Goal: Task Accomplishment & Management: Complete application form

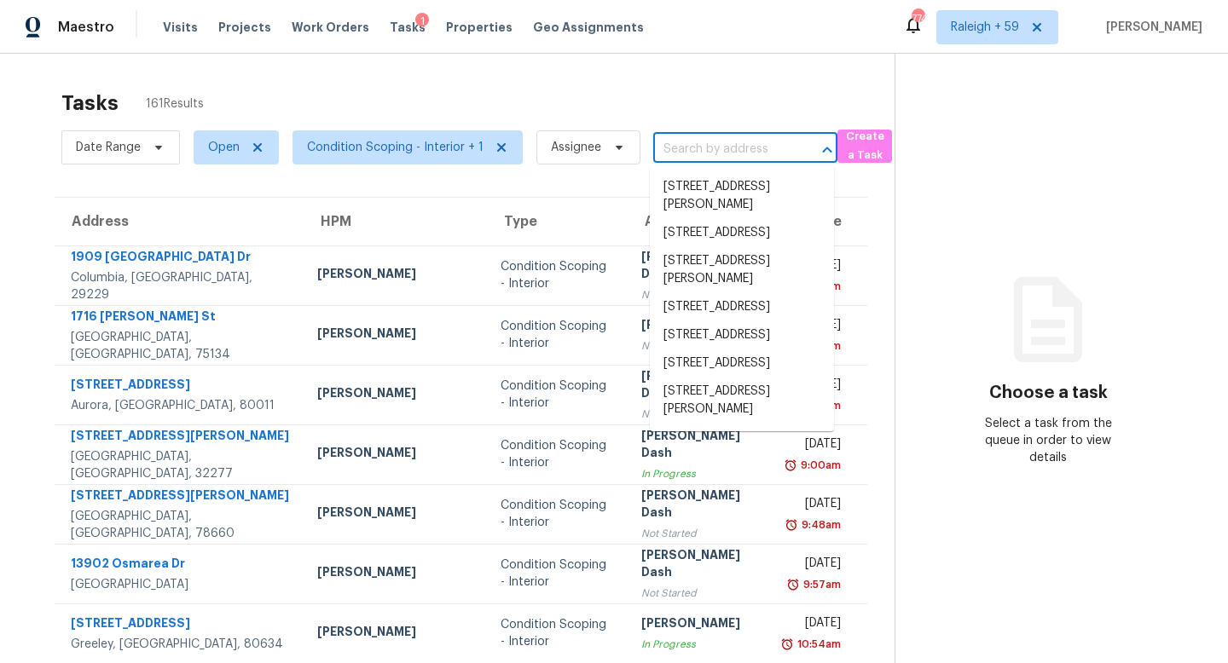
click at [672, 154] on input "text" at bounding box center [721, 149] width 136 height 26
paste input "[STREET_ADDRESS]"
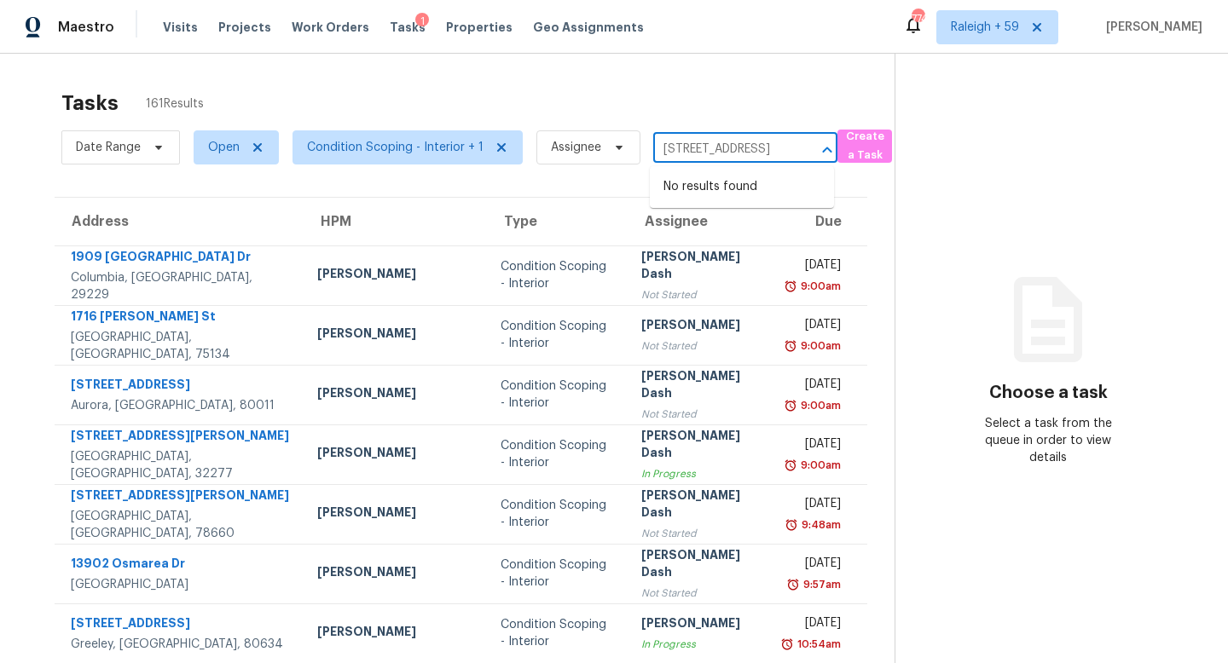
type input "[STREET_ADDRESS]"
click at [679, 153] on input "text" at bounding box center [721, 149] width 136 height 26
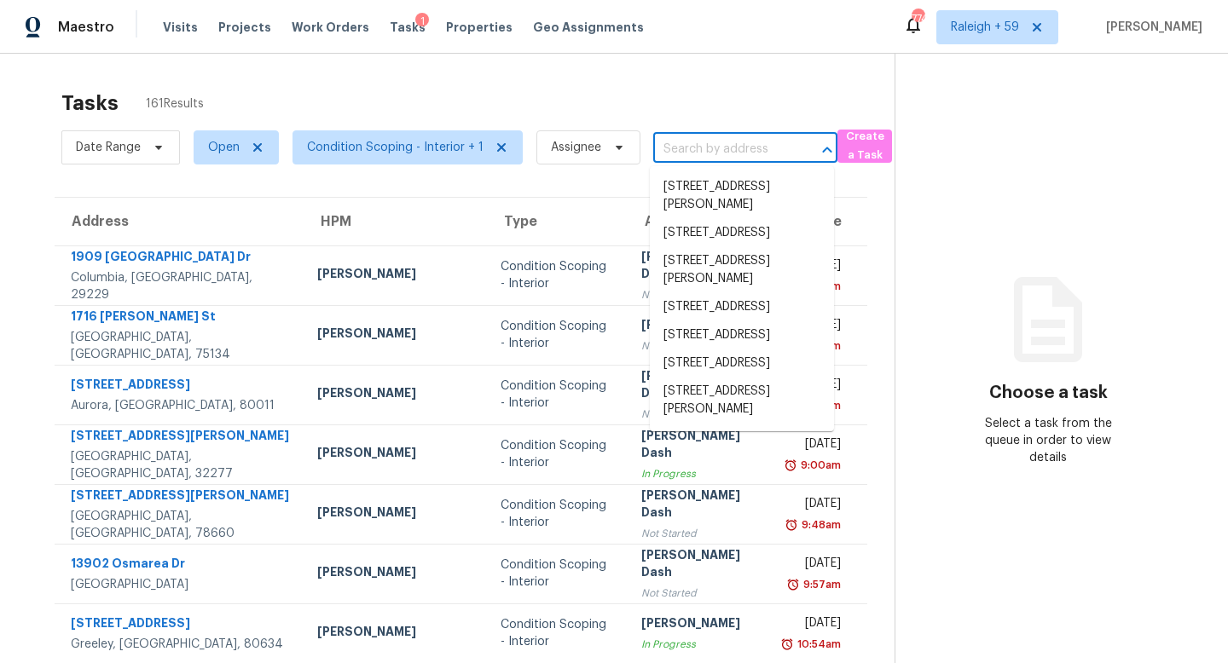
paste input "[STREET_ADDRESS]"
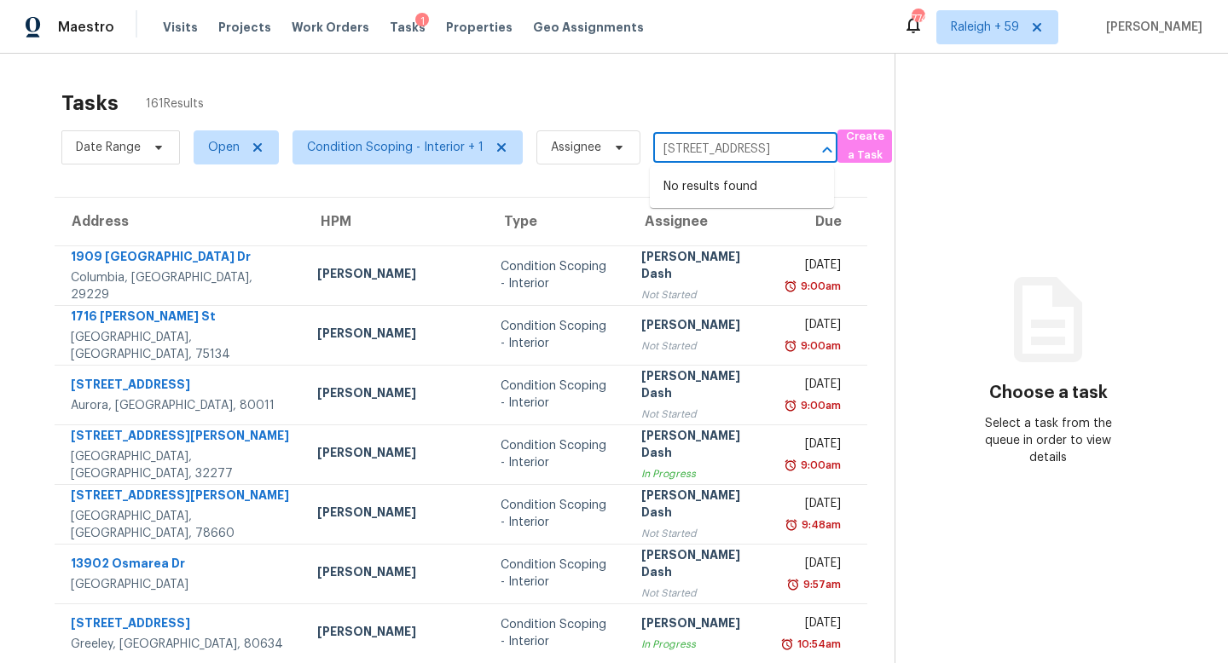
drag, startPoint x: 781, startPoint y: 148, endPoint x: 684, endPoint y: 149, distance: 97.2
click at [684, 149] on div "[STREET_ADDRESS] ​" at bounding box center [745, 149] width 184 height 26
drag, startPoint x: 721, startPoint y: 153, endPoint x: 786, endPoint y: 154, distance: 64.8
click at [786, 154] on div "[STREET_ADDRESS] ​" at bounding box center [745, 149] width 184 height 26
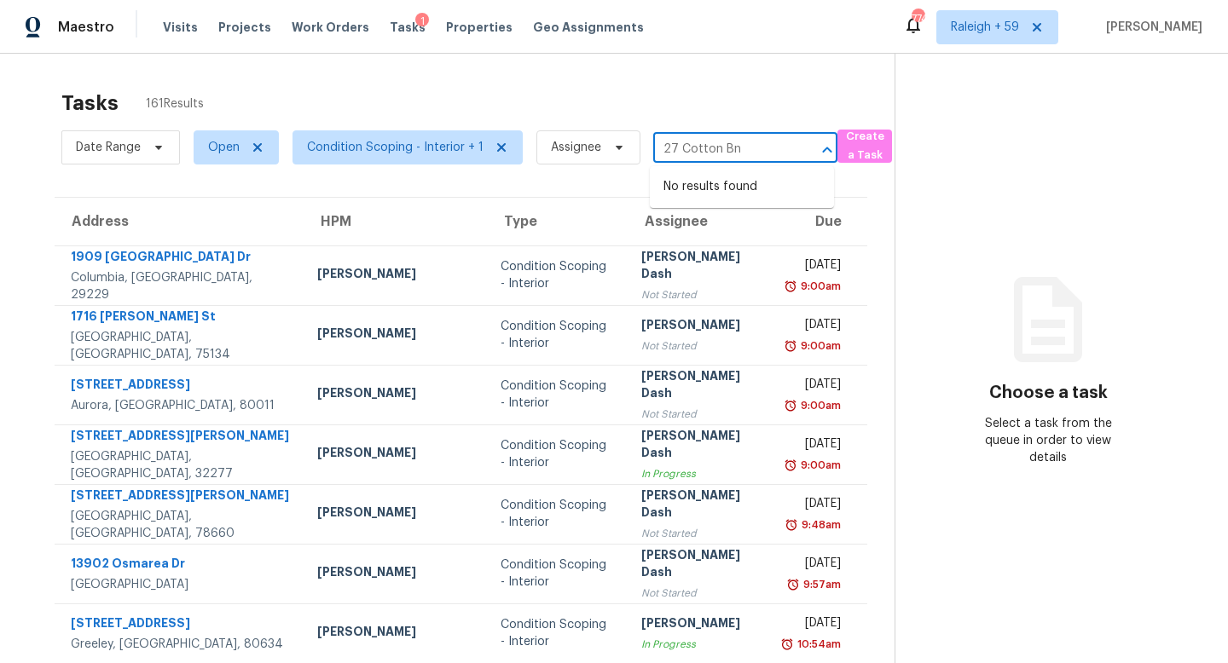
type input "27 Cotton Bn"
click at [548, 113] on div "Tasks 161 Results" at bounding box center [477, 103] width 833 height 44
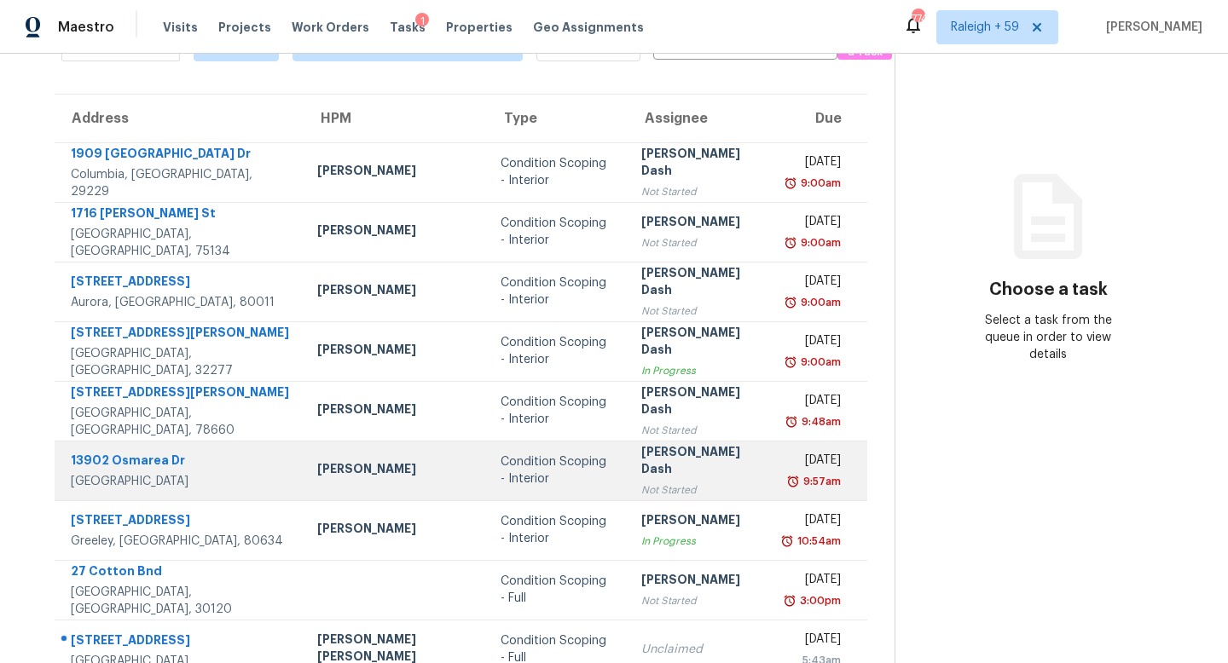
scroll to position [254, 0]
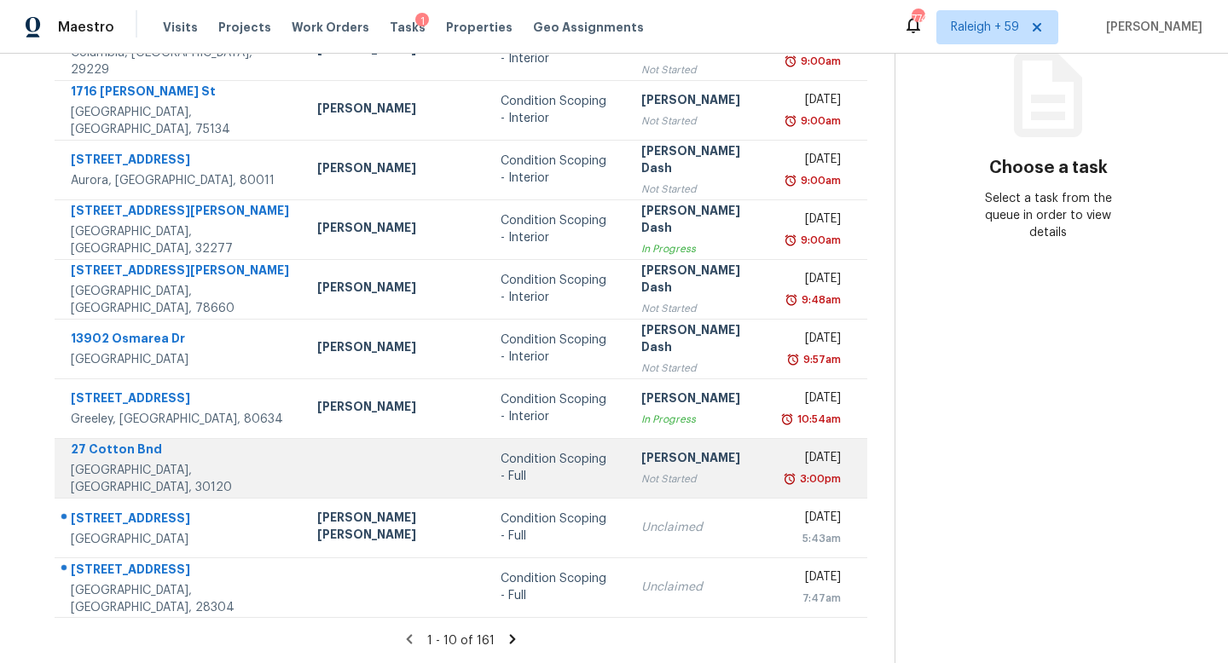
click at [641, 471] on div "Not Started" at bounding box center [700, 479] width 118 height 17
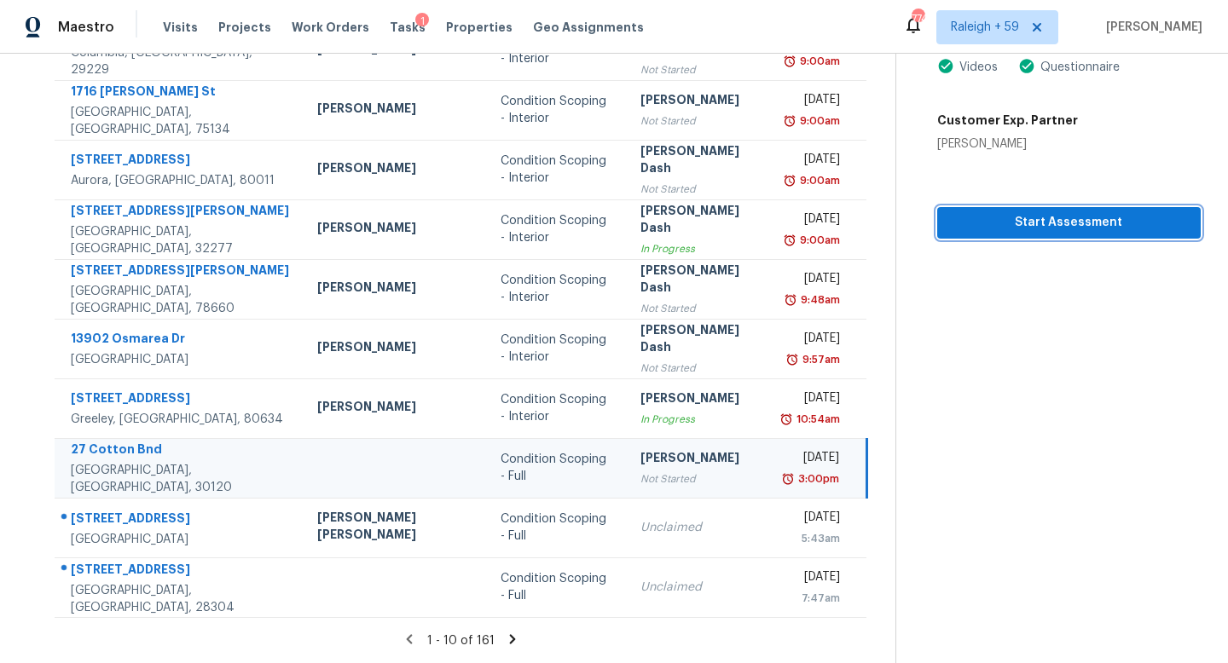
click at [1034, 212] on span "Start Assessment" at bounding box center [1069, 222] width 236 height 21
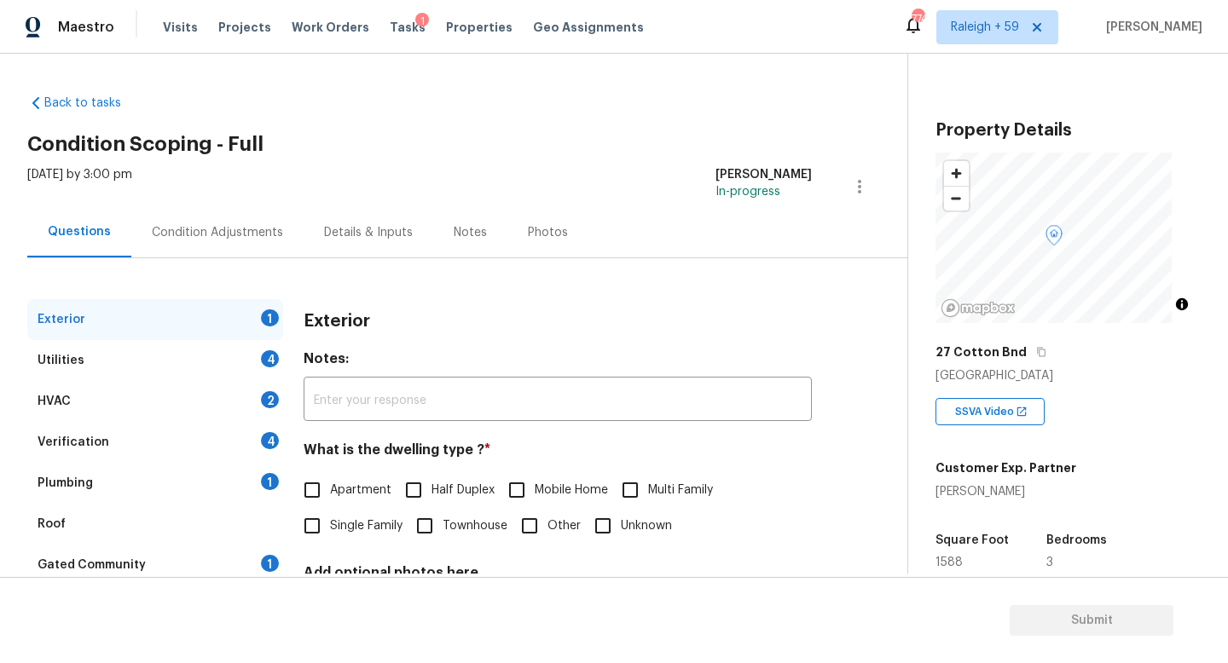
click at [1021, 347] on div "27 Cotton Bnd" at bounding box center [1067, 352] width 265 height 31
click at [1036, 348] on icon "button" at bounding box center [1041, 352] width 10 height 10
click at [377, 240] on div "Details & Inputs" at bounding box center [368, 232] width 89 height 17
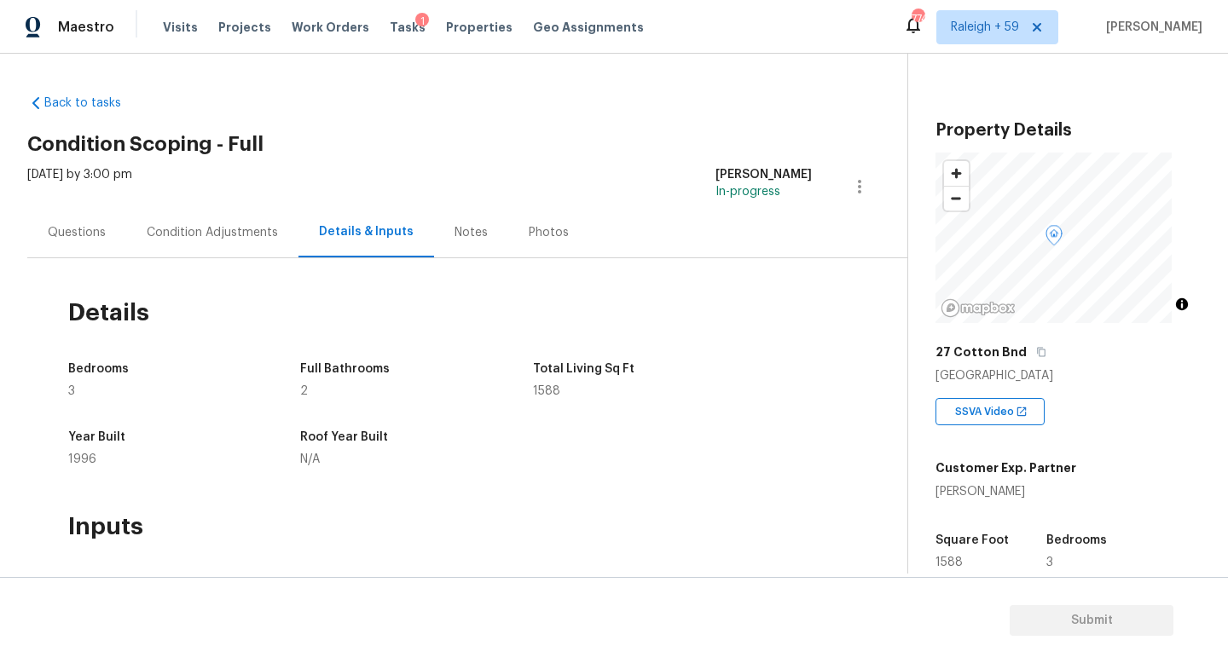
click at [145, 210] on div "Condition Adjustments" at bounding box center [212, 232] width 172 height 50
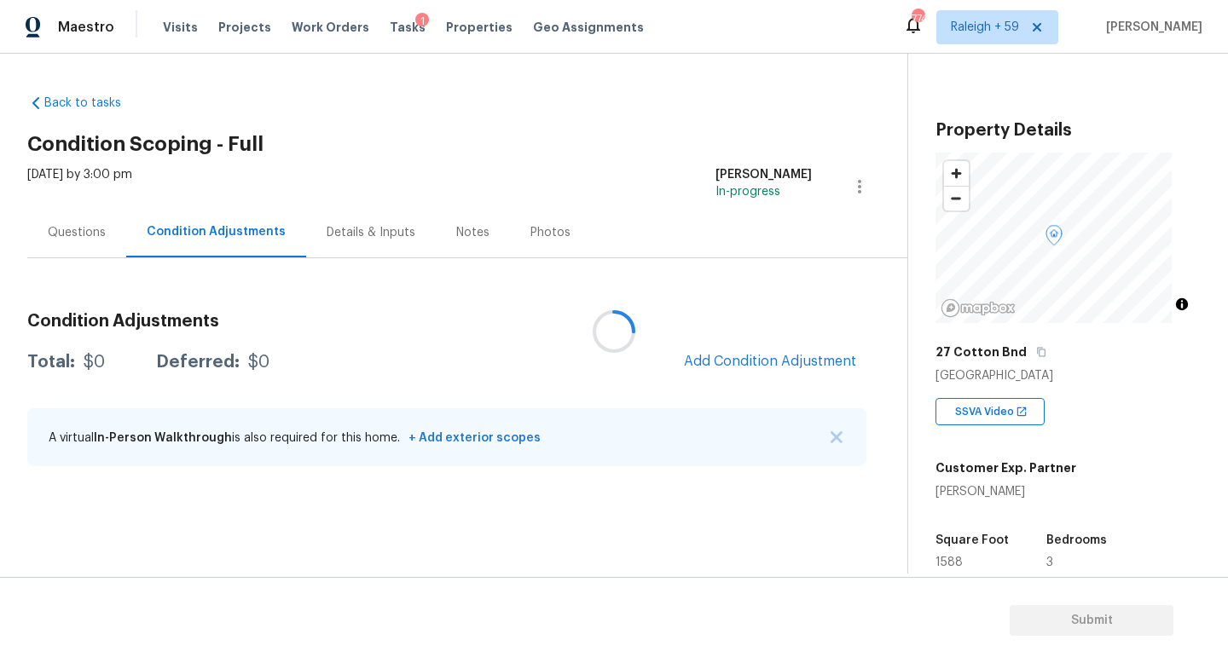
click at [63, 228] on div at bounding box center [614, 331] width 1228 height 663
click at [75, 245] on div "Questions" at bounding box center [76, 232] width 99 height 50
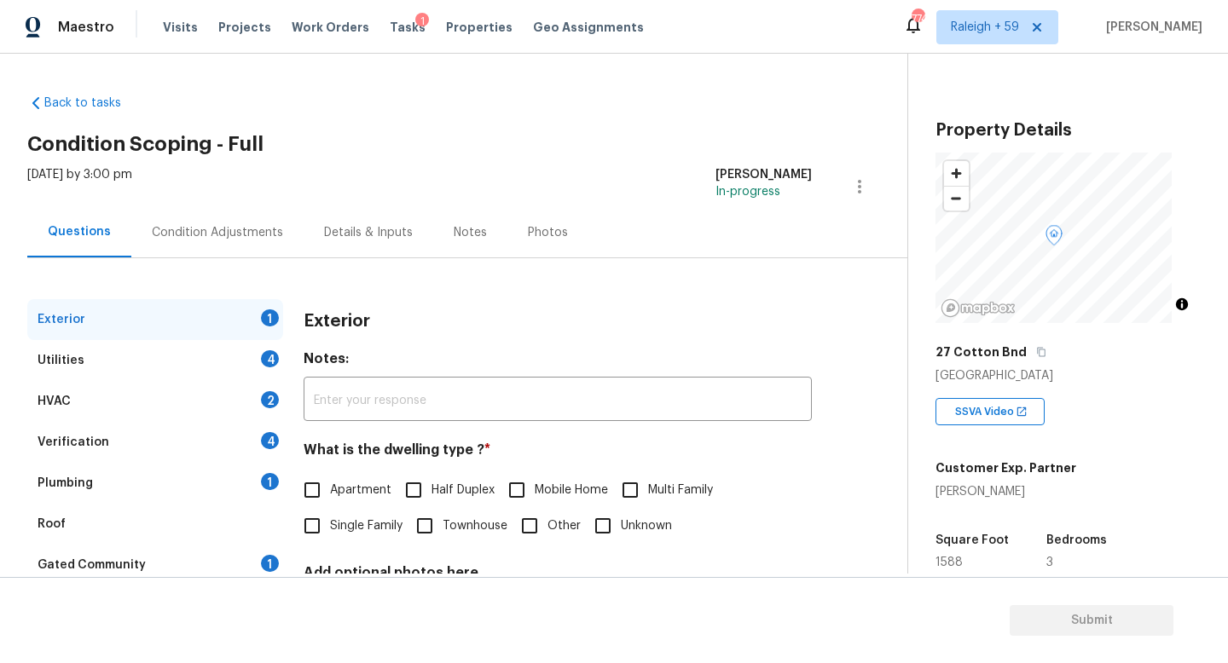
drag, startPoint x: 382, startPoint y: 523, endPoint x: 372, endPoint y: 518, distance: 11.1
click at [382, 523] on span "Single Family" at bounding box center [366, 526] width 72 height 18
click at [330, 523] on input "Single Family" at bounding box center [312, 526] width 36 height 36
checkbox input "true"
click at [227, 362] on div "Utilities 4" at bounding box center [155, 360] width 256 height 41
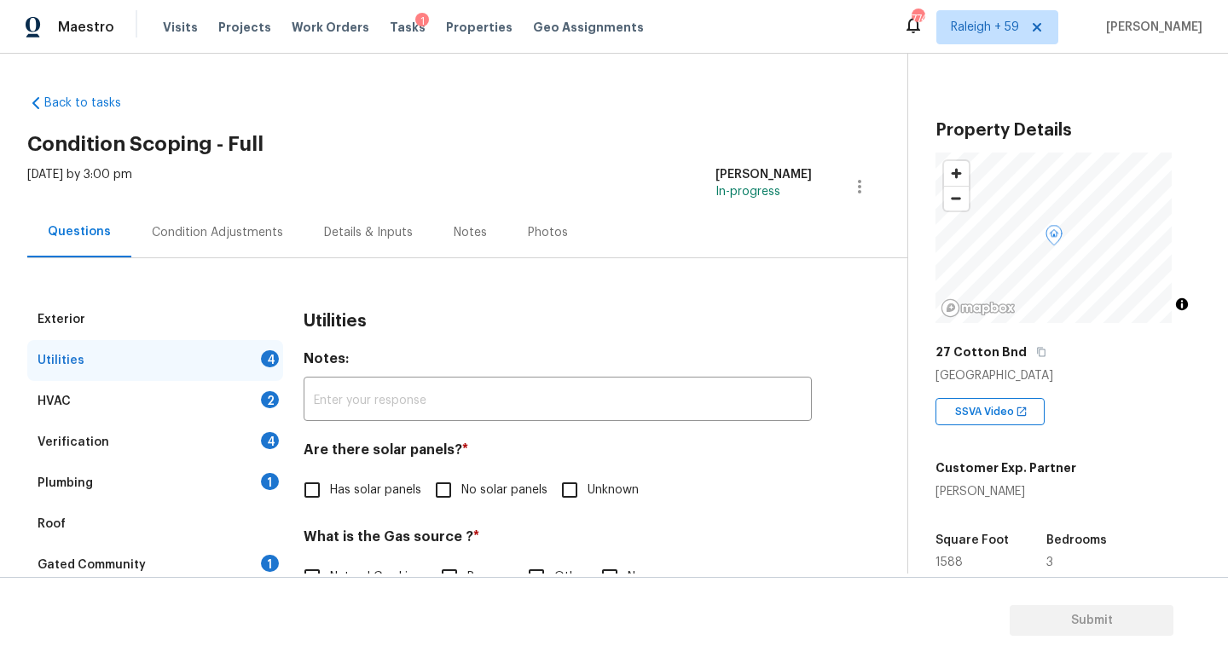
click at [466, 490] on span "No solar panels" at bounding box center [504, 491] width 86 height 18
click at [461, 490] on input "No solar panels" at bounding box center [443, 490] width 36 height 36
checkbox input "true"
click at [373, 188] on div "[DATE] by 3:00 pm [PERSON_NAME] In-progress" at bounding box center [467, 186] width 880 height 41
click at [337, 234] on div "Details & Inputs" at bounding box center [368, 232] width 89 height 17
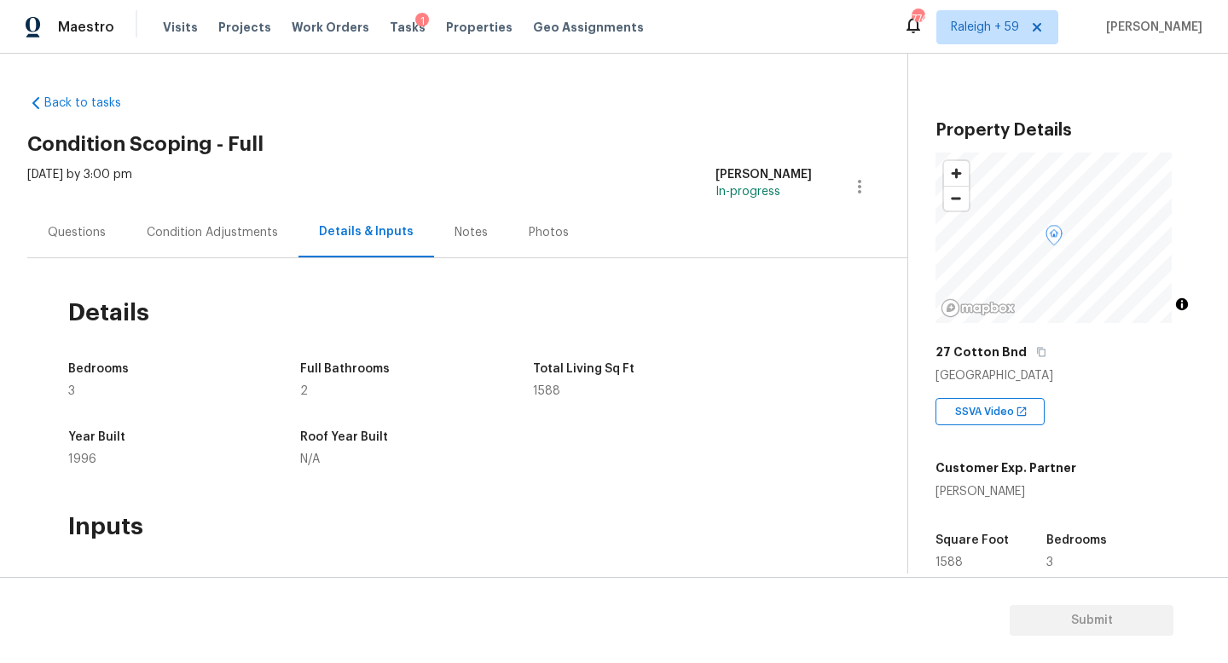
click at [97, 224] on div "Questions" at bounding box center [77, 232] width 58 height 17
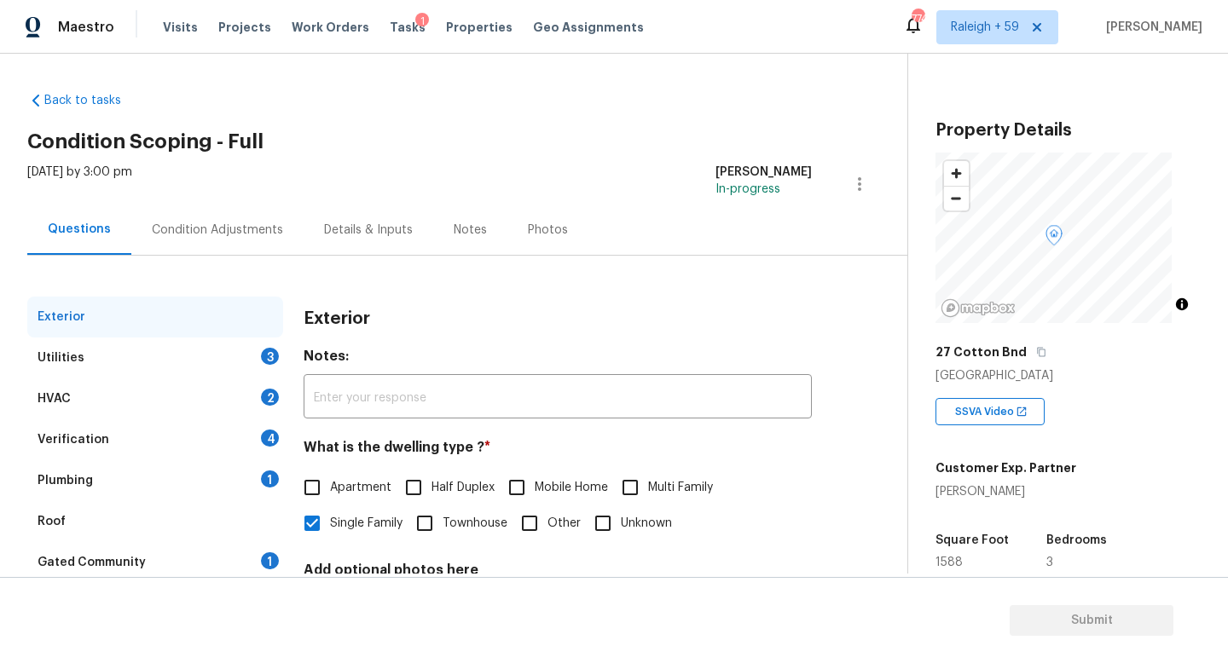
scroll to position [3, 0]
click at [240, 472] on div "Plumbing 1" at bounding box center [155, 479] width 256 height 41
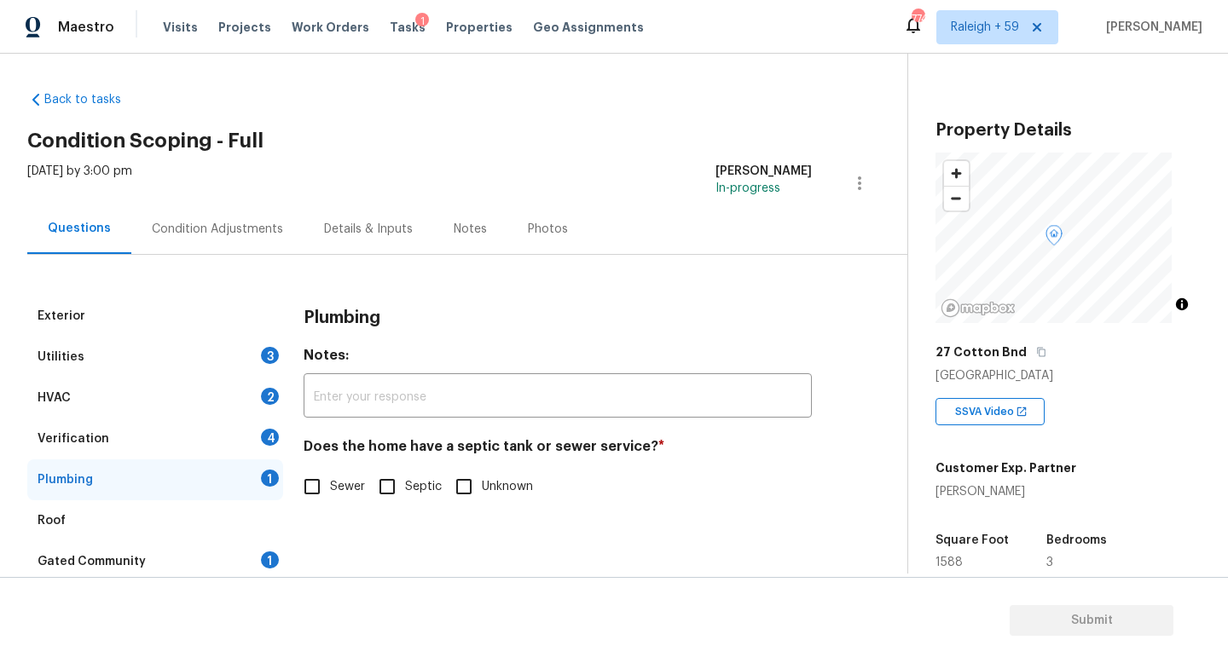
click at [334, 493] on span "Sewer" at bounding box center [347, 487] width 35 height 18
click at [330, 493] on input "Sewer" at bounding box center [312, 487] width 36 height 36
checkbox input "true"
click at [202, 391] on div "HVAC 2" at bounding box center [155, 398] width 256 height 41
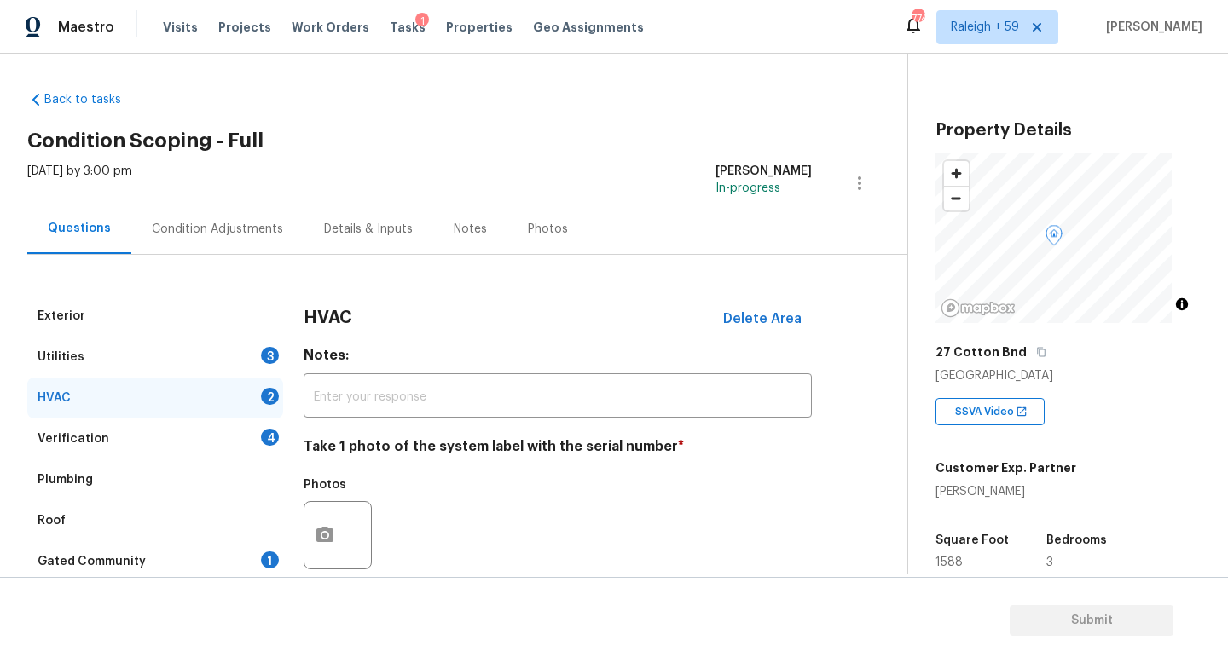
click at [274, 360] on div "3" at bounding box center [270, 355] width 18 height 17
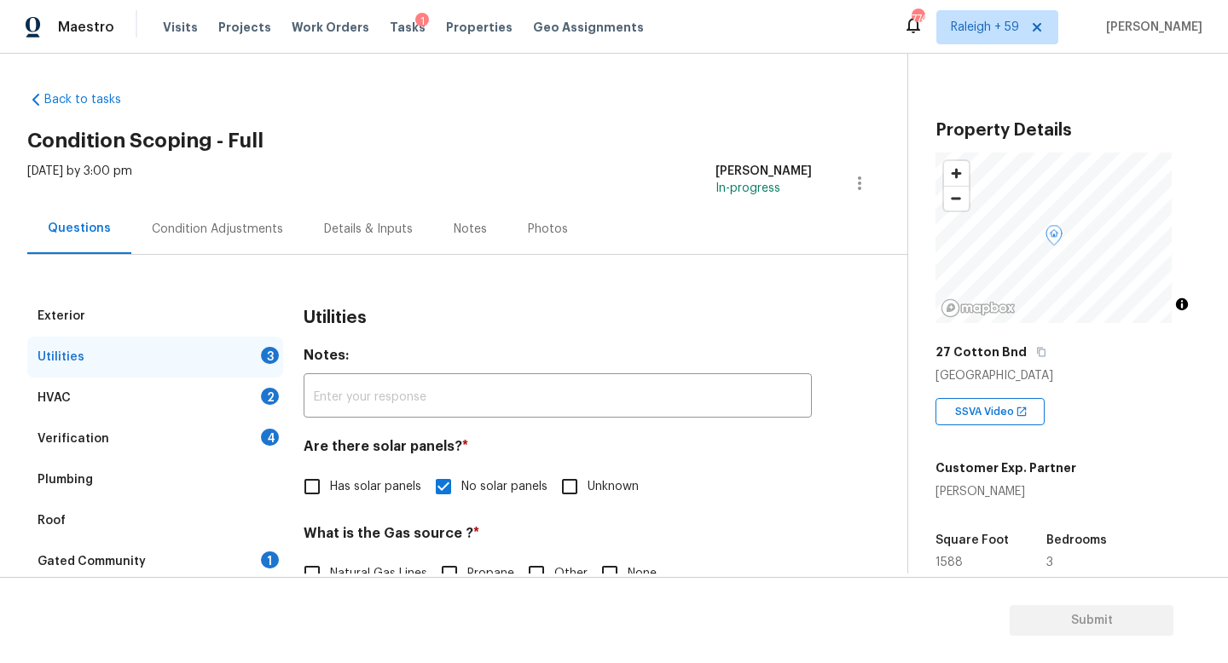
click at [232, 452] on div "Verification 4" at bounding box center [155, 439] width 256 height 41
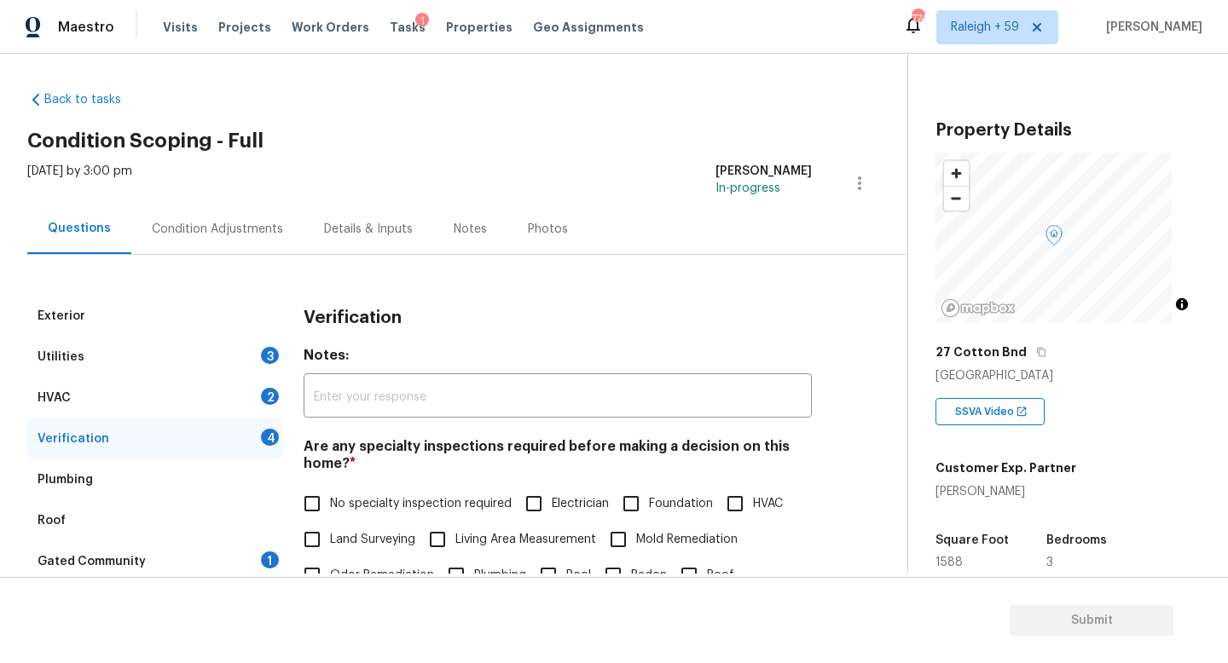
click at [337, 488] on label "No specialty inspection required" at bounding box center [402, 504] width 217 height 36
click at [330, 488] on input "No specialty inspection required" at bounding box center [312, 504] width 36 height 36
checkbox input "true"
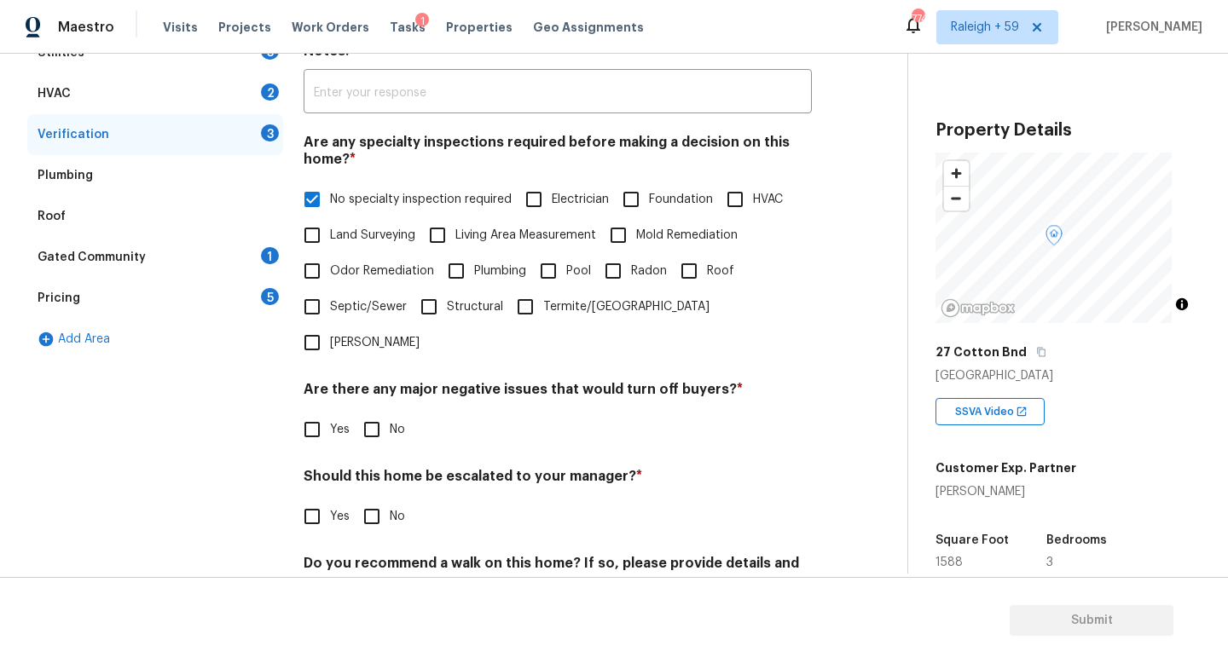
scroll to position [411, 0]
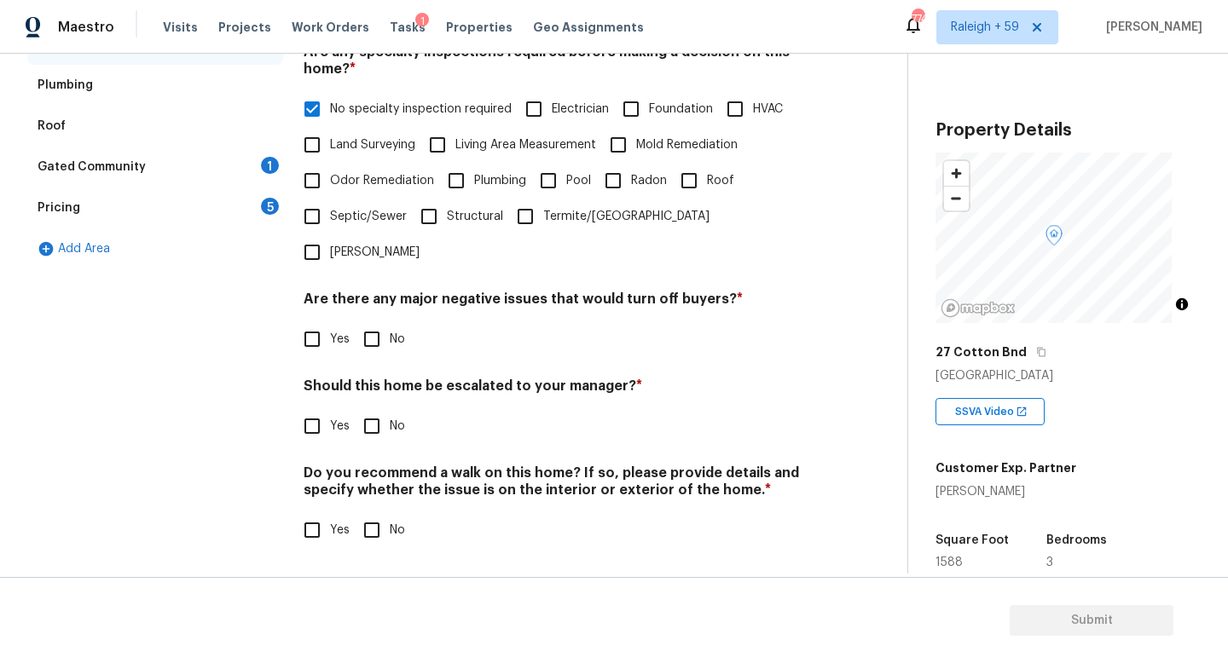
drag, startPoint x: 384, startPoint y: 331, endPoint x: 382, endPoint y: 362, distance: 31.6
click at [384, 331] on input "No" at bounding box center [372, 339] width 36 height 36
checkbox input "true"
click at [333, 389] on div "Should this home be escalated to your manager? * Yes No" at bounding box center [557, 411] width 508 height 66
click at [338, 424] on label "Yes" at bounding box center [321, 426] width 55 height 36
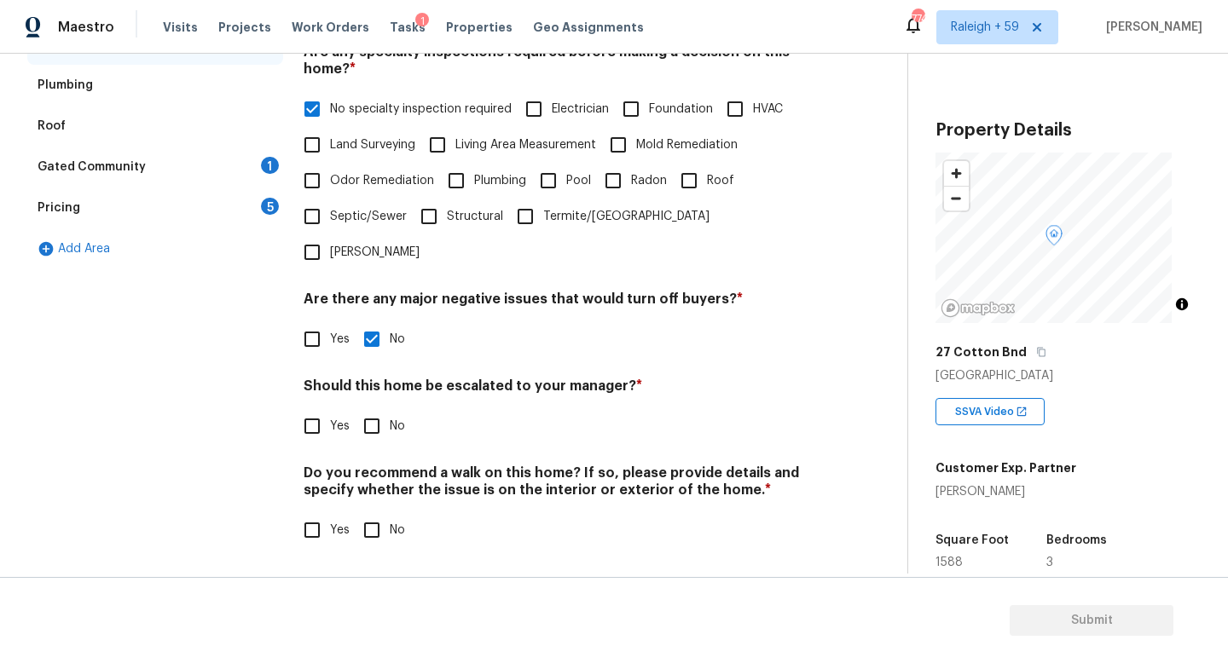
click at [330, 424] on input "Yes" at bounding box center [312, 426] width 36 height 36
checkbox input "true"
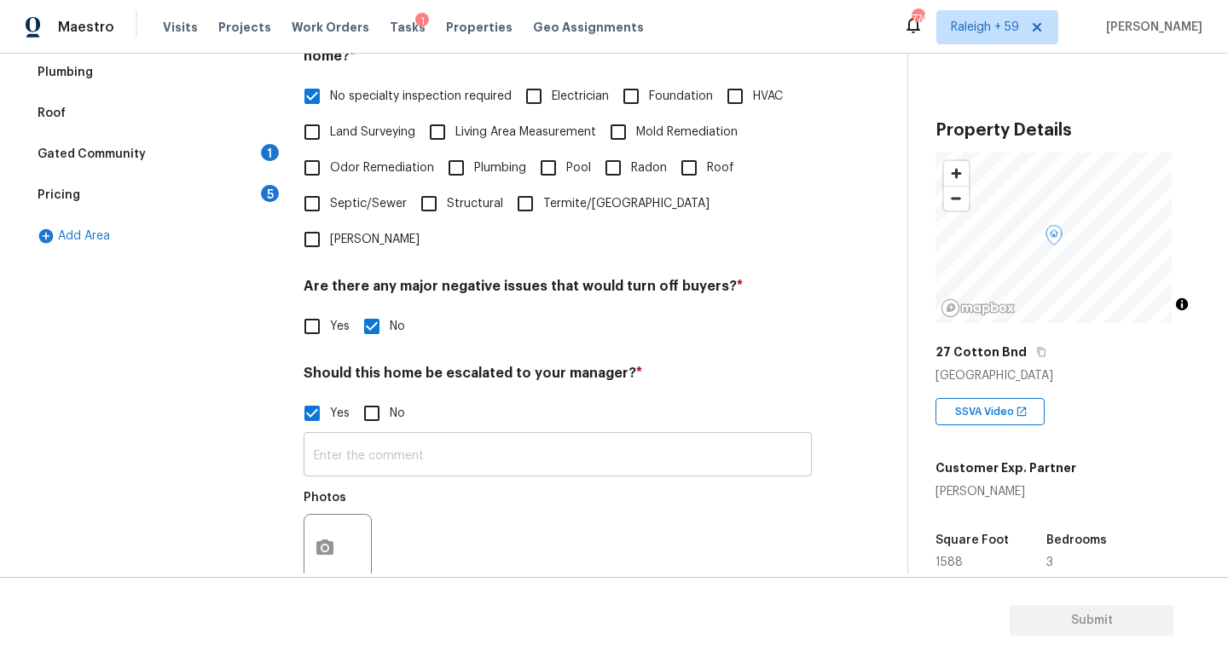
click at [455, 465] on input "text" at bounding box center [557, 456] width 508 height 40
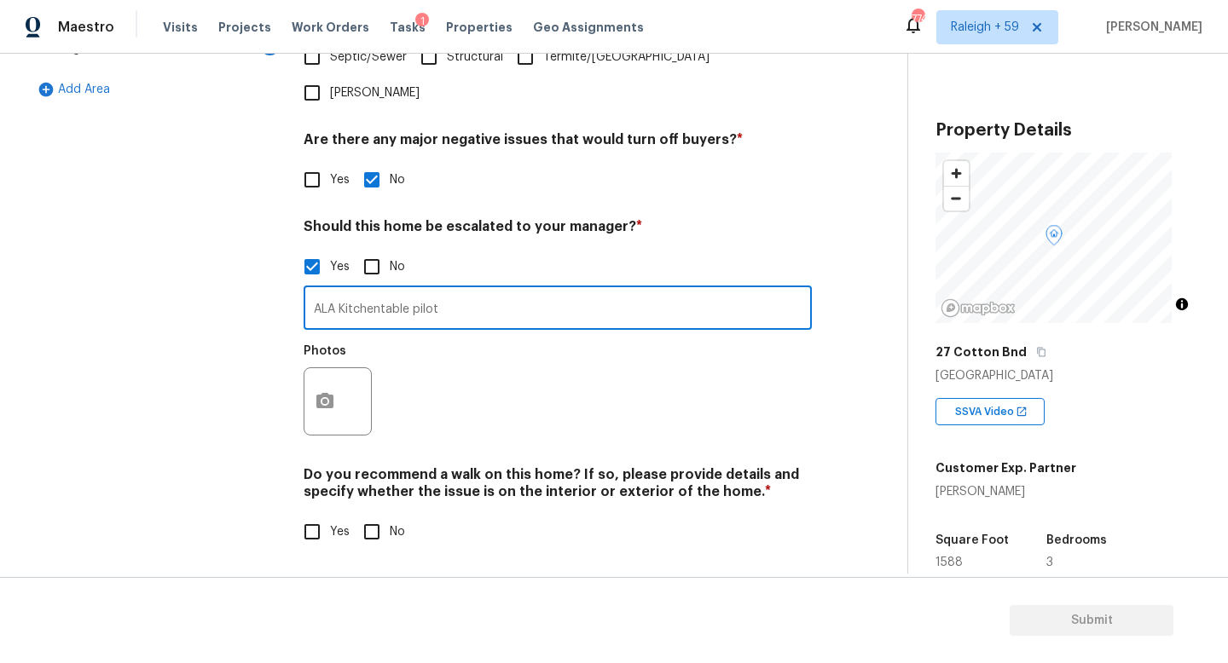
scroll to position [573, 0]
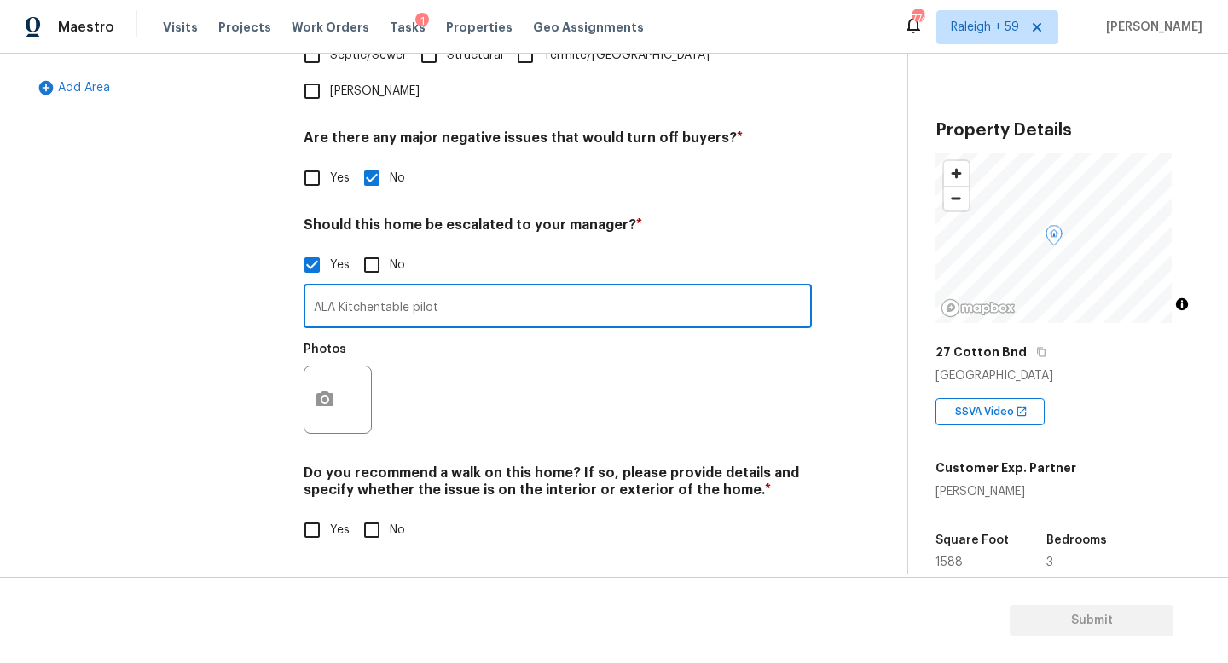
type input "ALA Kitchentable pilot"
click at [309, 387] on button "button" at bounding box center [324, 400] width 41 height 66
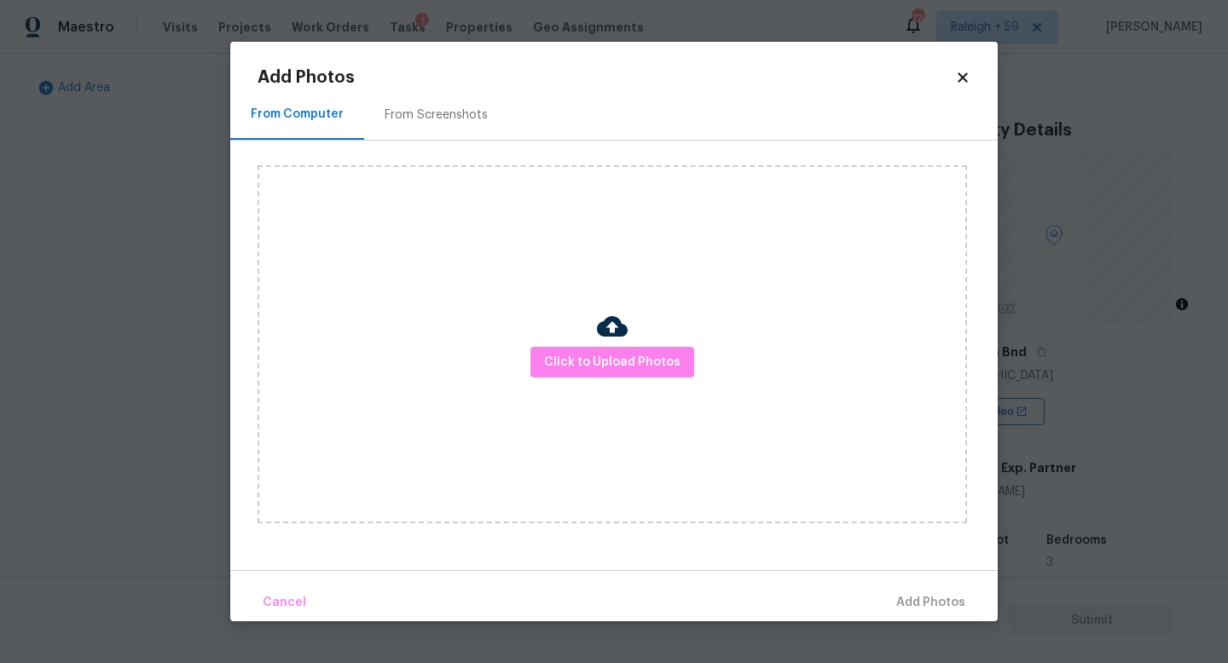
click at [619, 382] on div "Click to Upload Photos" at bounding box center [611, 344] width 709 height 358
click at [623, 365] on span "Click to Upload Photos" at bounding box center [612, 362] width 136 height 21
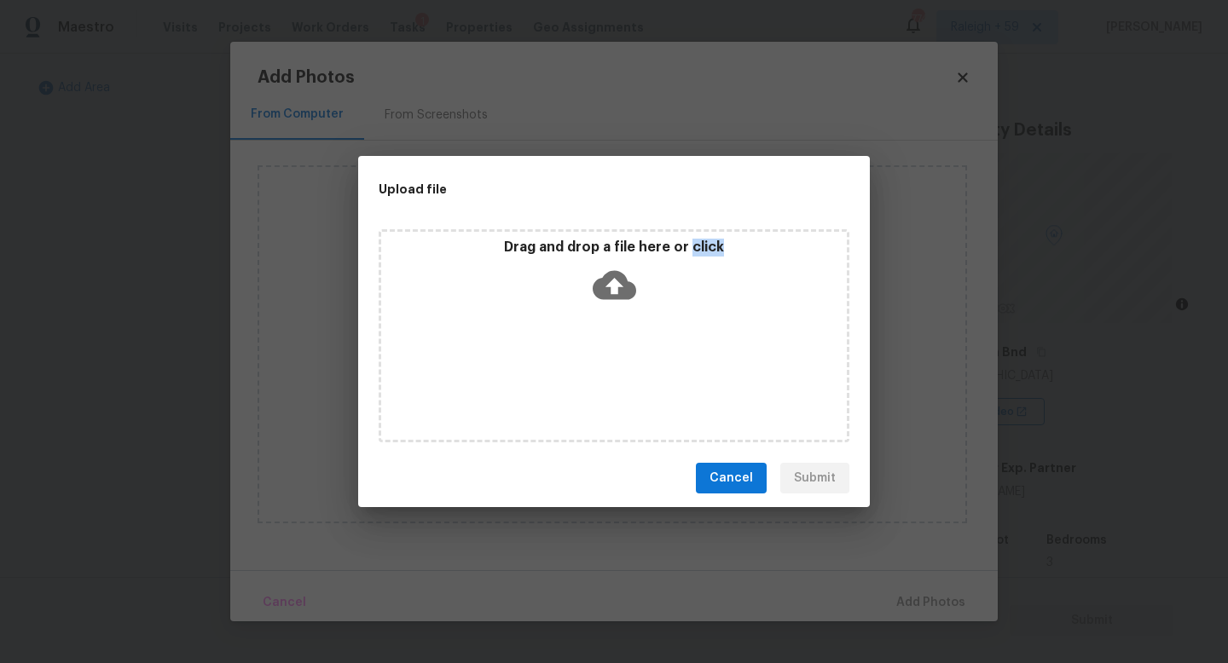
click at [623, 365] on div "Drag and drop a file here or click" at bounding box center [613, 335] width 471 height 213
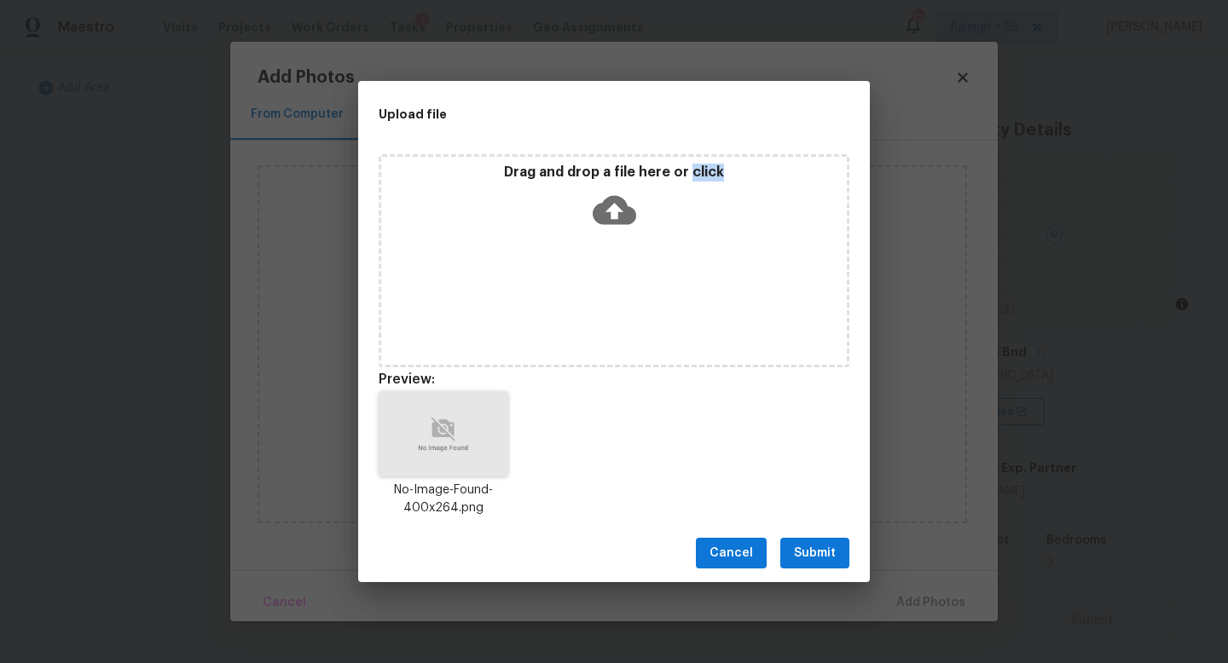
click at [827, 564] on button "Submit" at bounding box center [814, 554] width 69 height 32
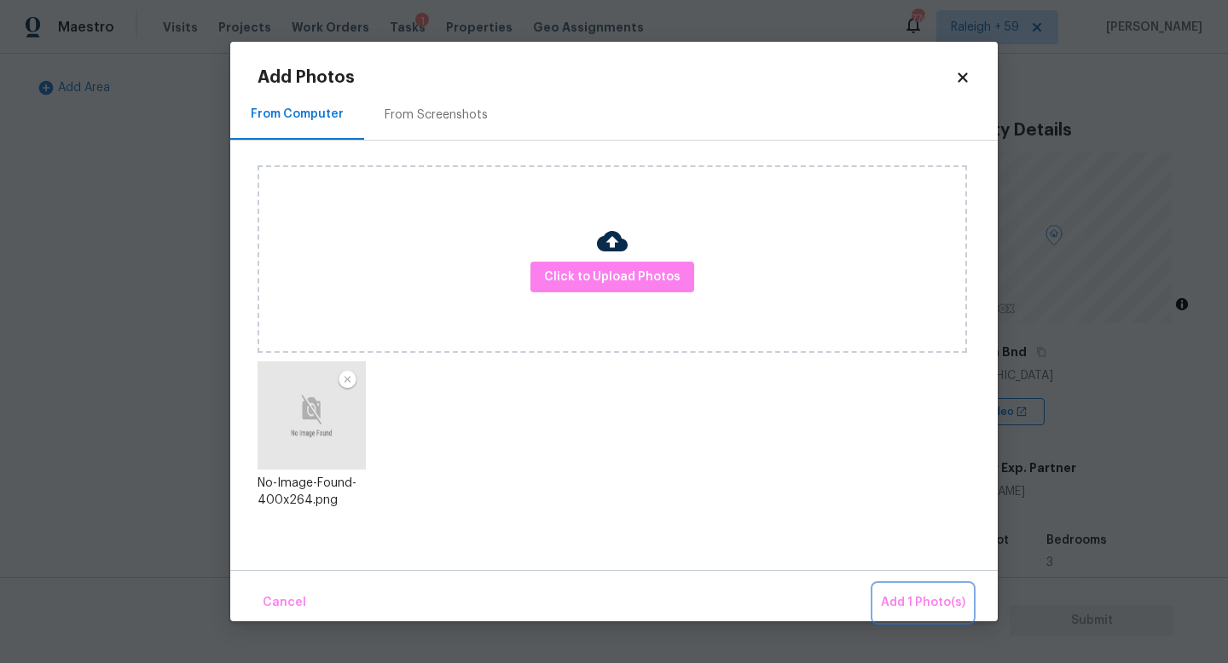
click at [933, 609] on span "Add 1 Photo(s)" at bounding box center [923, 602] width 84 height 21
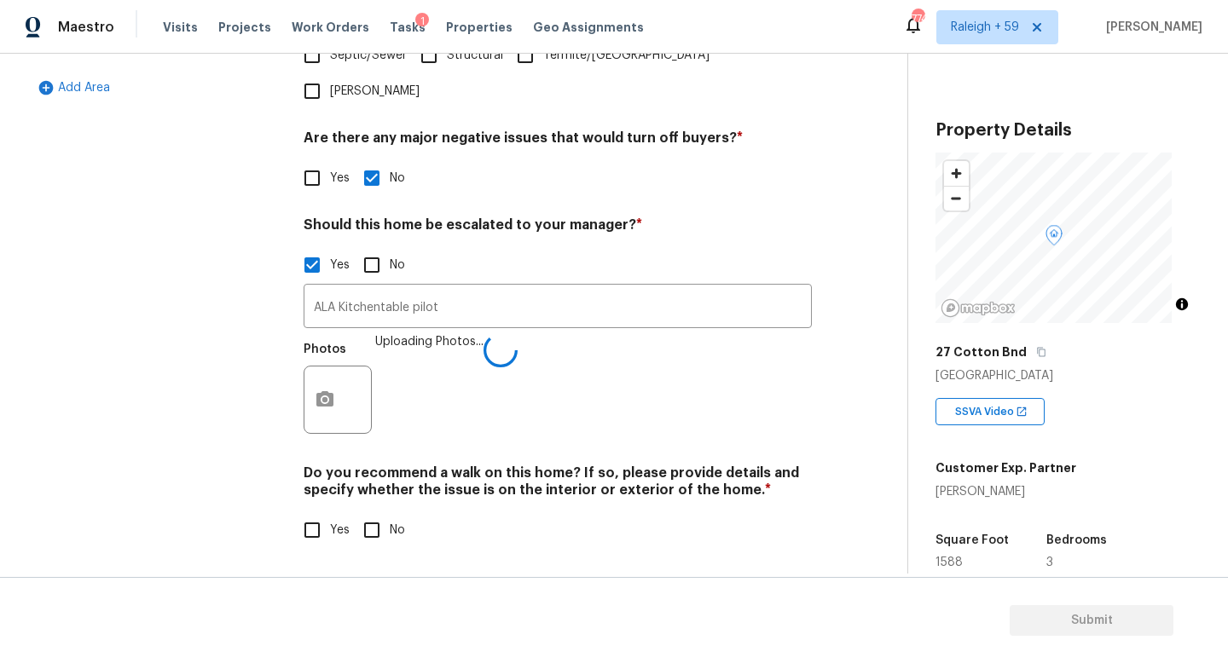
click at [396, 525] on span "No" at bounding box center [397, 531] width 15 height 18
click at [390, 525] on input "No" at bounding box center [372, 530] width 36 height 36
checkbox input "true"
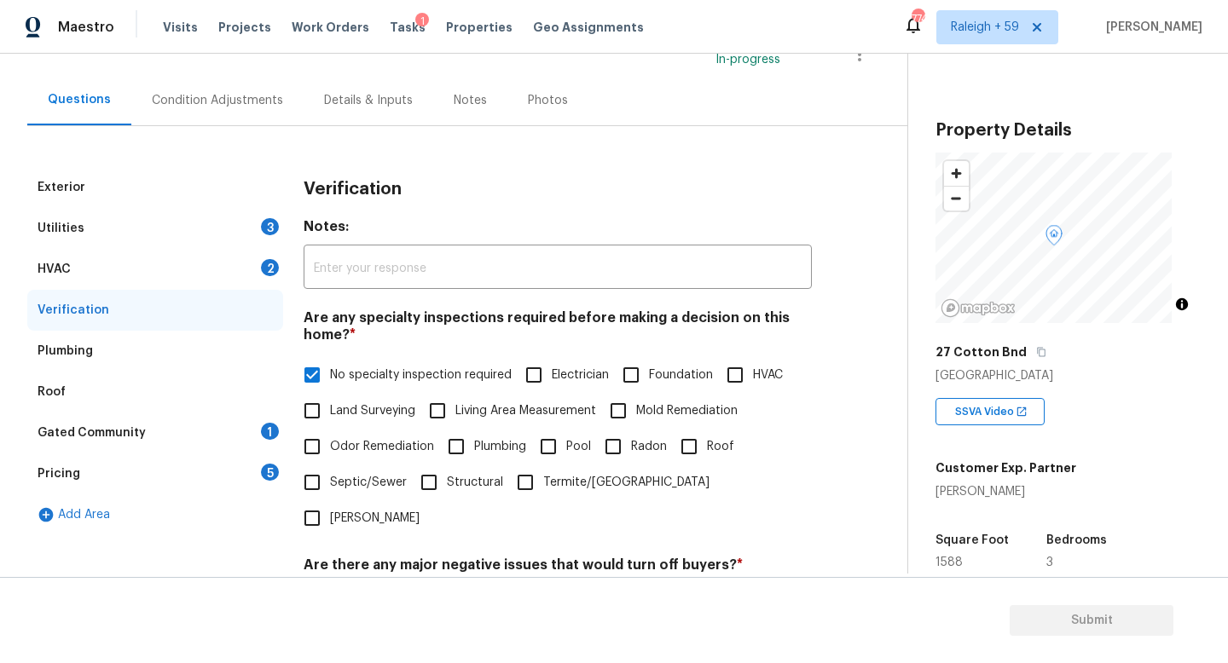
scroll to position [0, 0]
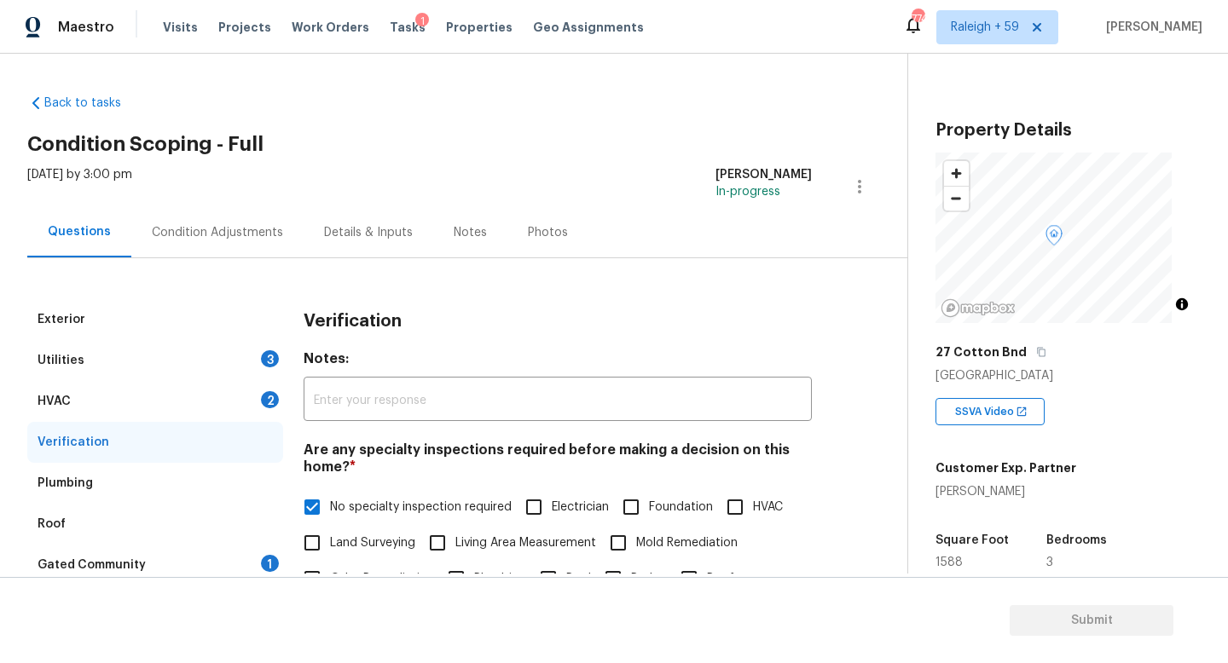
click at [242, 363] on div "Utilities 3" at bounding box center [155, 360] width 256 height 41
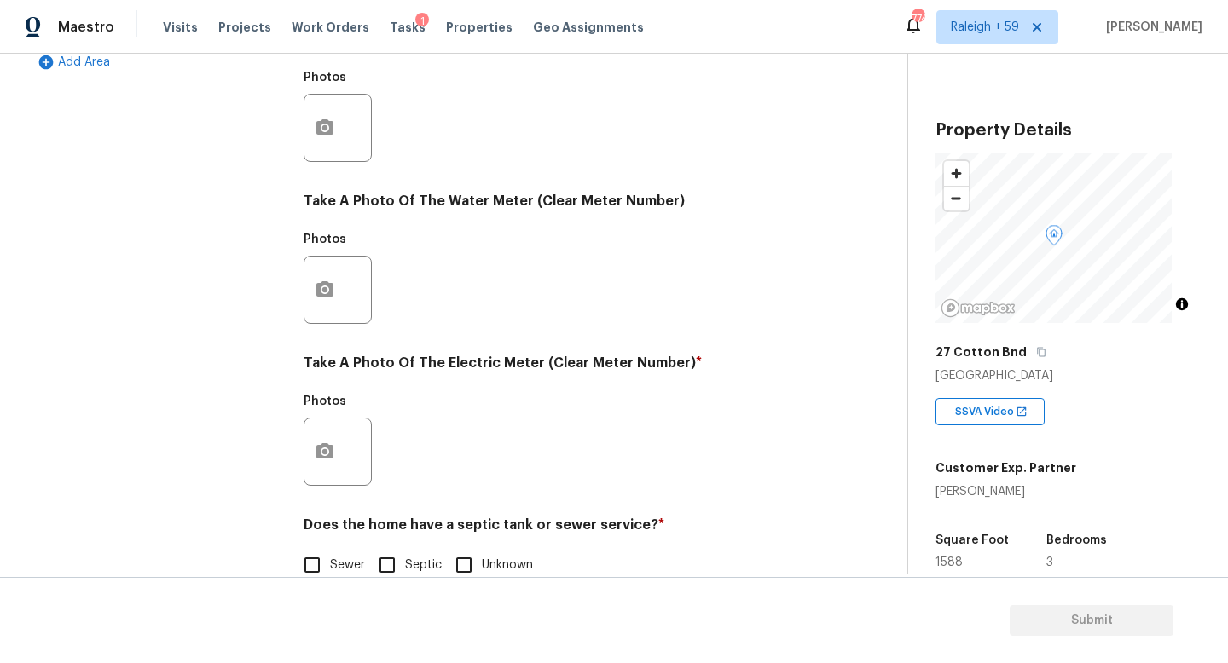
scroll to position [633, 0]
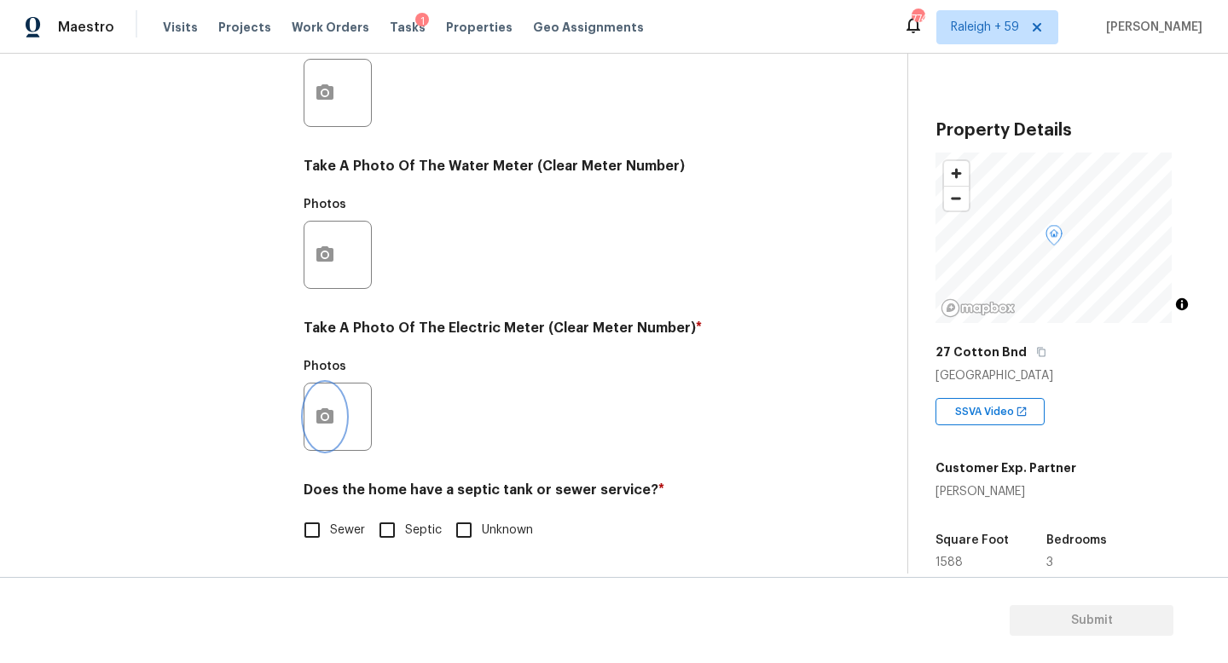
click at [319, 408] on icon "button" at bounding box center [324, 415] width 17 height 15
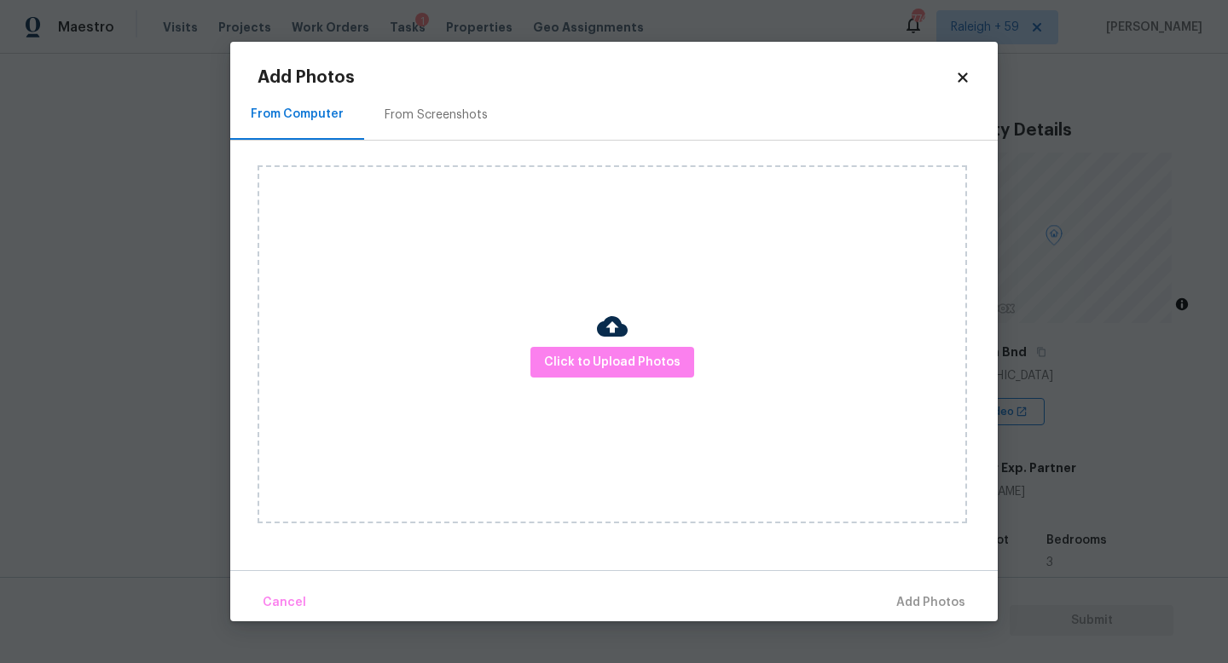
click at [657, 343] on div "Click to Upload Photos" at bounding box center [611, 344] width 709 height 358
click at [646, 364] on span "Click to Upload Photos" at bounding box center [612, 362] width 136 height 21
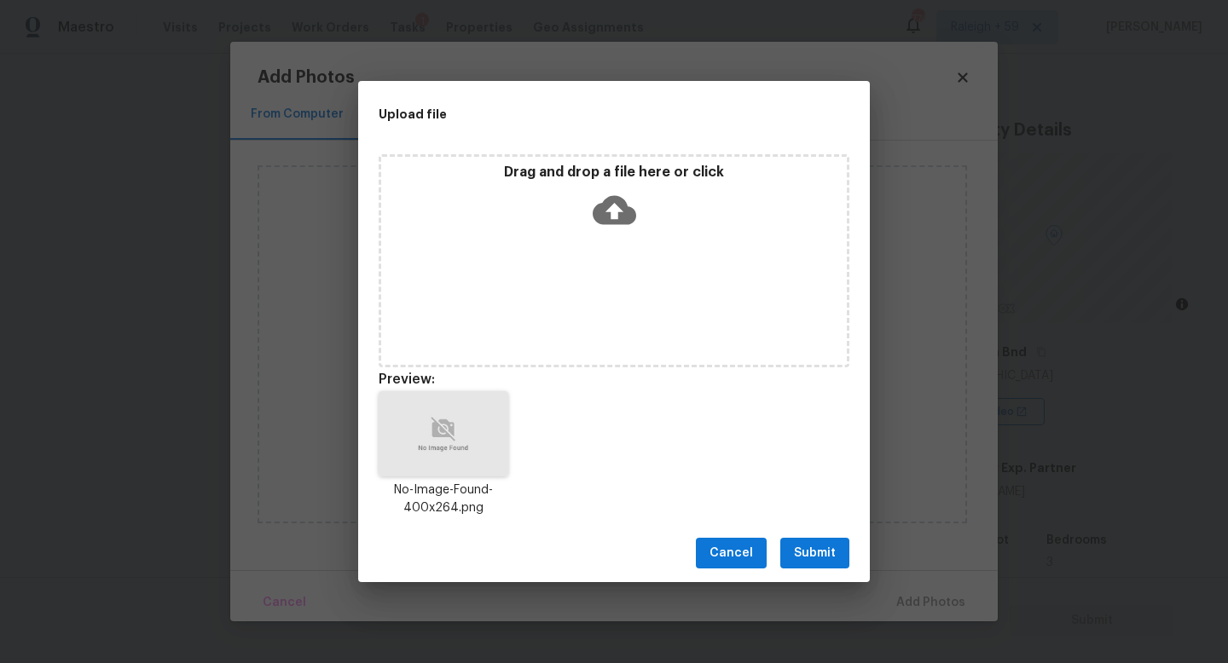
click at [837, 552] on button "Submit" at bounding box center [814, 554] width 69 height 32
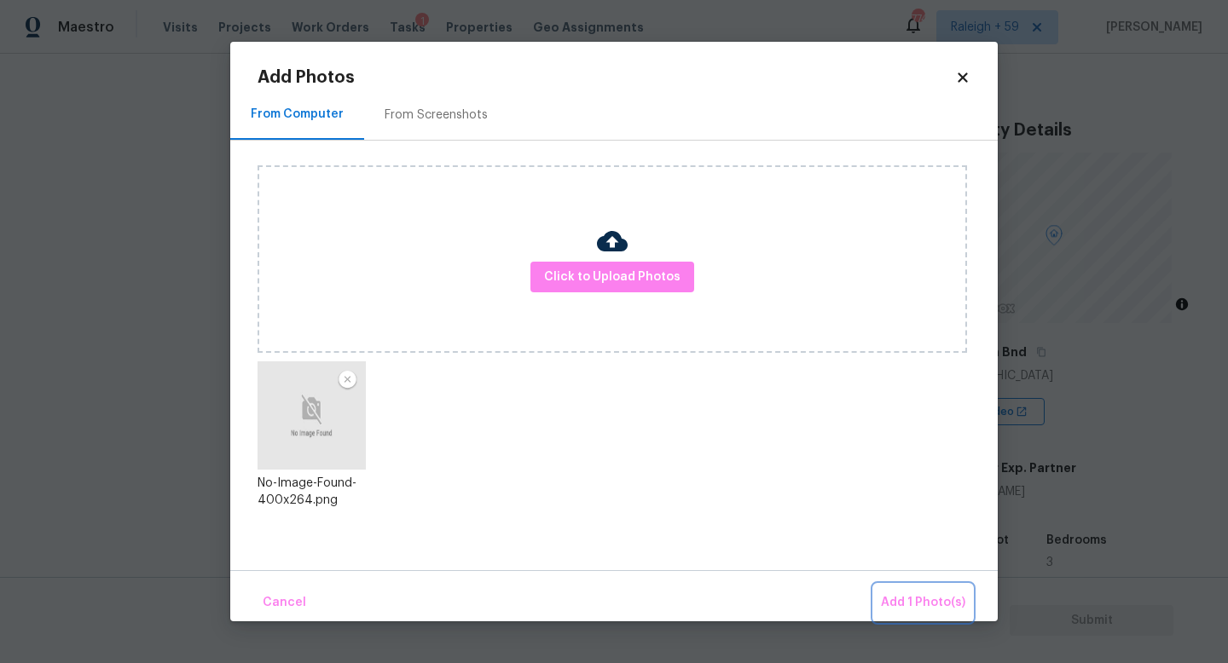
click at [952, 598] on span "Add 1 Photo(s)" at bounding box center [923, 602] width 84 height 21
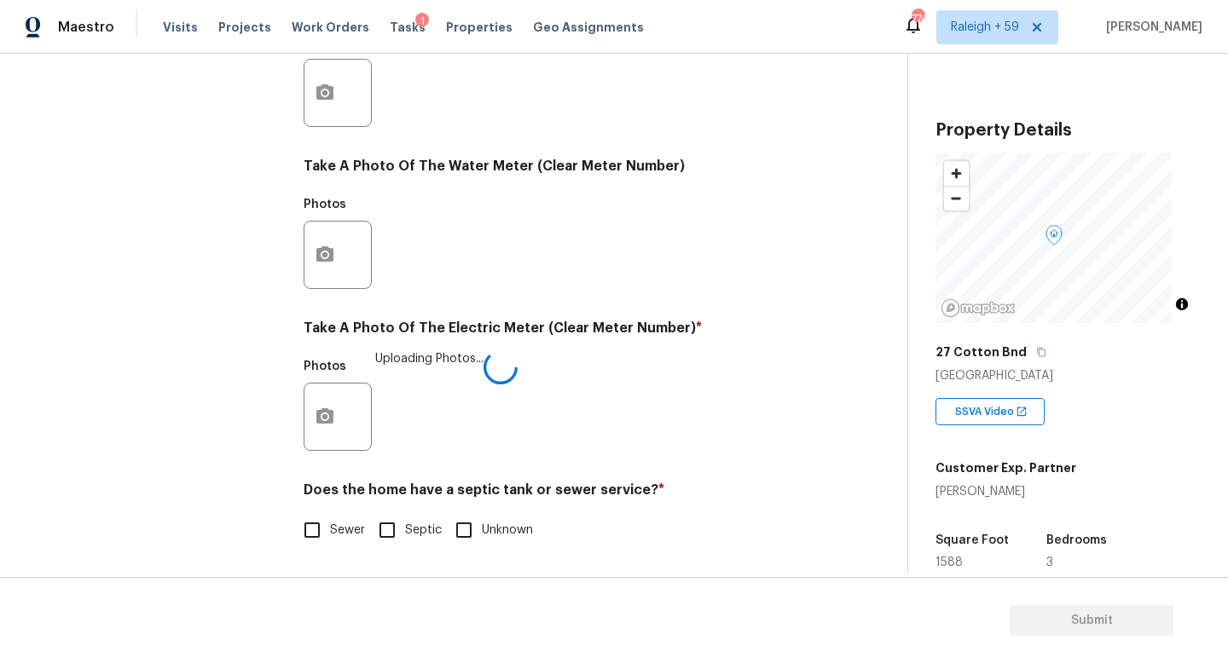
click at [322, 520] on input "Sewer" at bounding box center [312, 530] width 36 height 36
checkbox input "true"
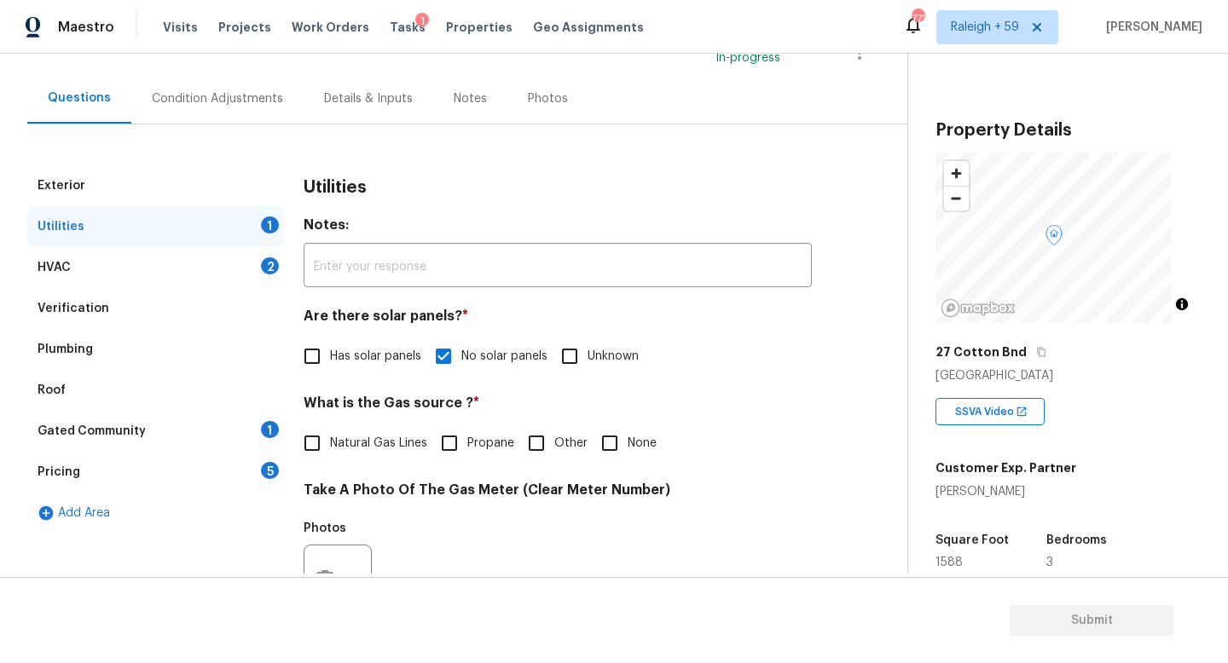
scroll to position [0, 0]
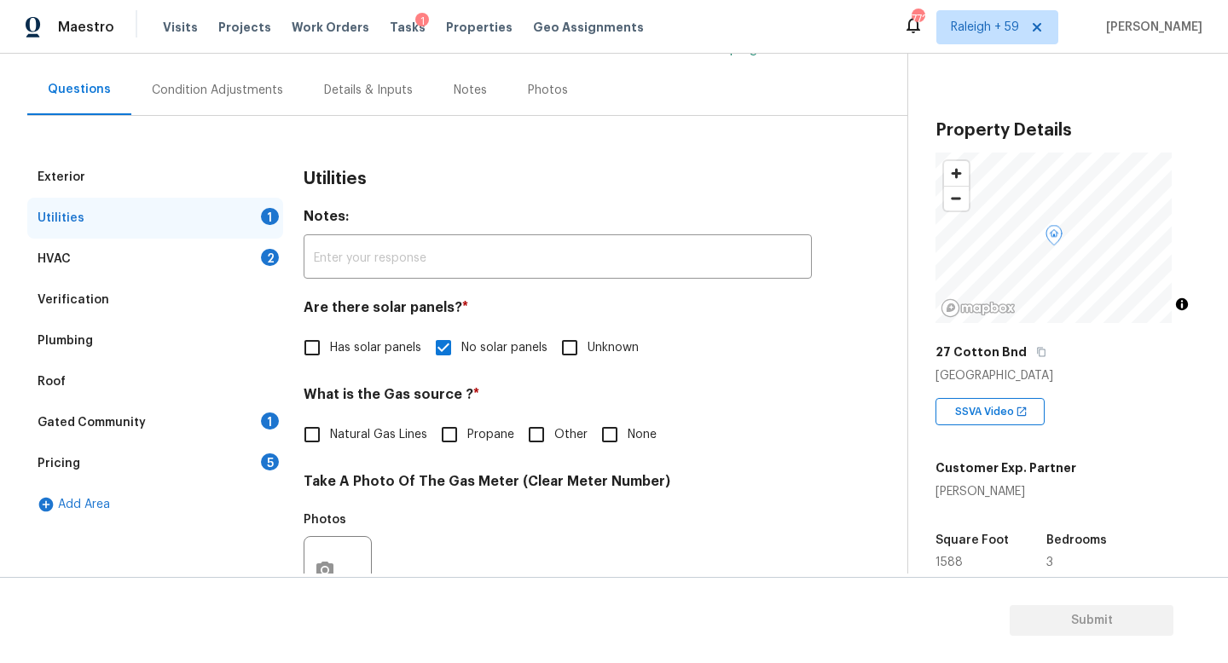
click at [253, 403] on div "Gated Community 1" at bounding box center [155, 422] width 256 height 41
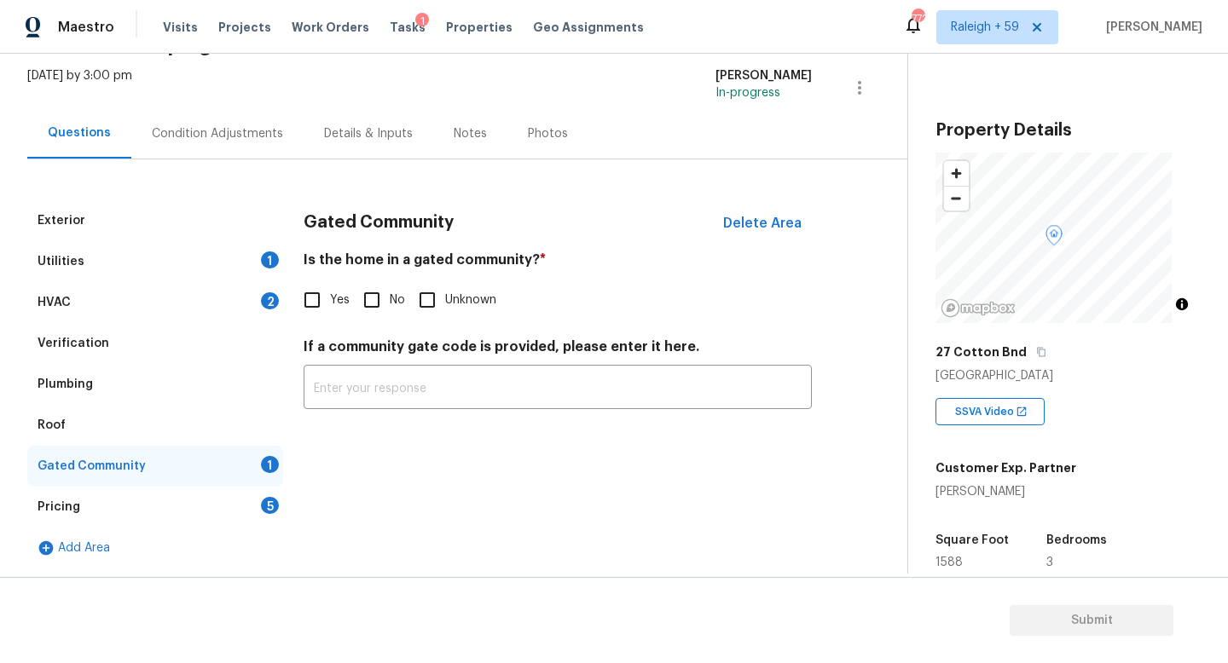
click at [386, 282] on input "No" at bounding box center [372, 300] width 36 height 36
checkbox input "true"
click at [247, 487] on div "Pricing 5" at bounding box center [155, 507] width 256 height 41
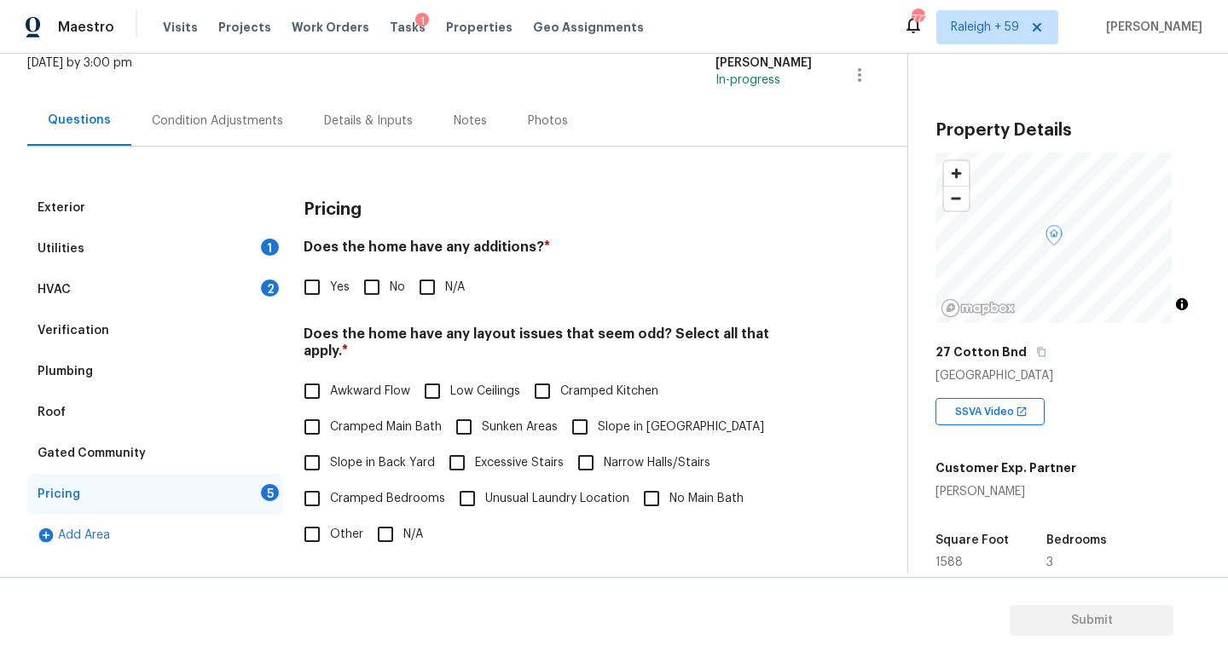
click at [376, 281] on input "No" at bounding box center [372, 287] width 36 height 36
checkbox input "true"
click at [394, 541] on input "N/A" at bounding box center [385, 536] width 36 height 36
checkbox input "true"
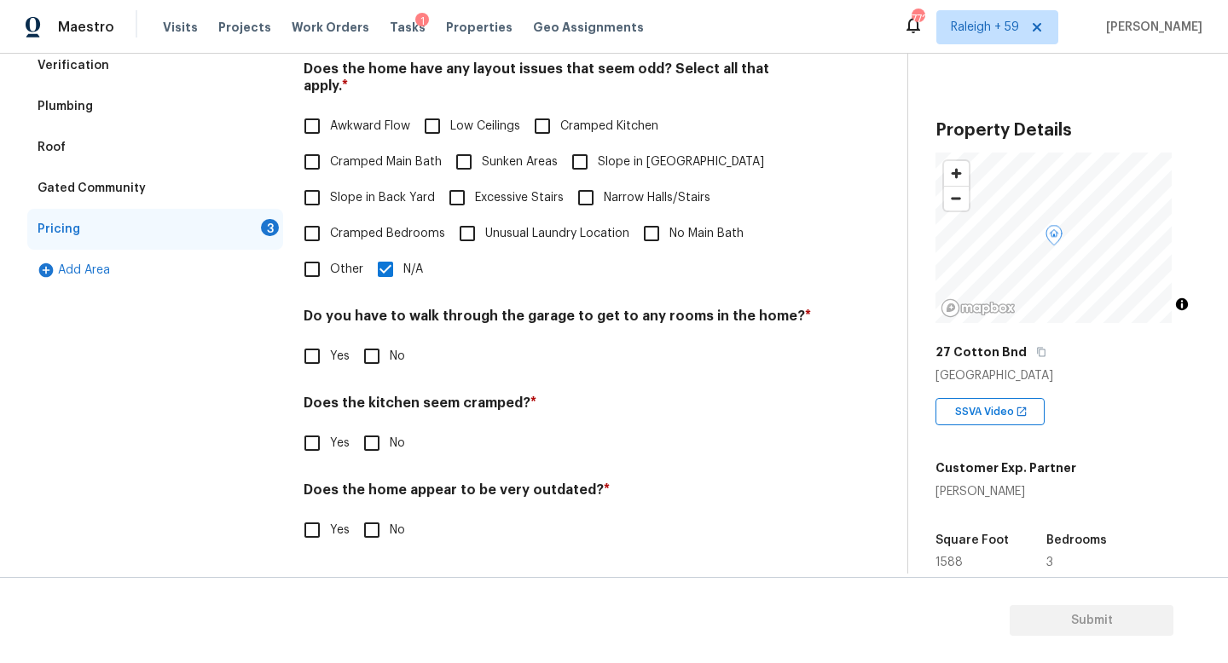
scroll to position [390, 0]
click at [397, 358] on label "No" at bounding box center [379, 356] width 51 height 36
click at [390, 358] on input "No" at bounding box center [372, 356] width 36 height 36
checkbox input "true"
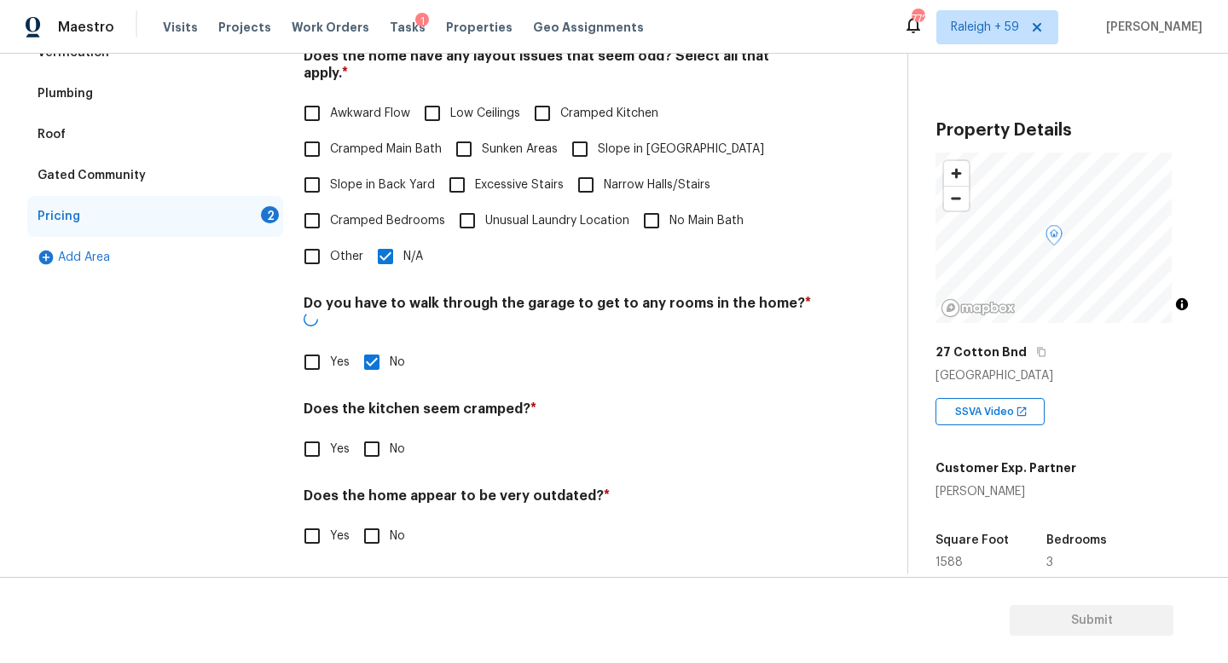
click at [378, 423] on h4 "Does the kitchen seem cramped? *" at bounding box center [557, 413] width 508 height 24
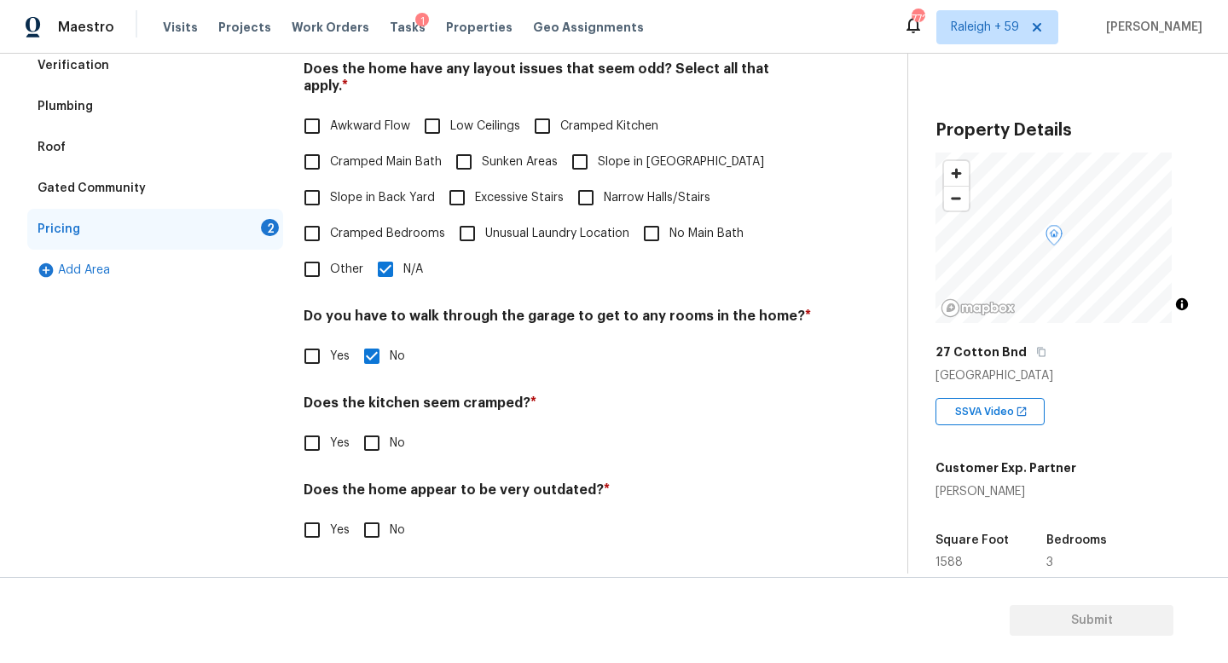
click at [378, 442] on input "No" at bounding box center [372, 443] width 36 height 36
checkbox input "true"
click at [383, 512] on input "No" at bounding box center [372, 530] width 36 height 36
checkbox input "true"
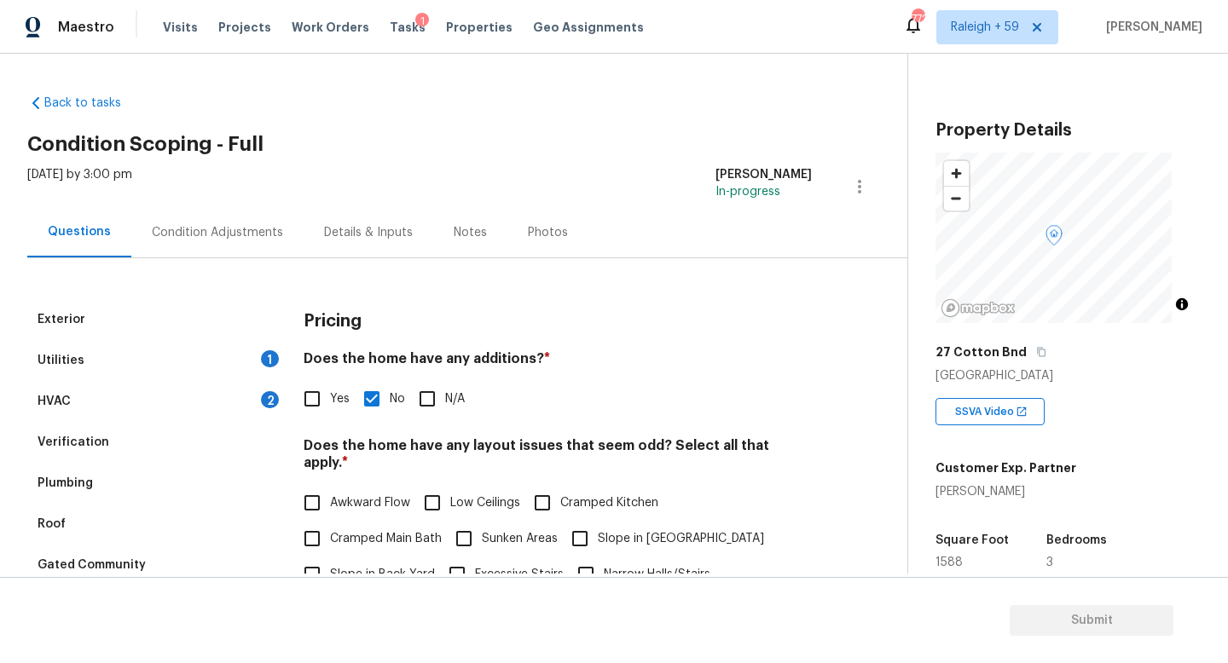
click at [218, 363] on div "Utilities 1" at bounding box center [155, 360] width 256 height 41
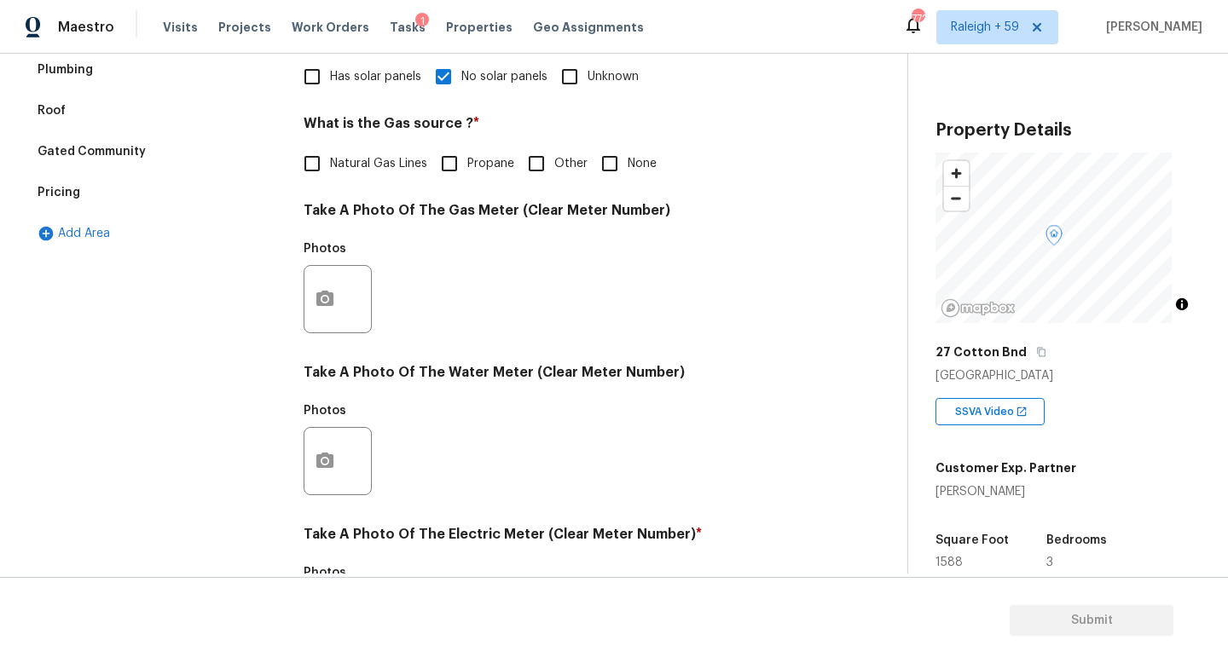
scroll to position [158, 0]
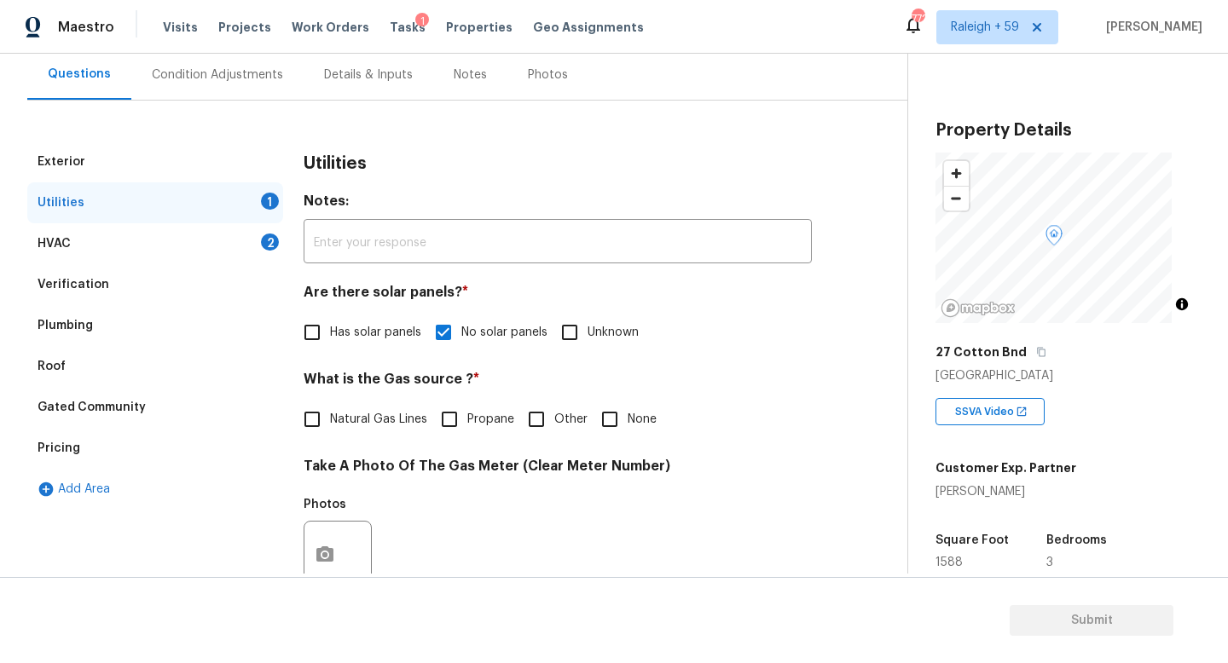
click at [362, 409] on label "Natural Gas Lines" at bounding box center [360, 420] width 133 height 36
click at [330, 409] on input "Natural Gas Lines" at bounding box center [312, 420] width 36 height 36
checkbox input "true"
click at [205, 64] on div "Condition Adjustments" at bounding box center [217, 74] width 172 height 50
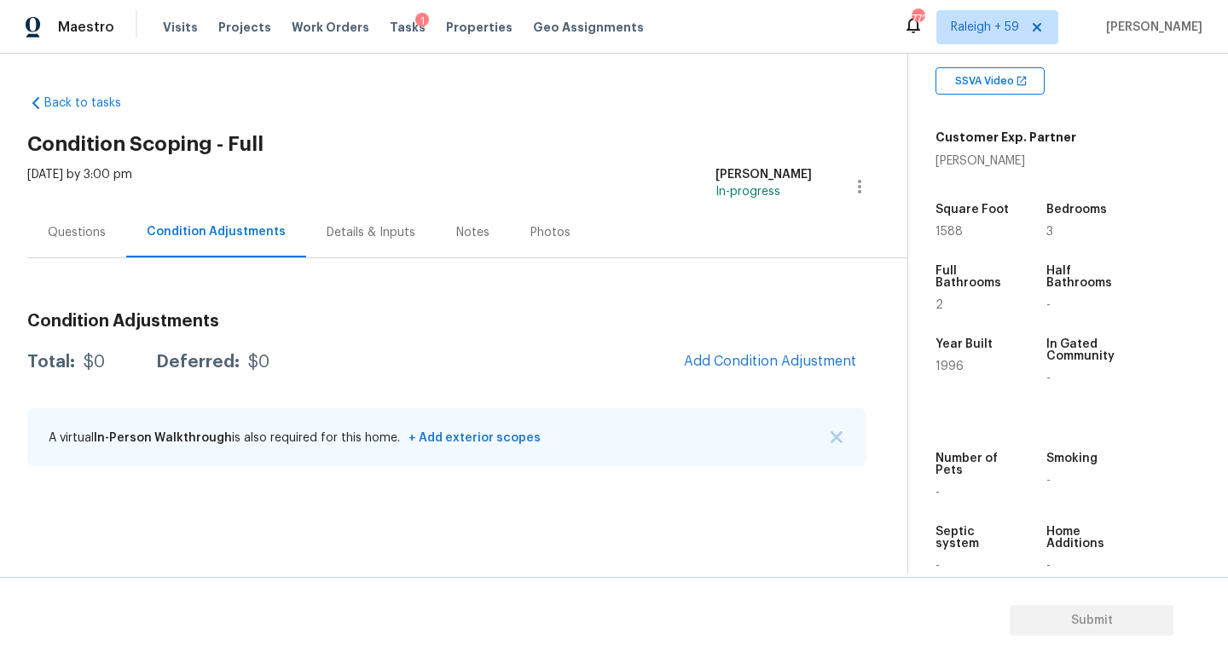
scroll to position [364, 0]
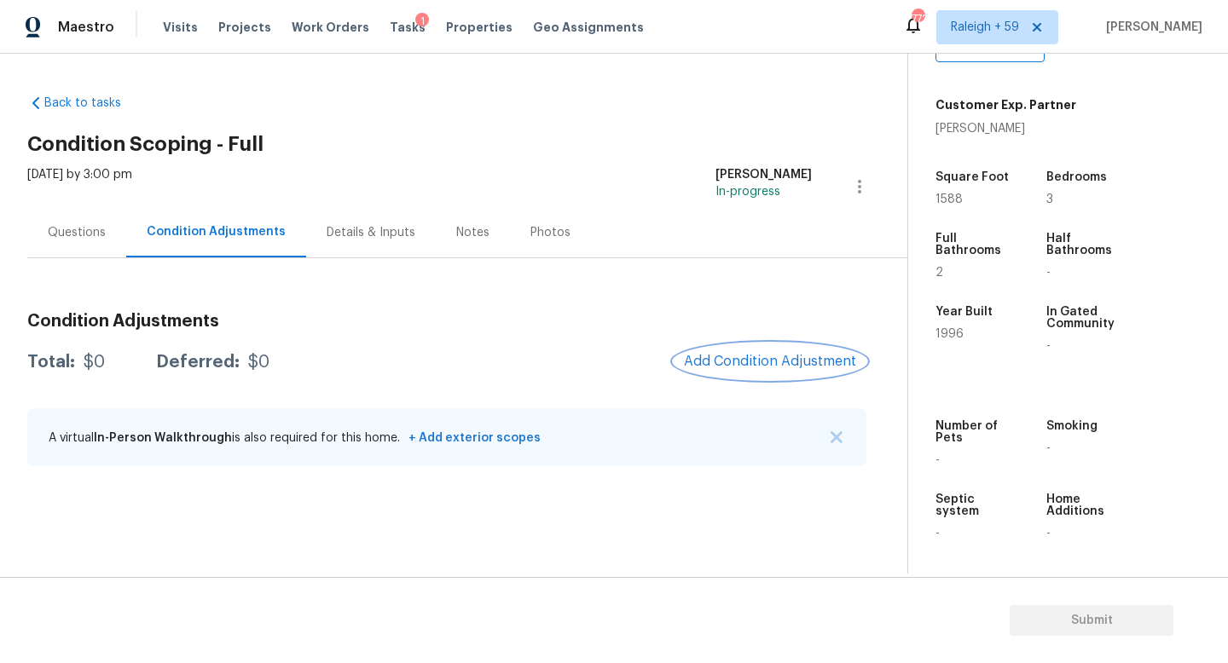
click at [796, 375] on button "Add Condition Adjustment" at bounding box center [769, 362] width 193 height 36
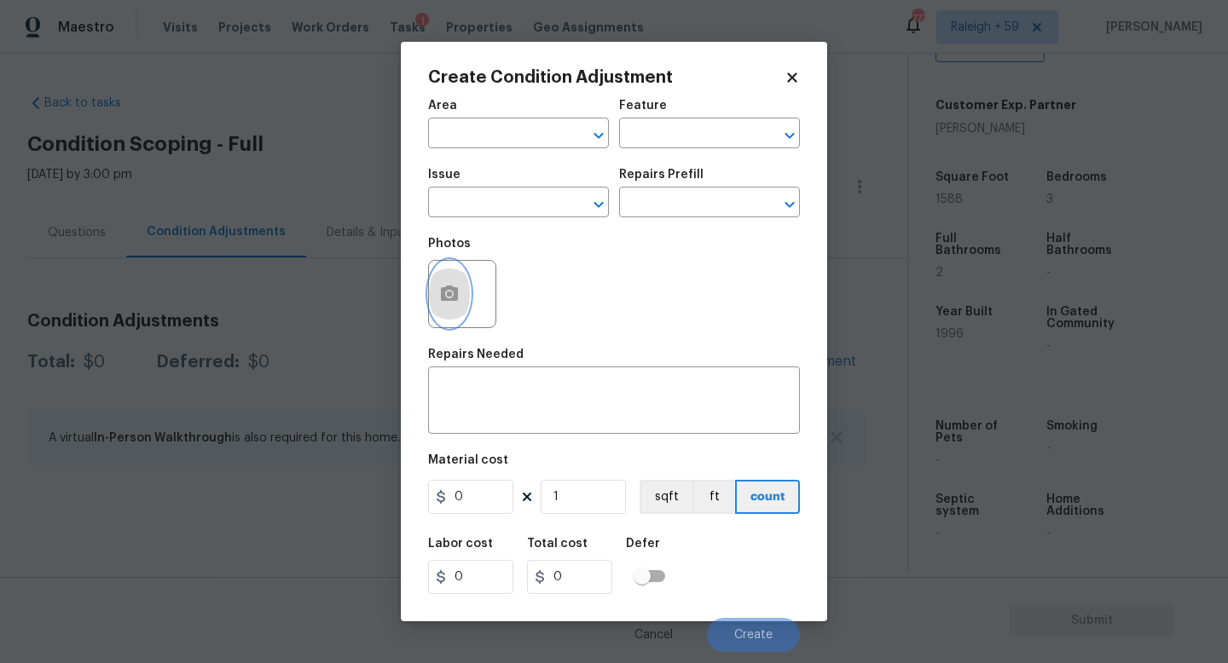
click at [464, 292] on button "button" at bounding box center [449, 294] width 41 height 66
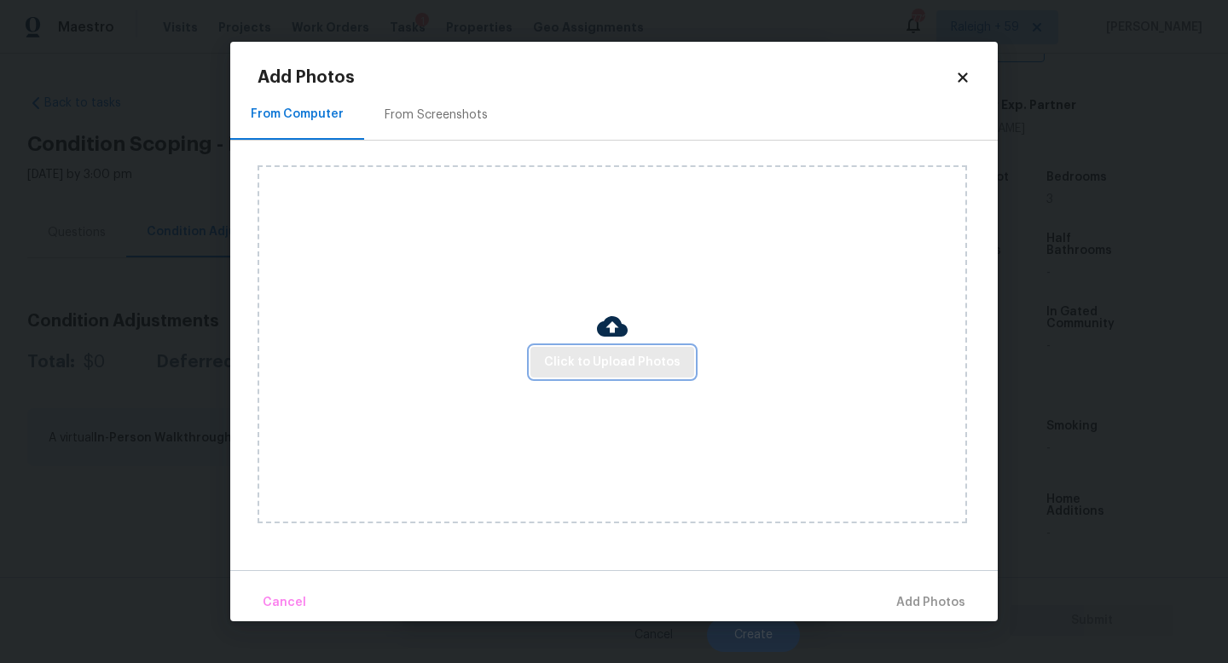
click at [628, 363] on span "Click to Upload Photos" at bounding box center [612, 362] width 136 height 21
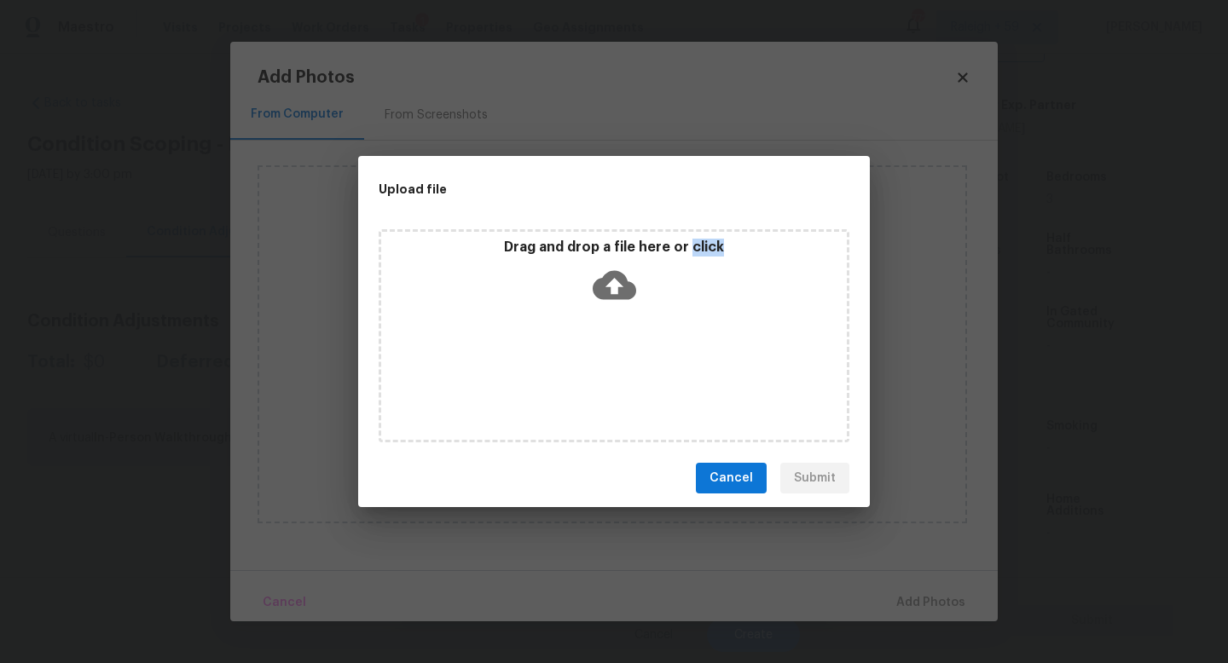
click at [628, 363] on div "Drag and drop a file here or click" at bounding box center [613, 335] width 471 height 213
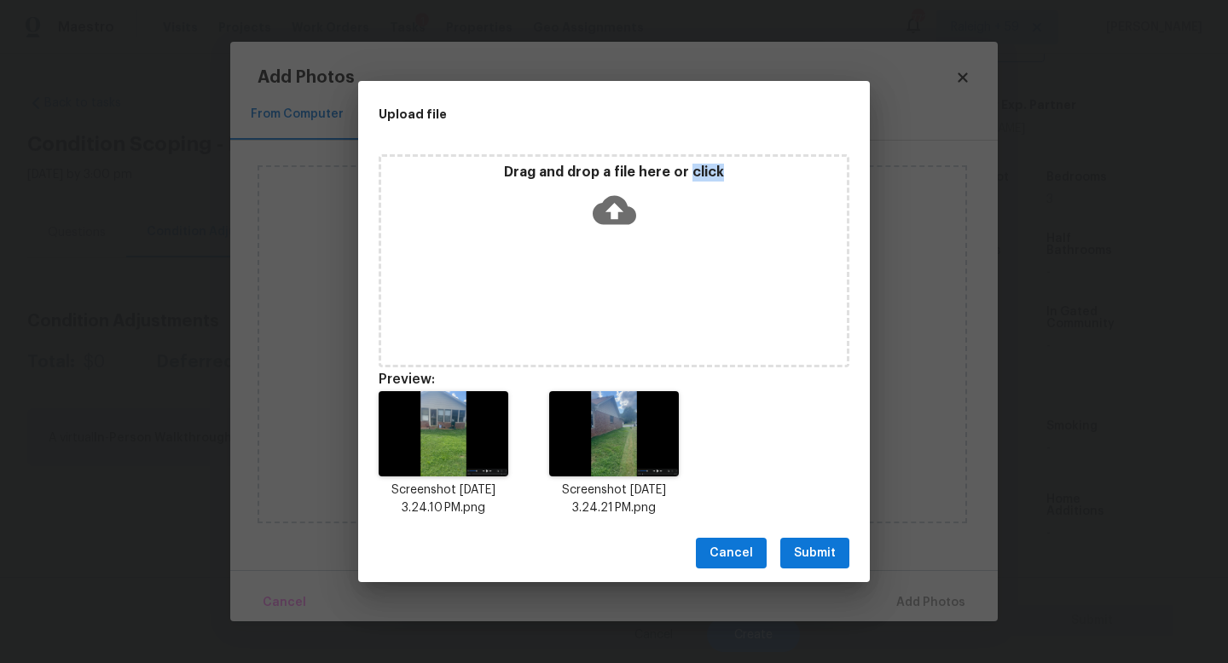
click at [826, 547] on span "Submit" at bounding box center [815, 553] width 42 height 21
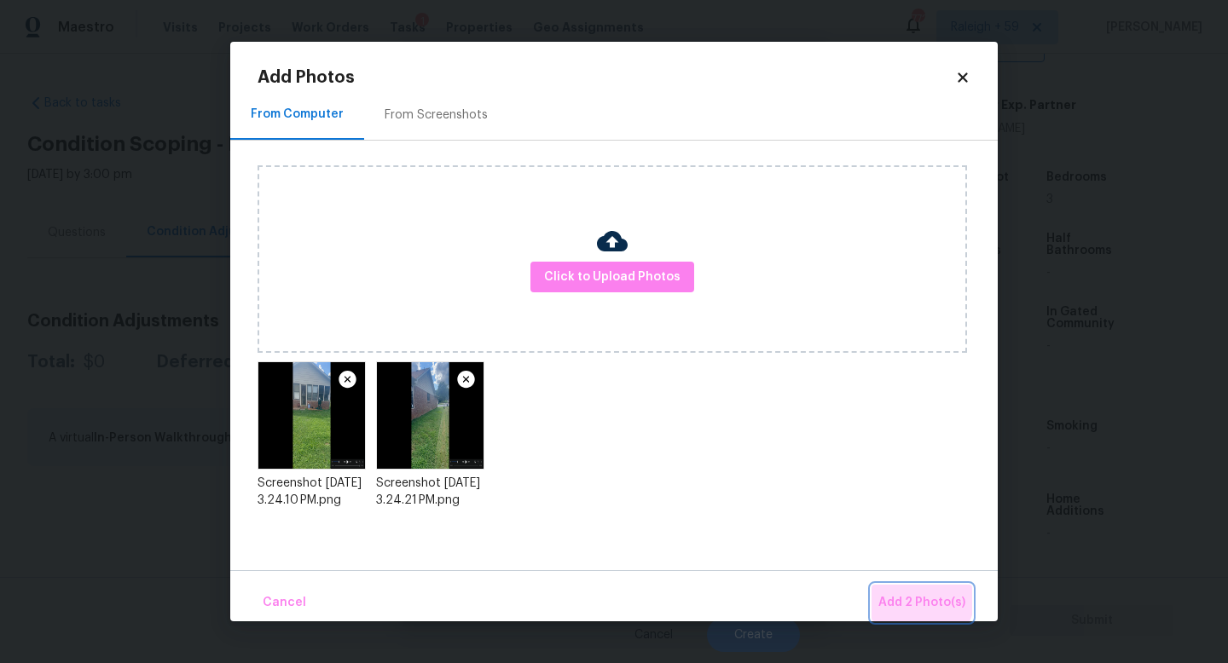
click at [893, 586] on button "Add 2 Photo(s)" at bounding box center [921, 603] width 101 height 37
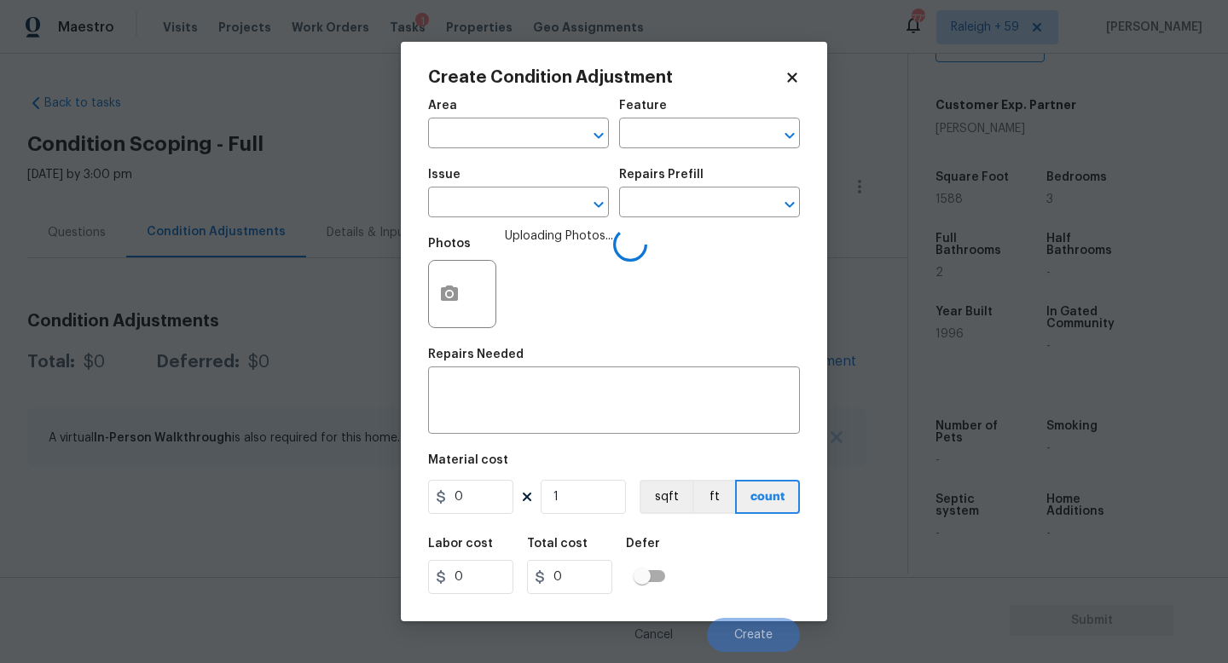
click at [494, 118] on div "Area" at bounding box center [518, 111] width 181 height 22
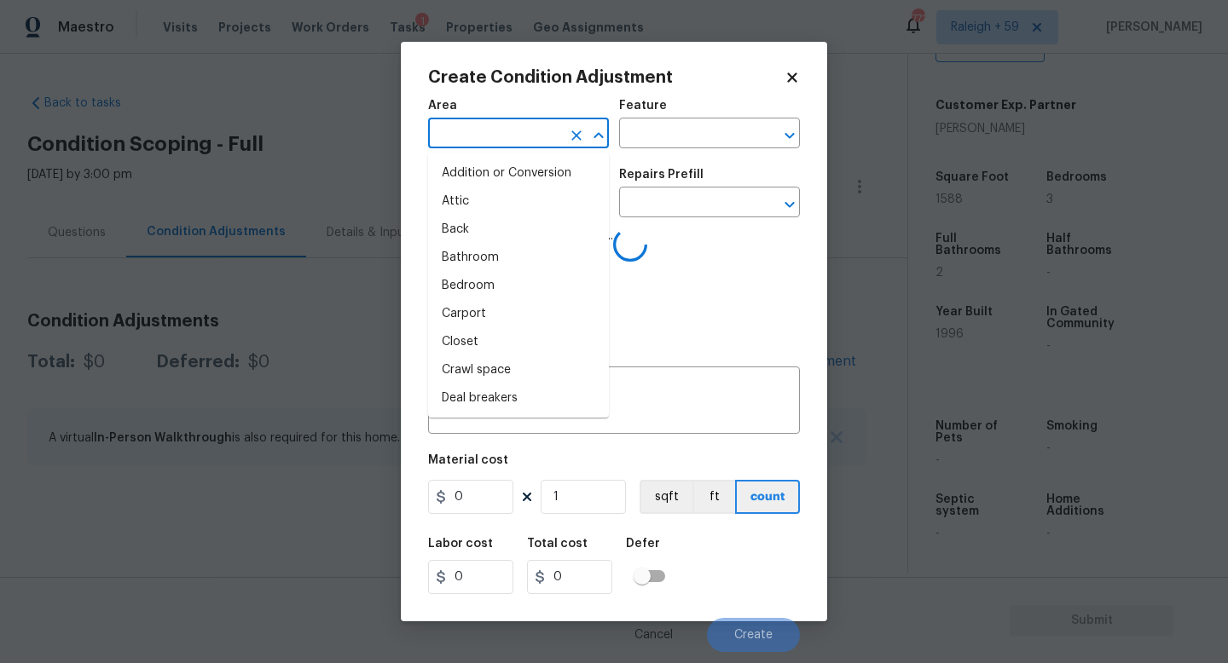
click at [498, 139] on input "text" at bounding box center [494, 135] width 133 height 26
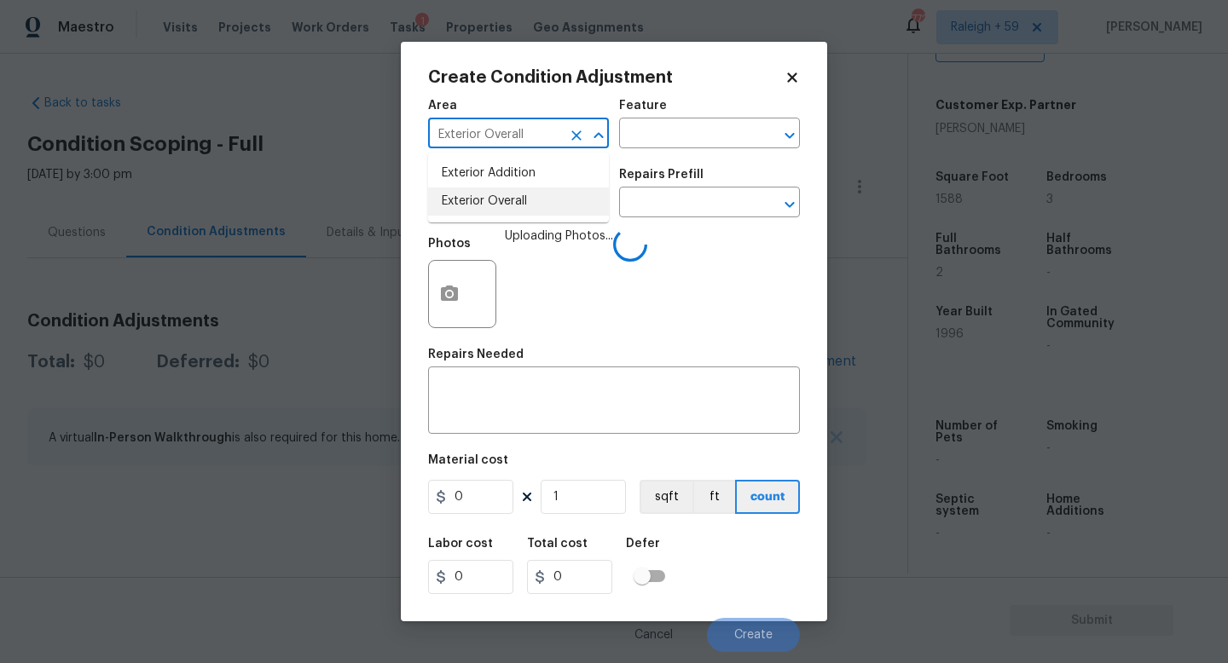
type input "Exterior Overall"
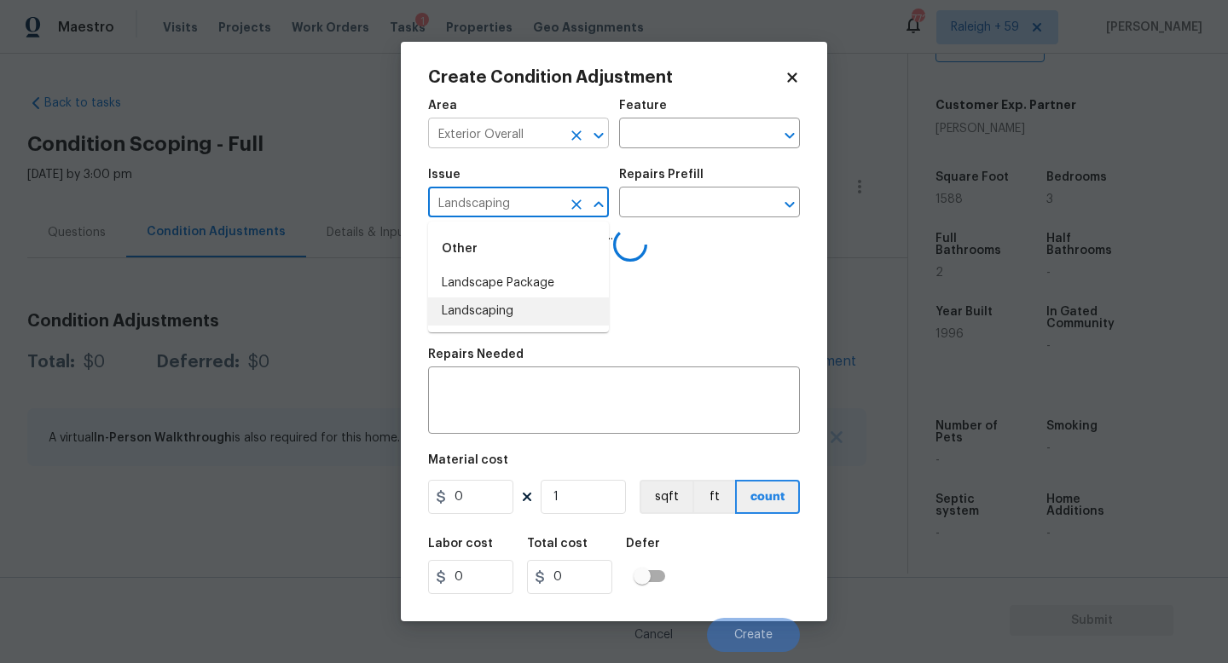
type input "Landscaping"
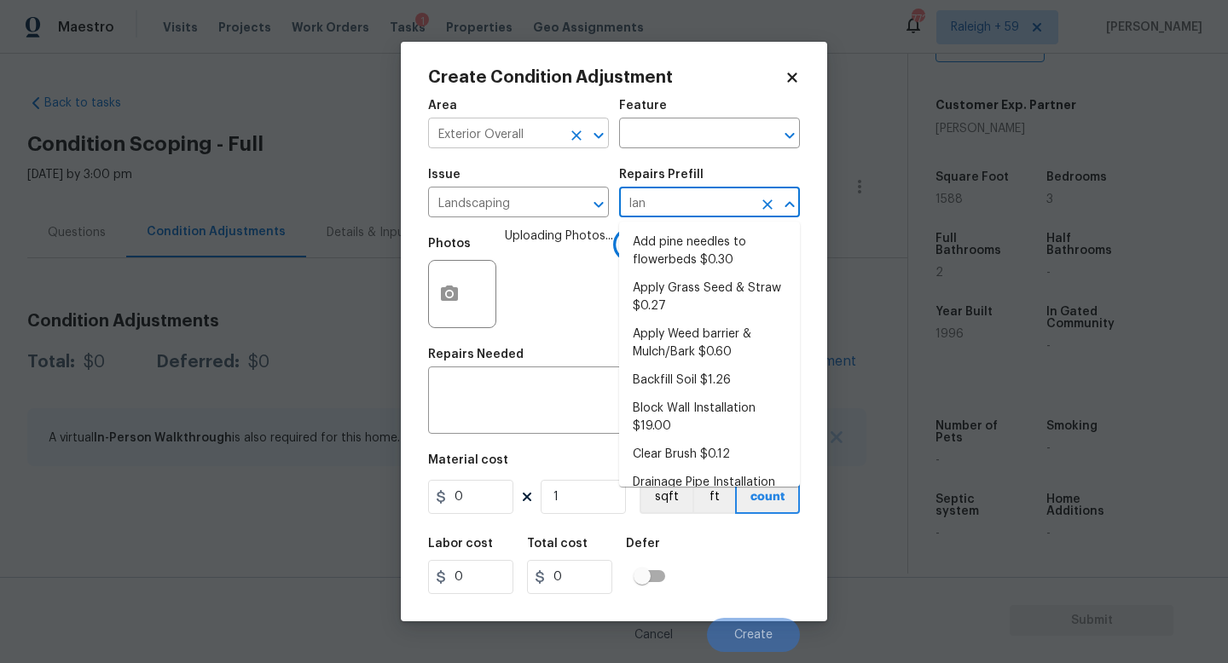
type input "land"
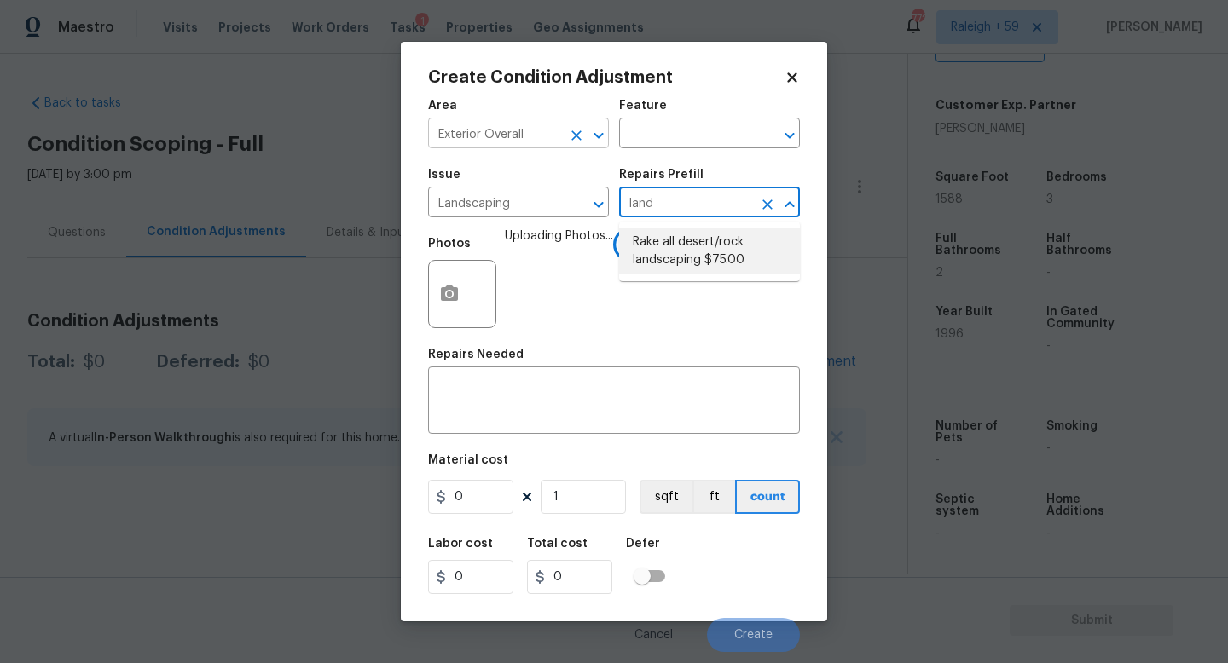
type textarea "Rake all desert/rock landscaping for a clean level appearance. Remove any misc …"
type input "75"
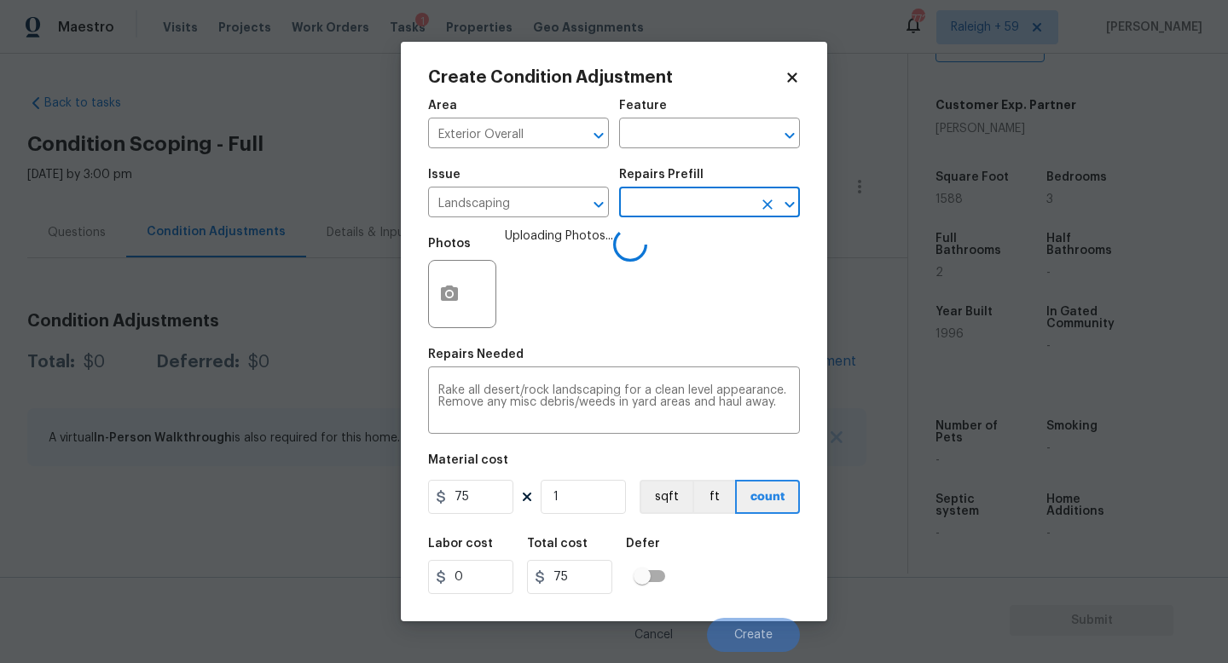
click at [675, 189] on div "Repairs Prefill" at bounding box center [709, 180] width 181 height 22
click at [673, 201] on input "text" at bounding box center [685, 204] width 133 height 26
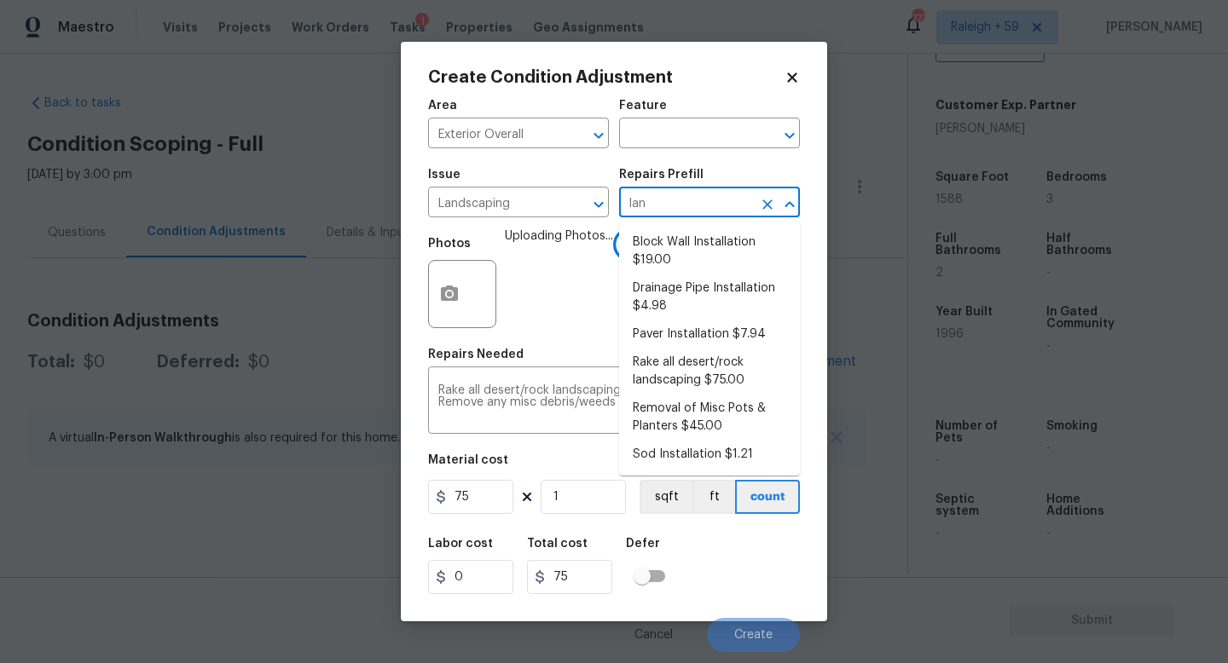
type input "land"
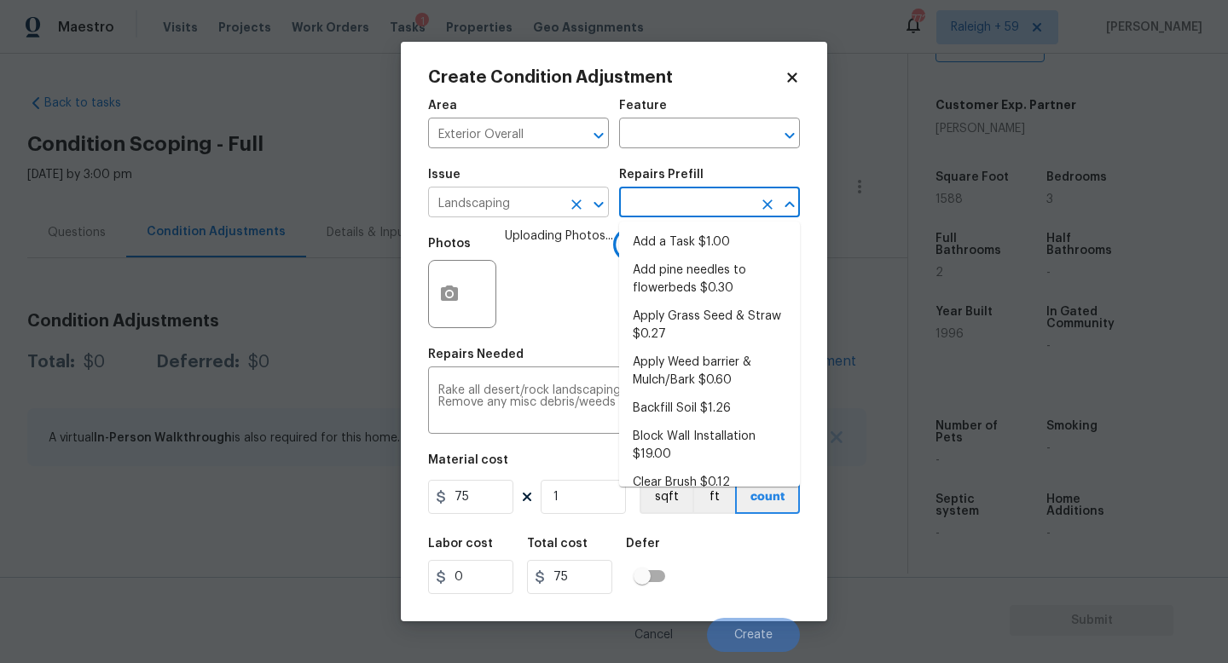
click at [585, 199] on button "Clear" at bounding box center [576, 205] width 24 height 24
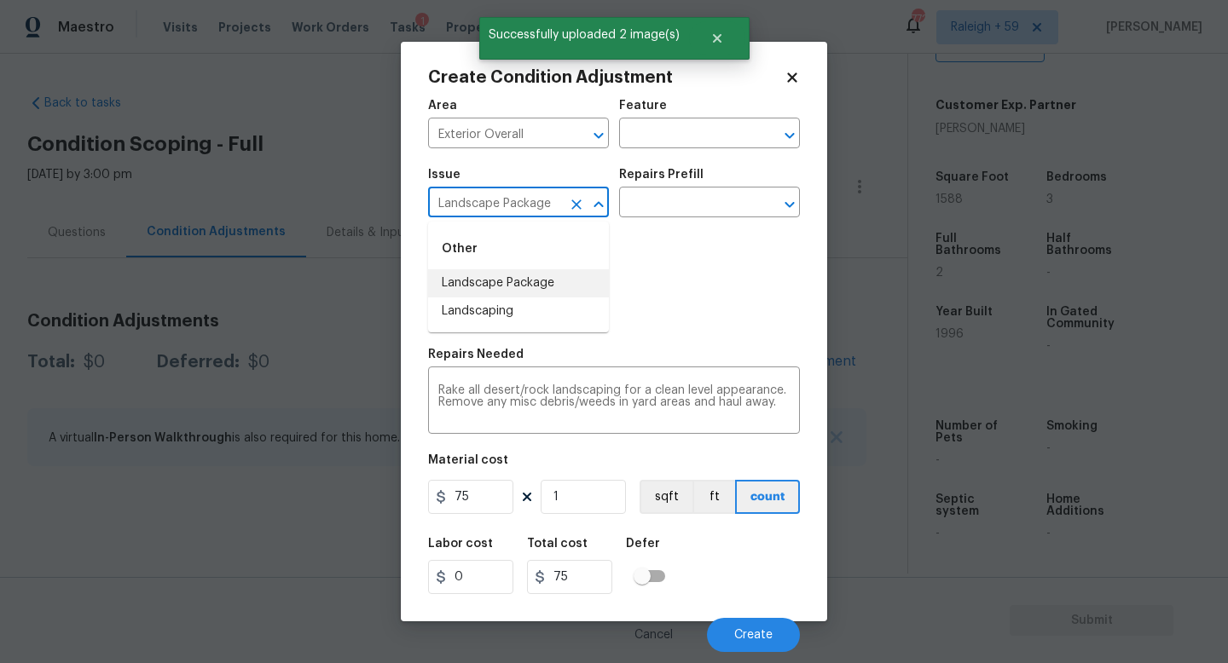
type input "Landscape Package"
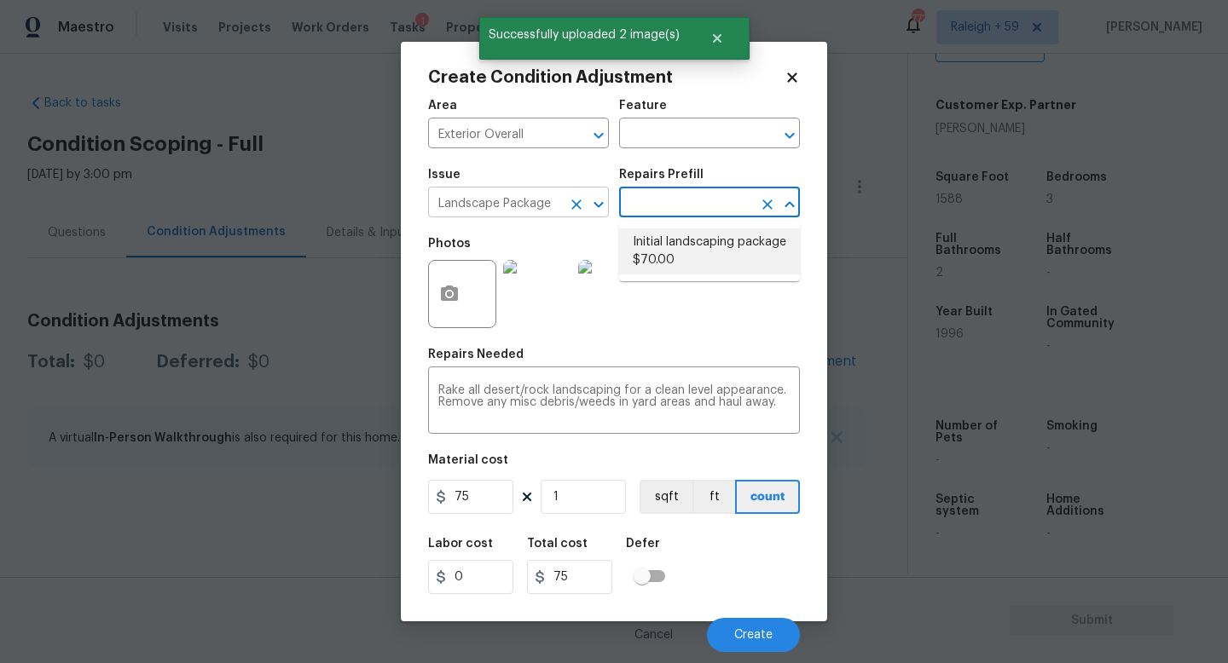
type input "Home Readiness Packages"
type textarea "Mowing of grass up to 6" in height. Mow, edge along driveways & sidewalks, trim…"
type input "70"
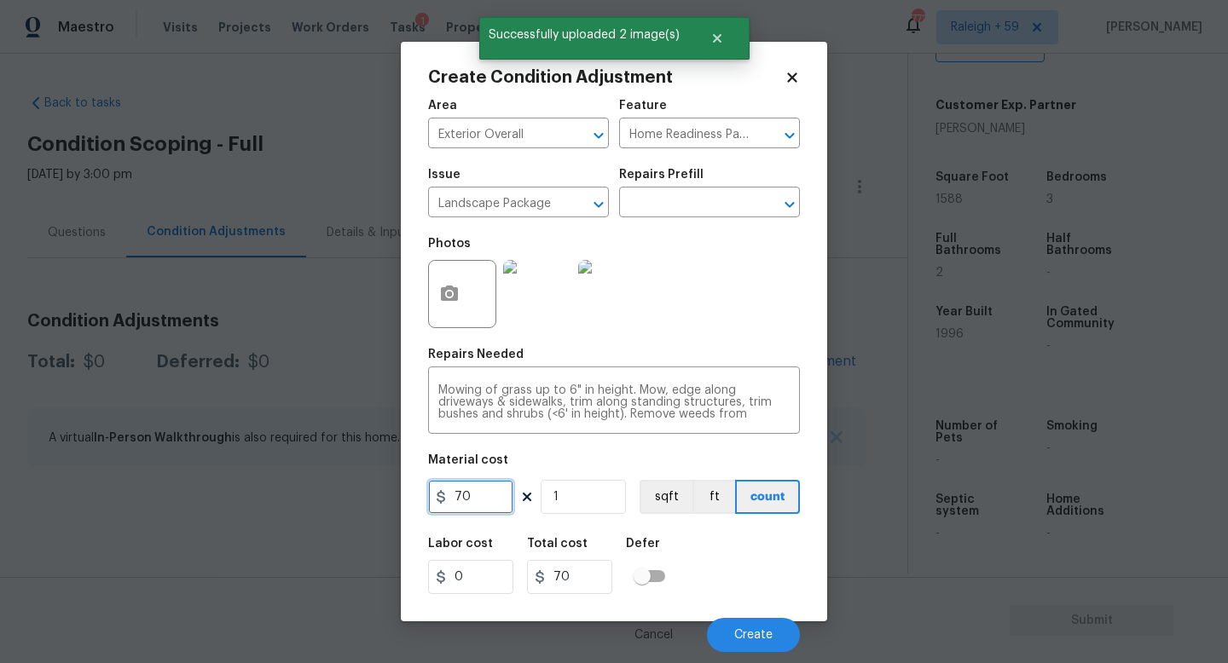
drag, startPoint x: 496, startPoint y: 506, endPoint x: 365, endPoint y: 492, distance: 132.0
click at [365, 492] on div "Create Condition Adjustment Area Exterior Overall ​ Feature Home Readiness Pack…" at bounding box center [614, 331] width 1228 height 663
type input "300"
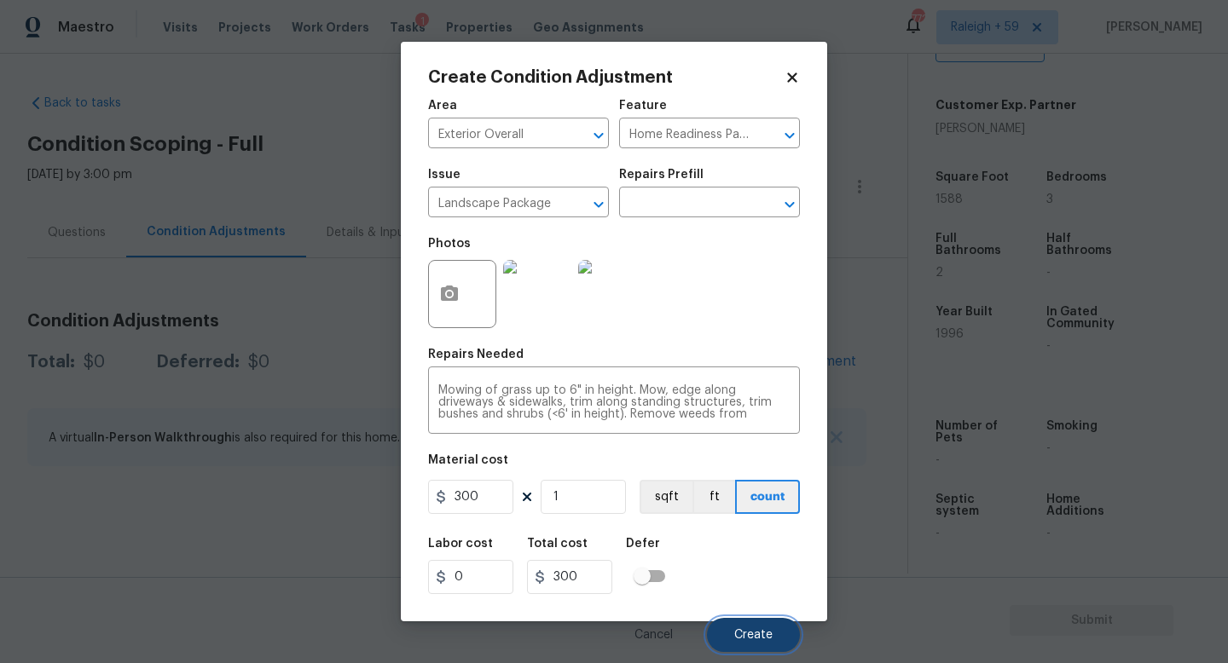
click at [754, 632] on span "Create" at bounding box center [753, 635] width 38 height 13
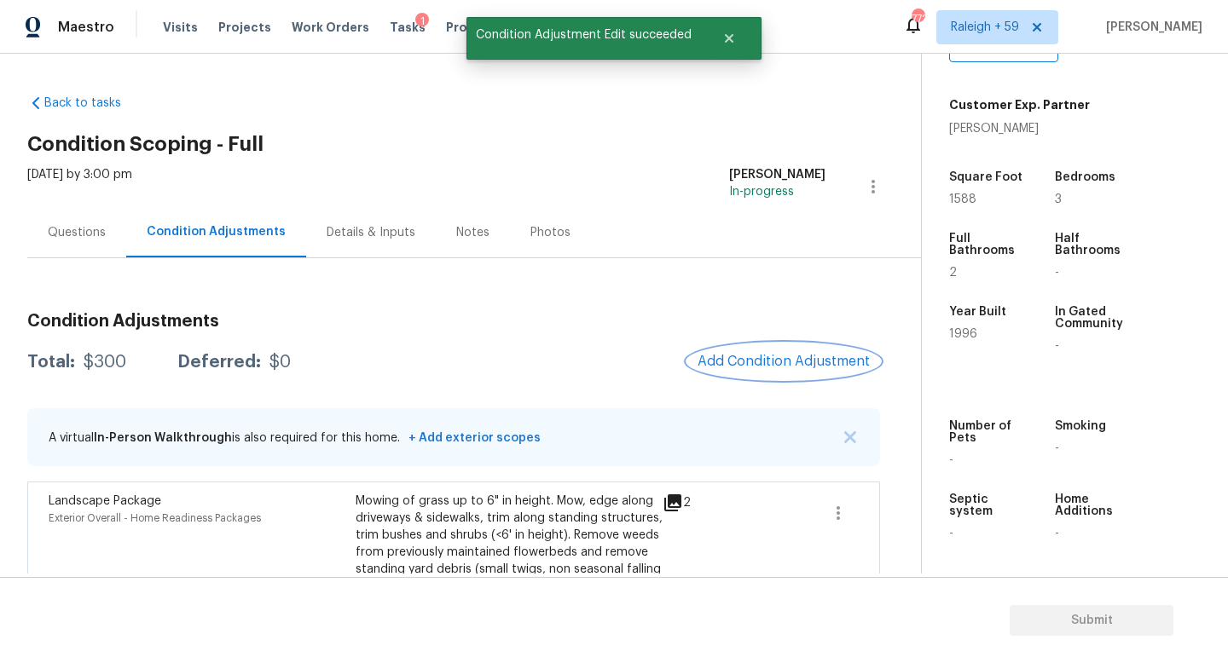
click at [824, 364] on span "Add Condition Adjustment" at bounding box center [783, 361] width 172 height 15
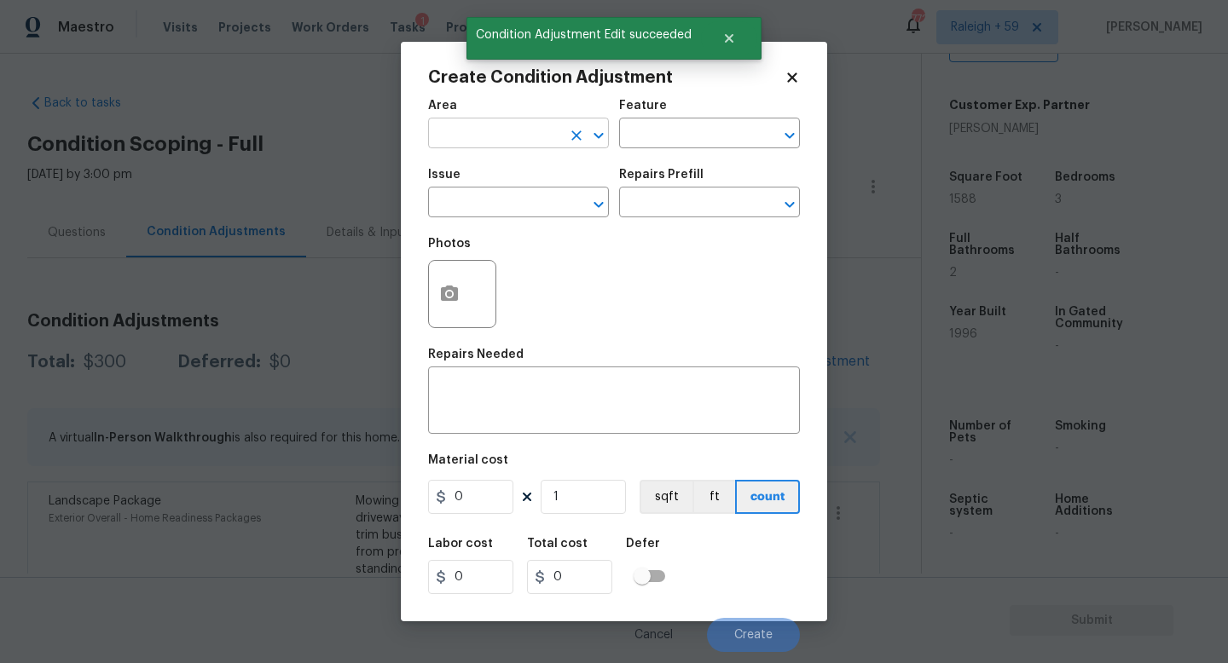
click at [482, 132] on input "text" at bounding box center [494, 135] width 133 height 26
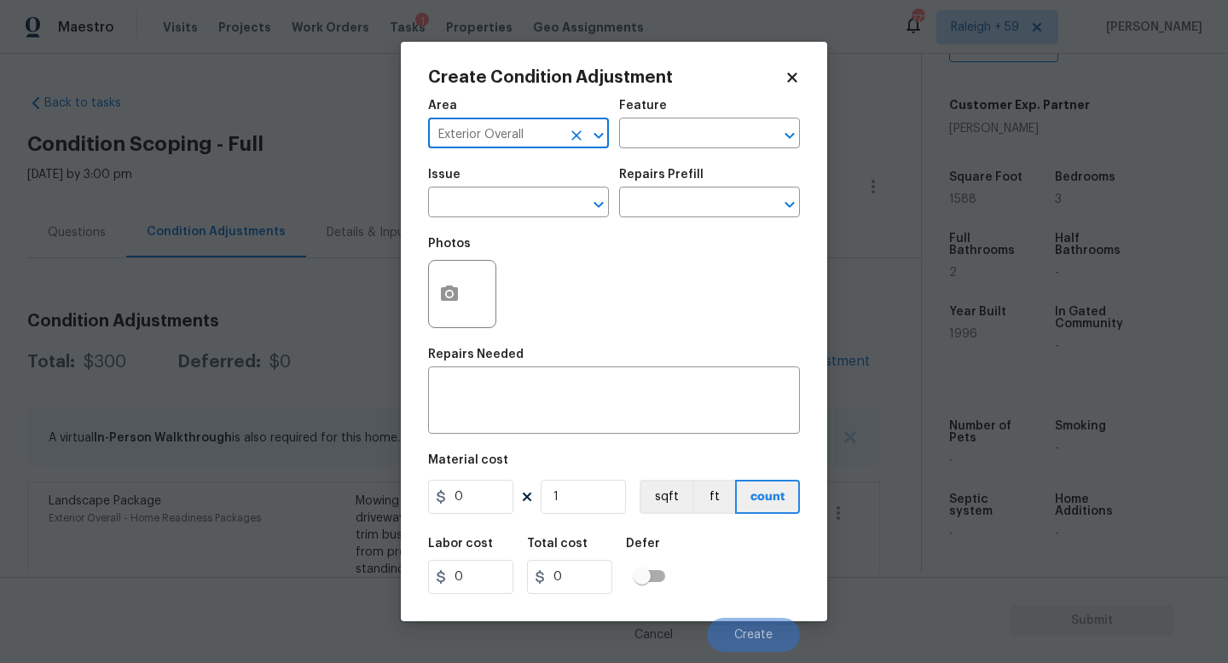
type input "Exterior Overall"
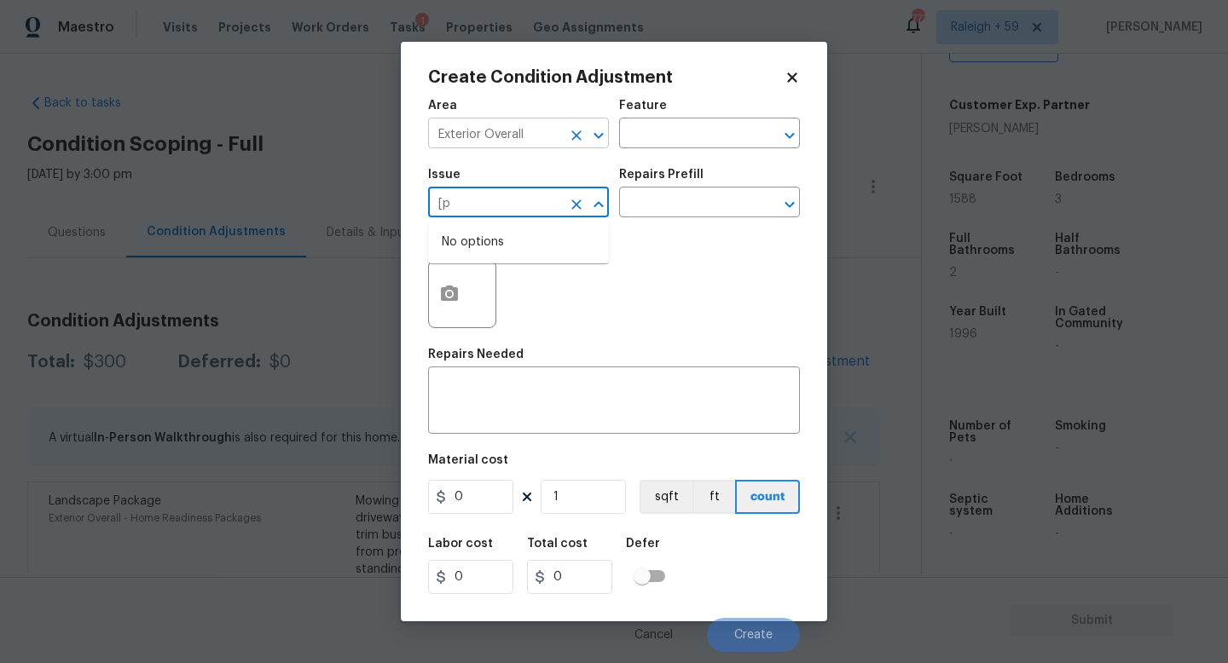
type input "["
type input "Pressure Washing"
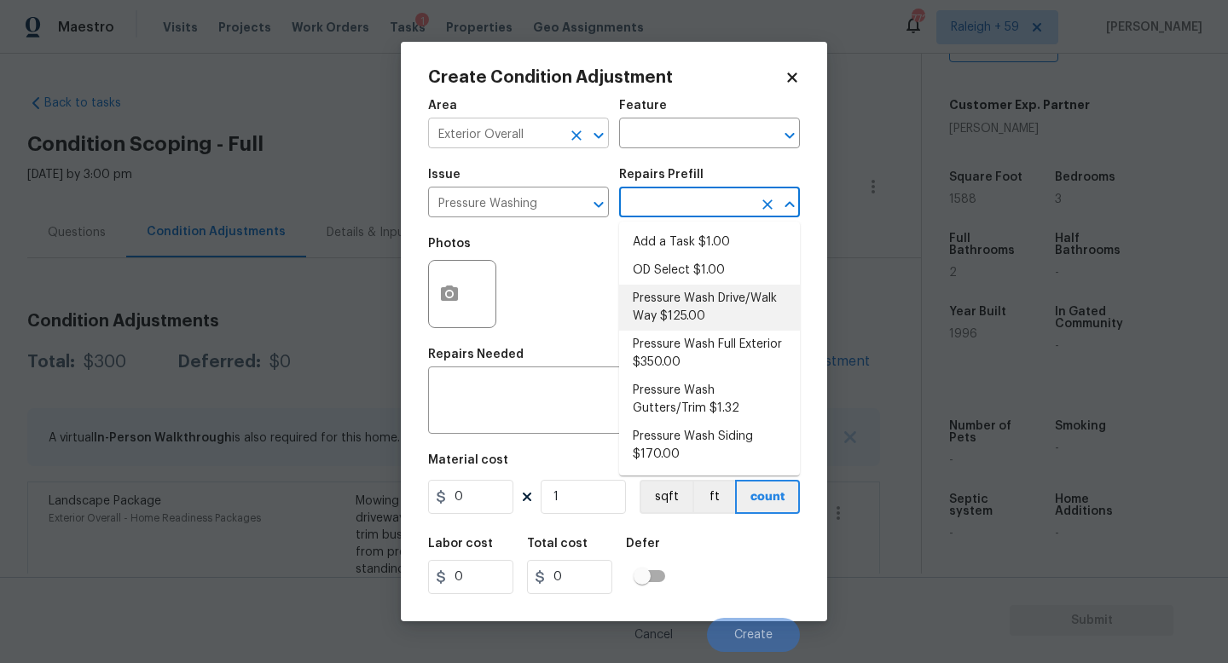
type input "Siding"
type textarea "Pressure wash the driveways/walkways as directed by the PM. Ensure that all deb…"
type input "125"
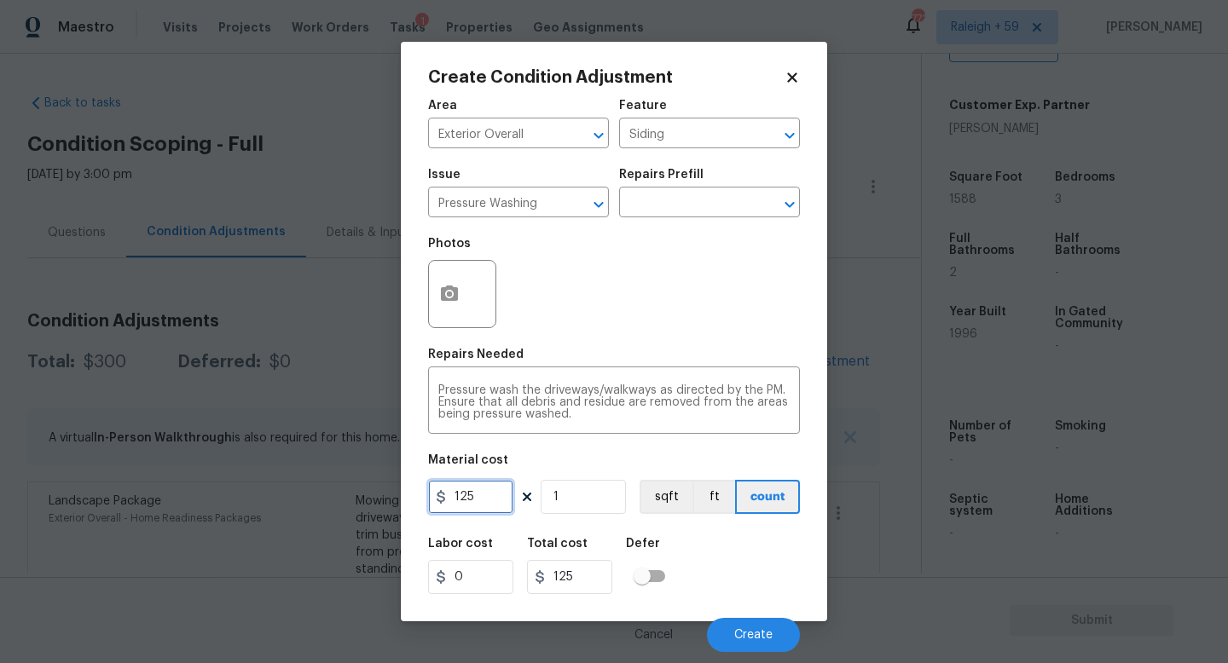
drag, startPoint x: 482, startPoint y: 496, endPoint x: 369, endPoint y: 503, distance: 113.6
click at [376, 502] on div "Create Condition Adjustment Area Exterior Overall ​ Feature Siding ​ Issue Pres…" at bounding box center [614, 331] width 1228 height 663
type input "200"
click at [746, 638] on span "Create" at bounding box center [753, 635] width 38 height 13
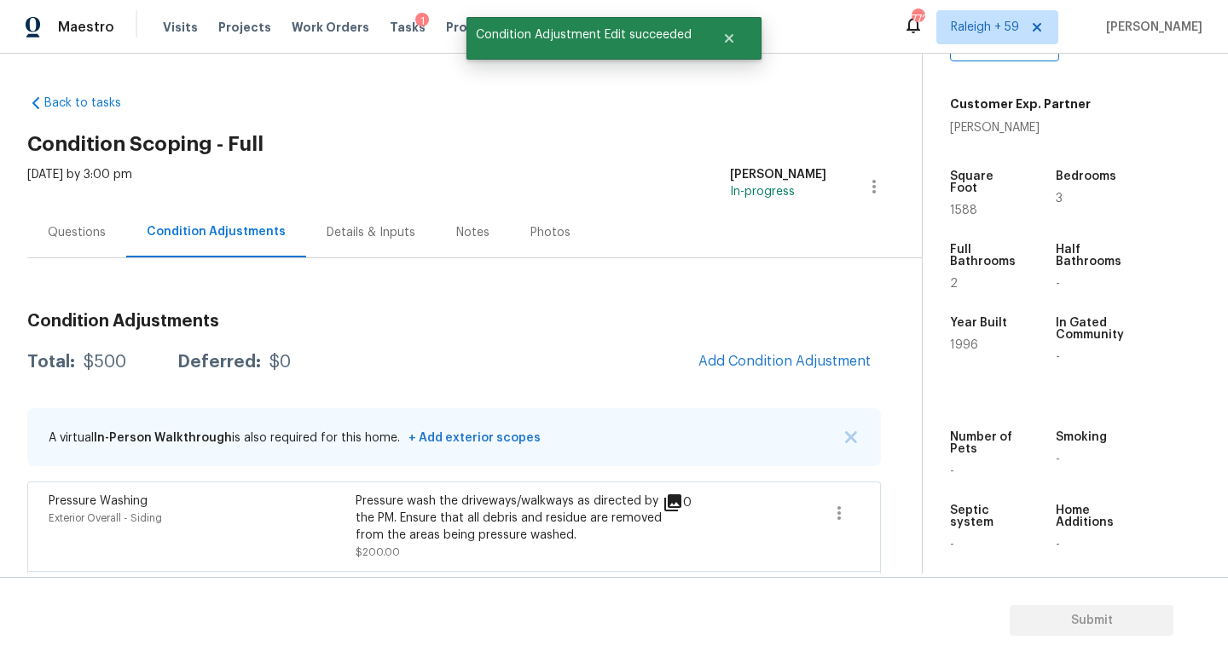
click at [337, 221] on div "Details & Inputs" at bounding box center [371, 232] width 130 height 50
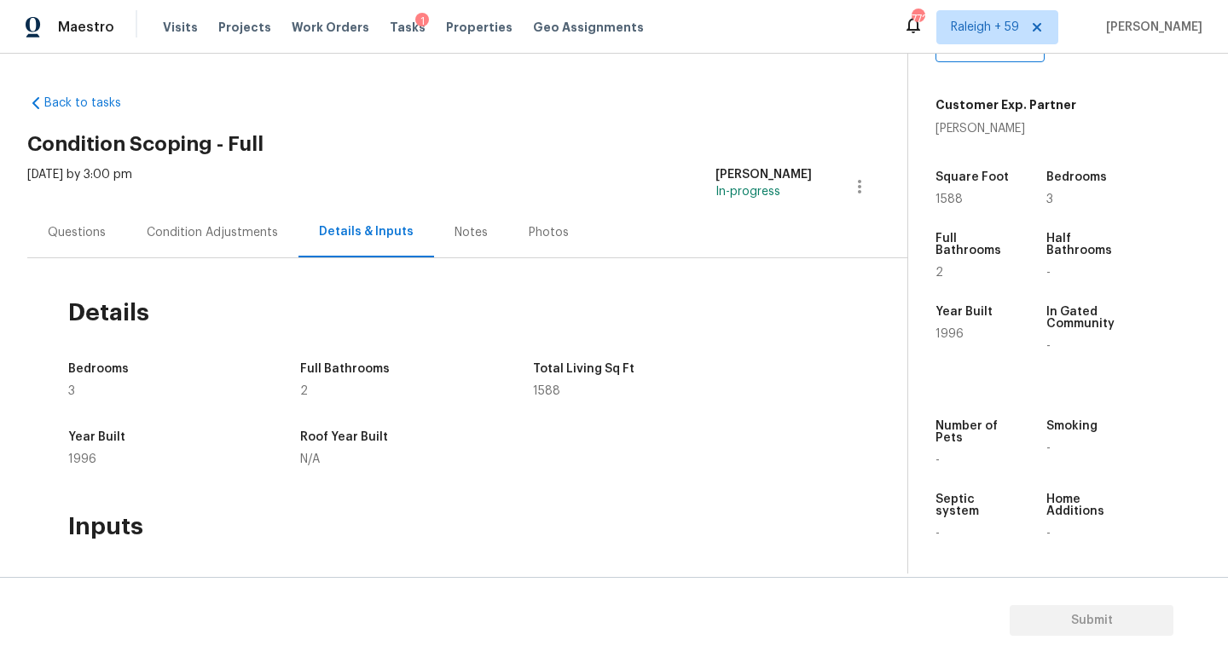
click at [217, 249] on div "Condition Adjustments" at bounding box center [212, 232] width 172 height 50
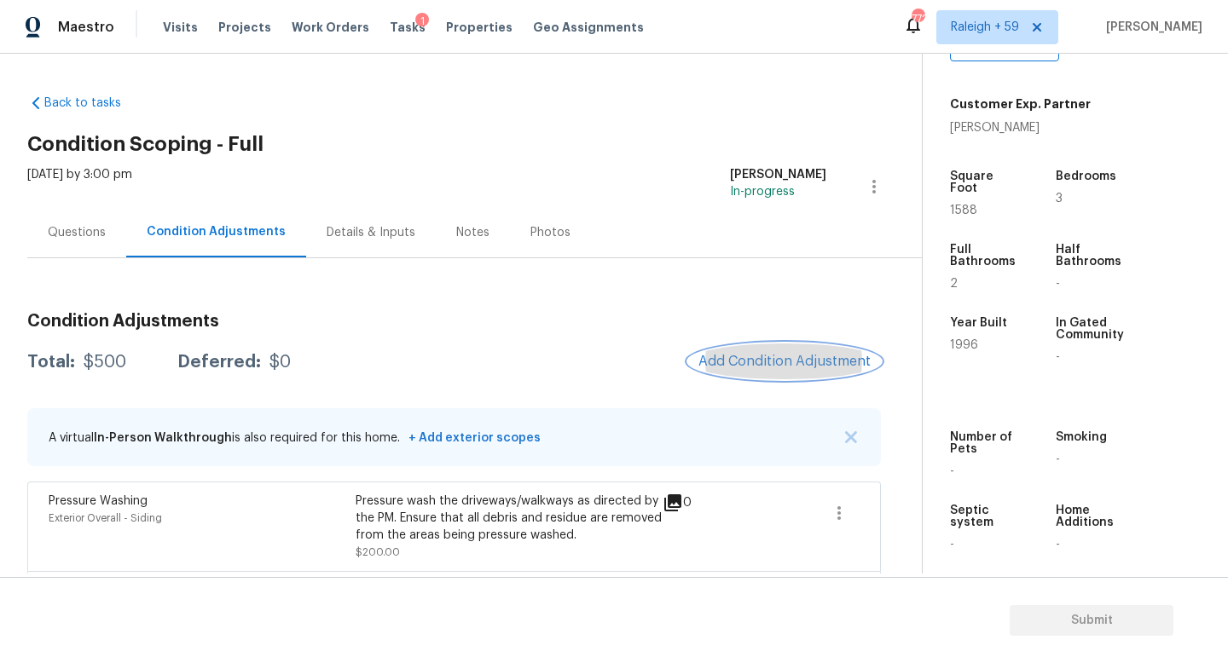
click at [751, 355] on span "Add Condition Adjustment" at bounding box center [784, 361] width 172 height 15
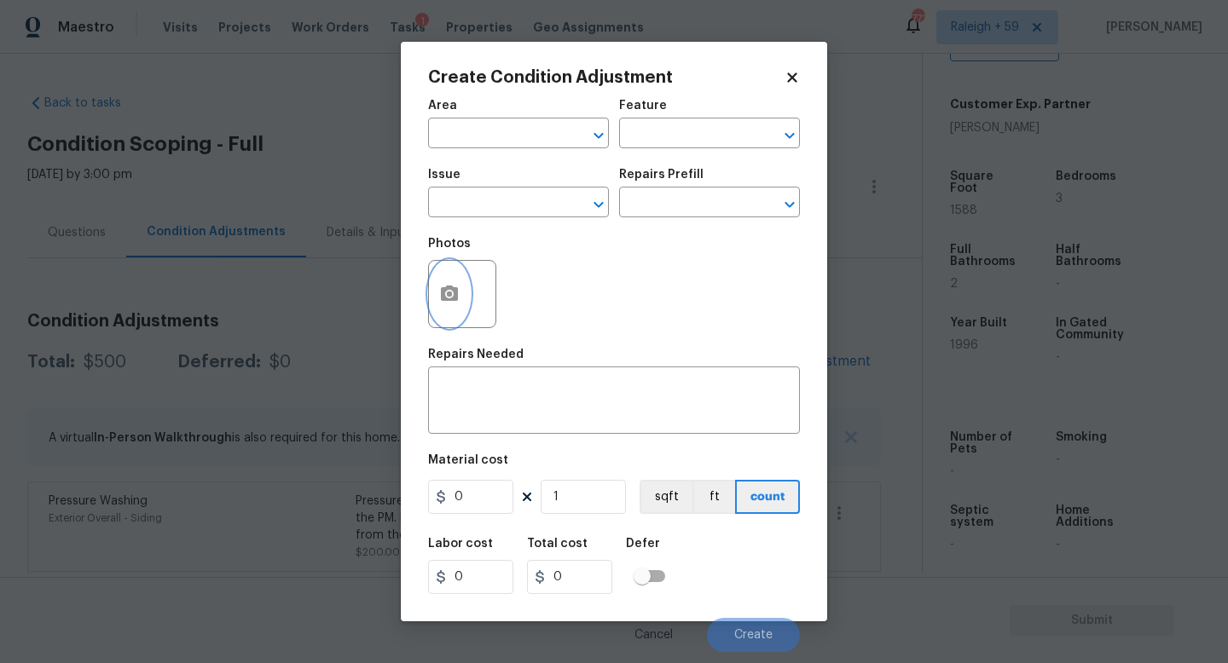
click at [462, 299] on button "button" at bounding box center [449, 294] width 41 height 66
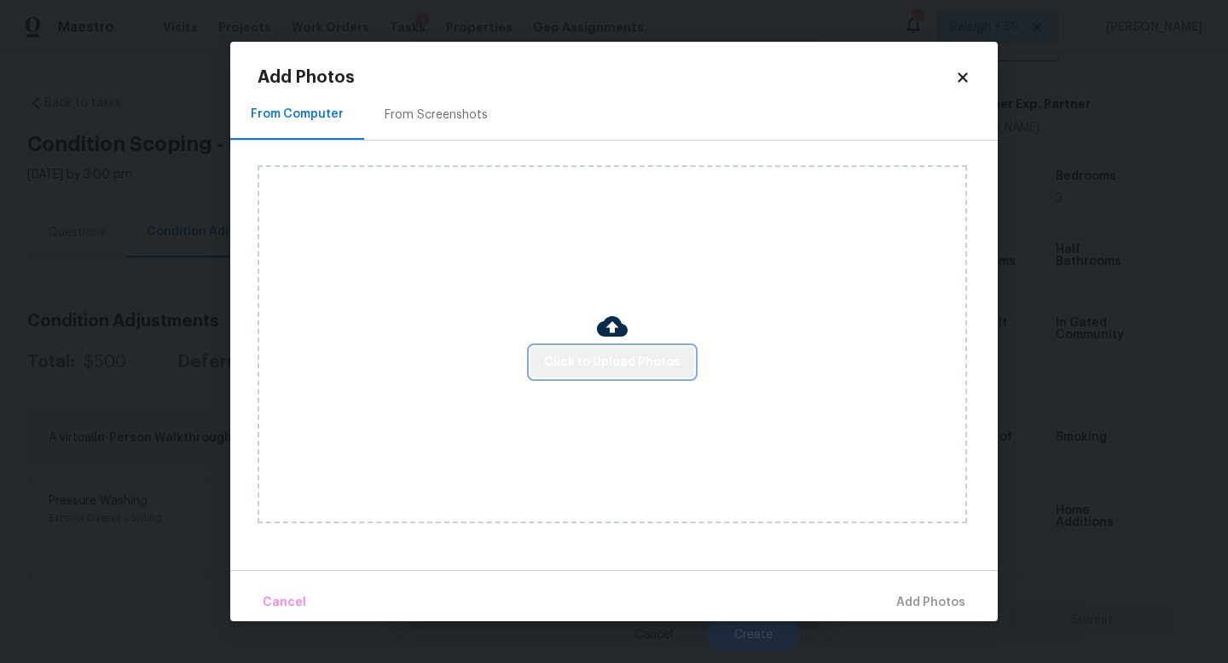
click at [628, 352] on span "Click to Upload Photos" at bounding box center [612, 362] width 136 height 21
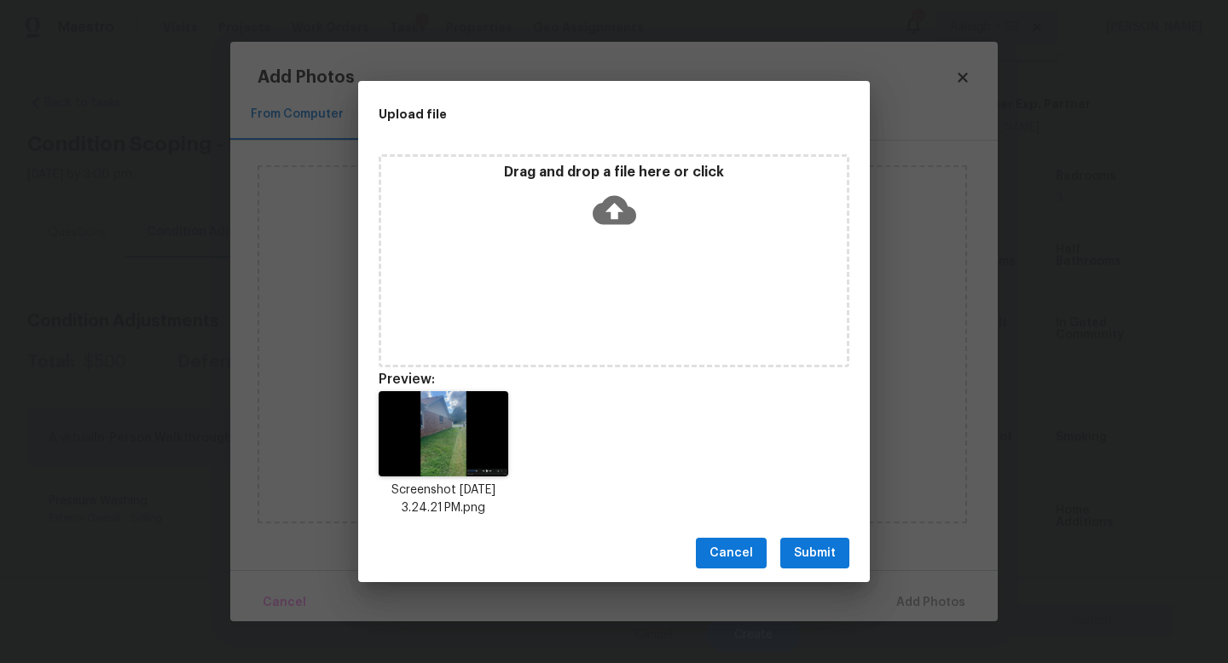
click at [847, 547] on button "Submit" at bounding box center [814, 554] width 69 height 32
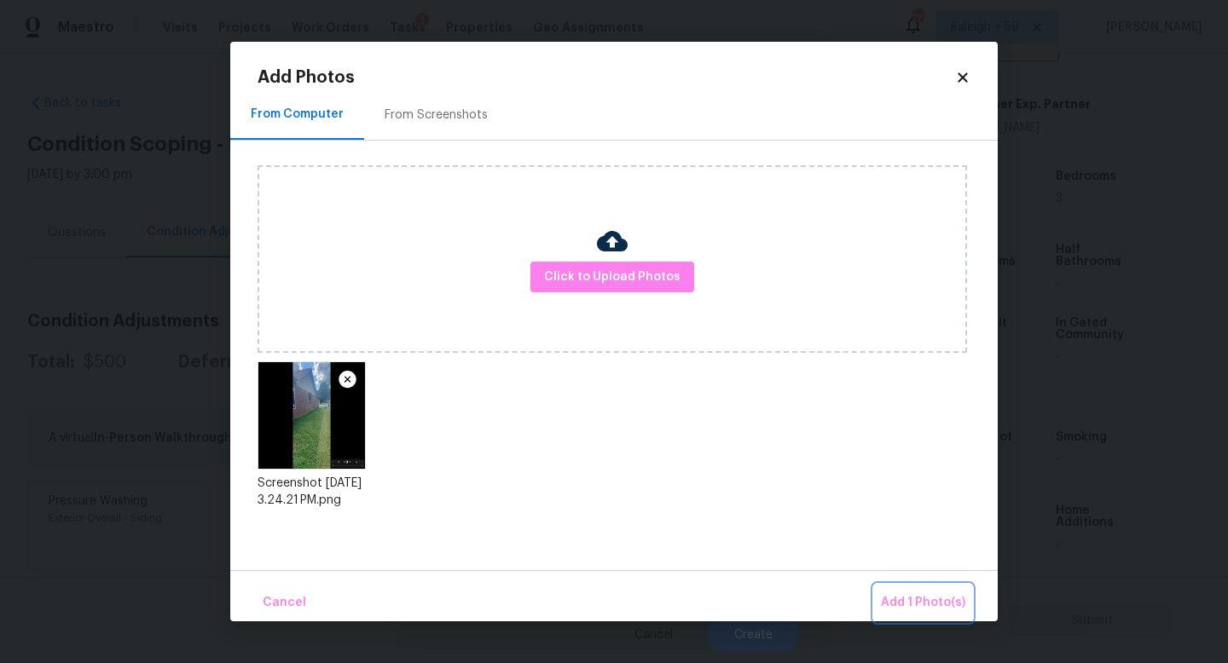
click at [932, 598] on span "Add 1 Photo(s)" at bounding box center [923, 602] width 84 height 21
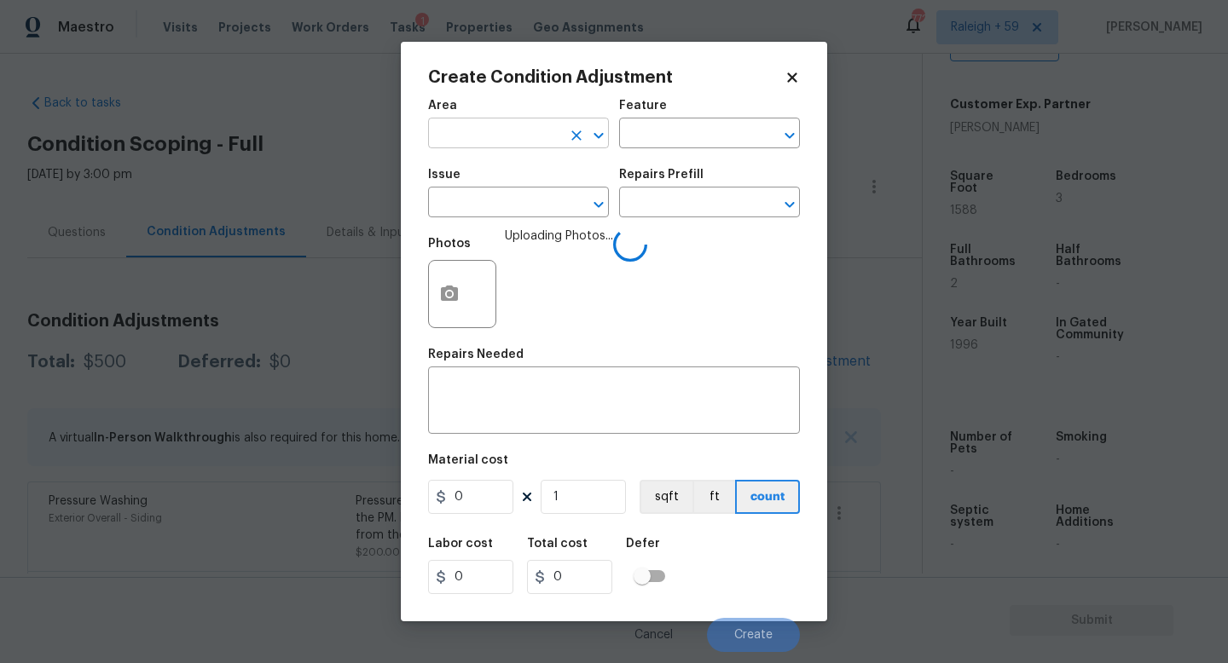
click at [516, 127] on input "text" at bounding box center [494, 135] width 133 height 26
type input "Roof"
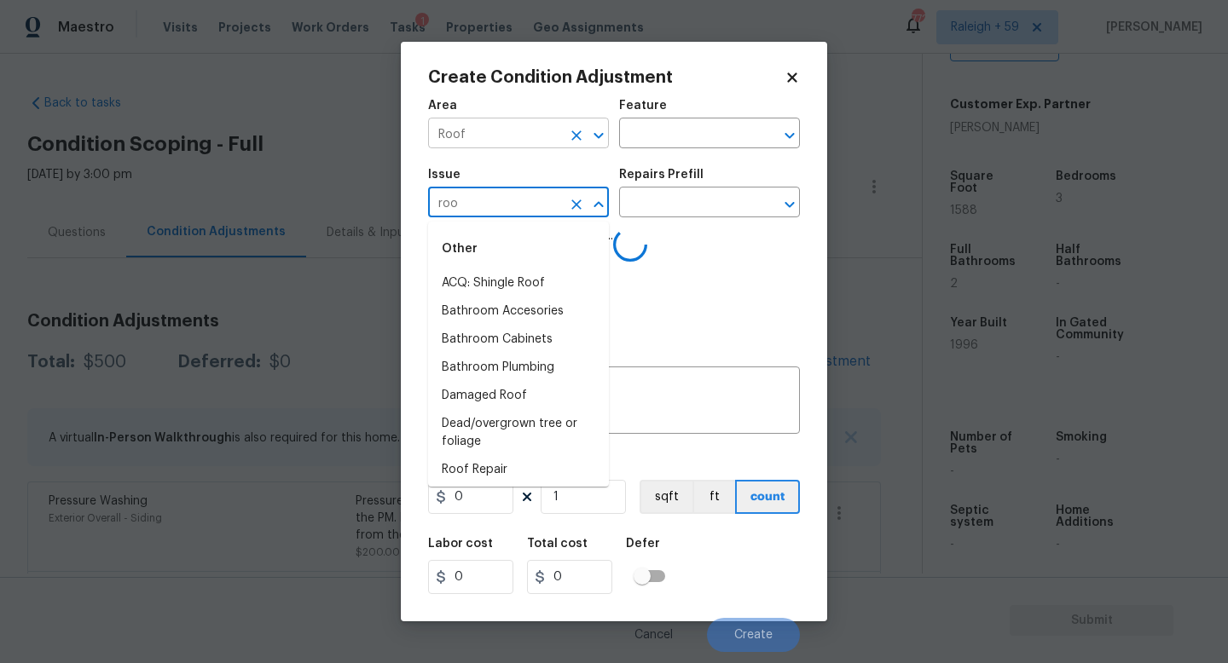
type input "roof"
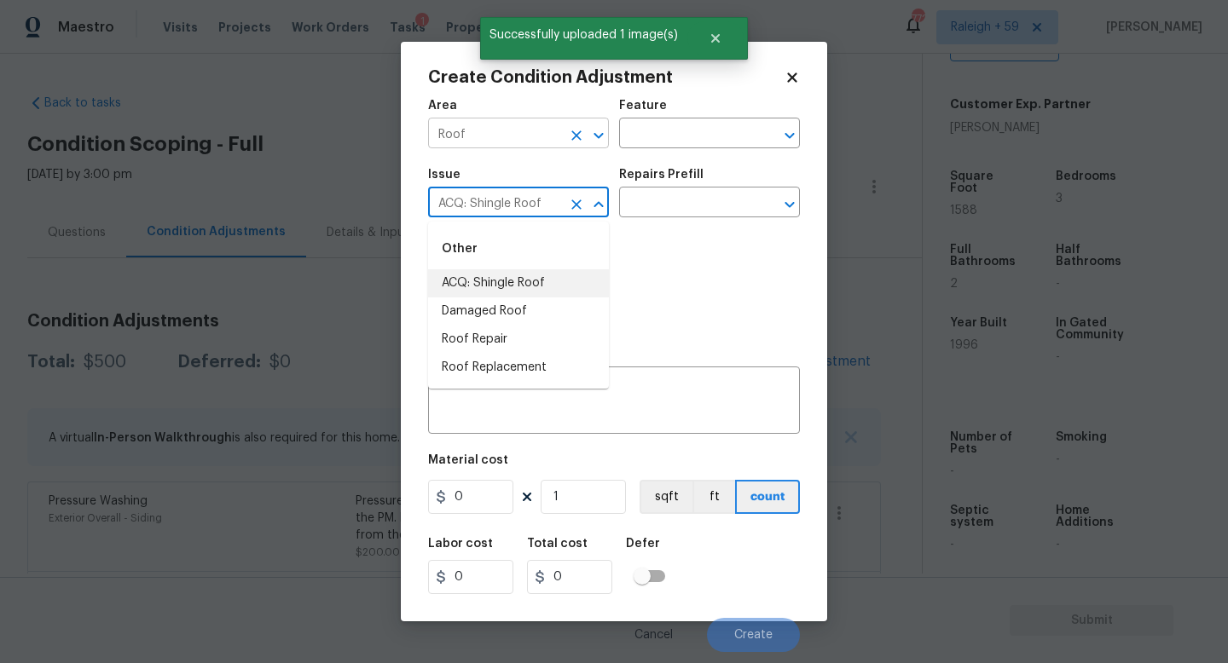
type input "ACQ: Shingle Roof"
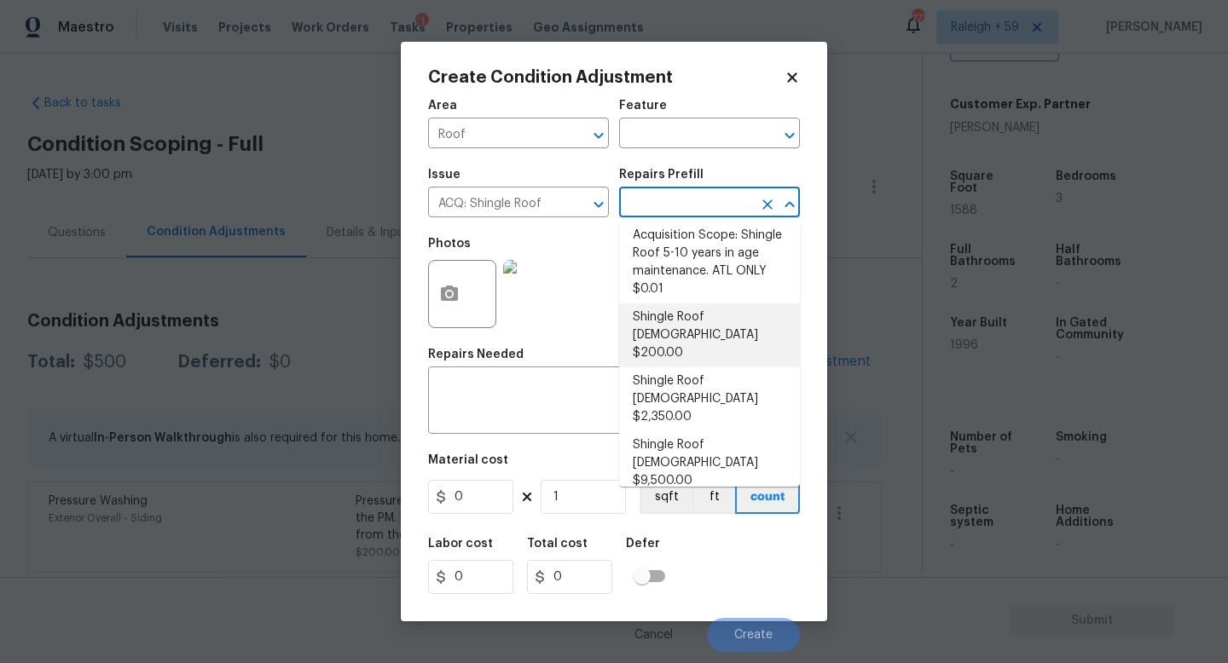
scroll to position [14, 0]
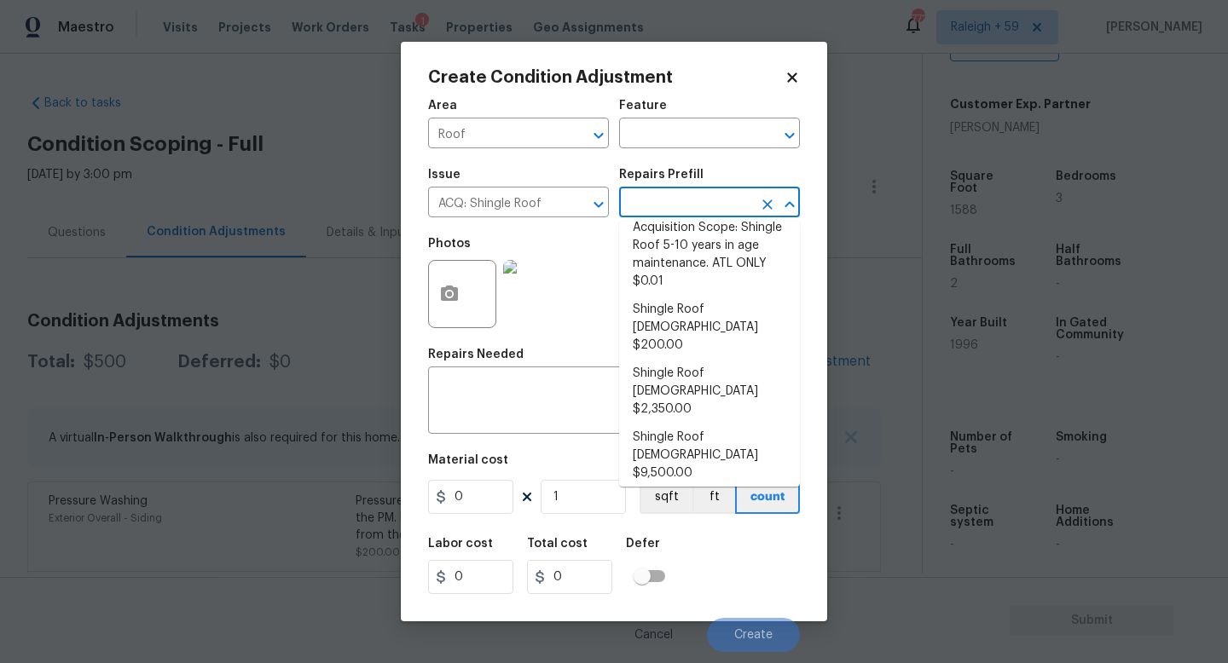
click at [701, 488] on li "Shingle Roof [DEMOGRAPHIC_DATA] $9,500.00" at bounding box center [709, 520] width 181 height 64
type input "Acquisition"
type textarea "Acquisition Scope: Shingle Roof 21+ years in age or replacement required."
type input "9500"
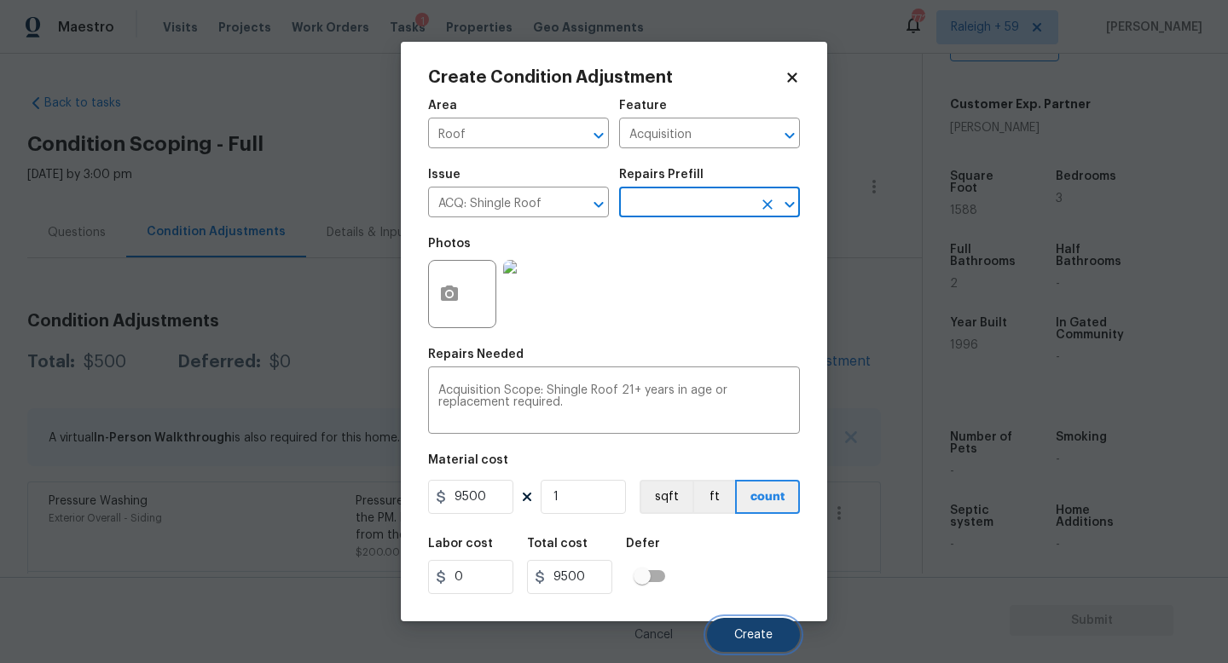
click at [757, 634] on span "Create" at bounding box center [753, 635] width 38 height 13
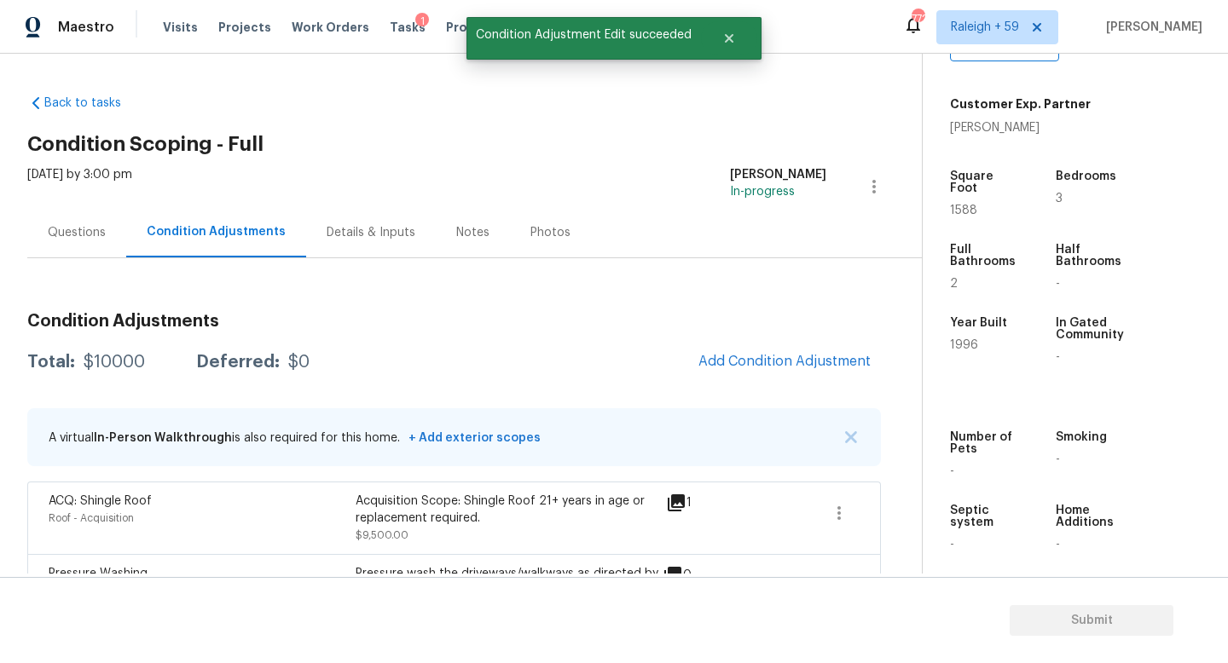
click at [378, 222] on div "Details & Inputs" at bounding box center [371, 232] width 130 height 50
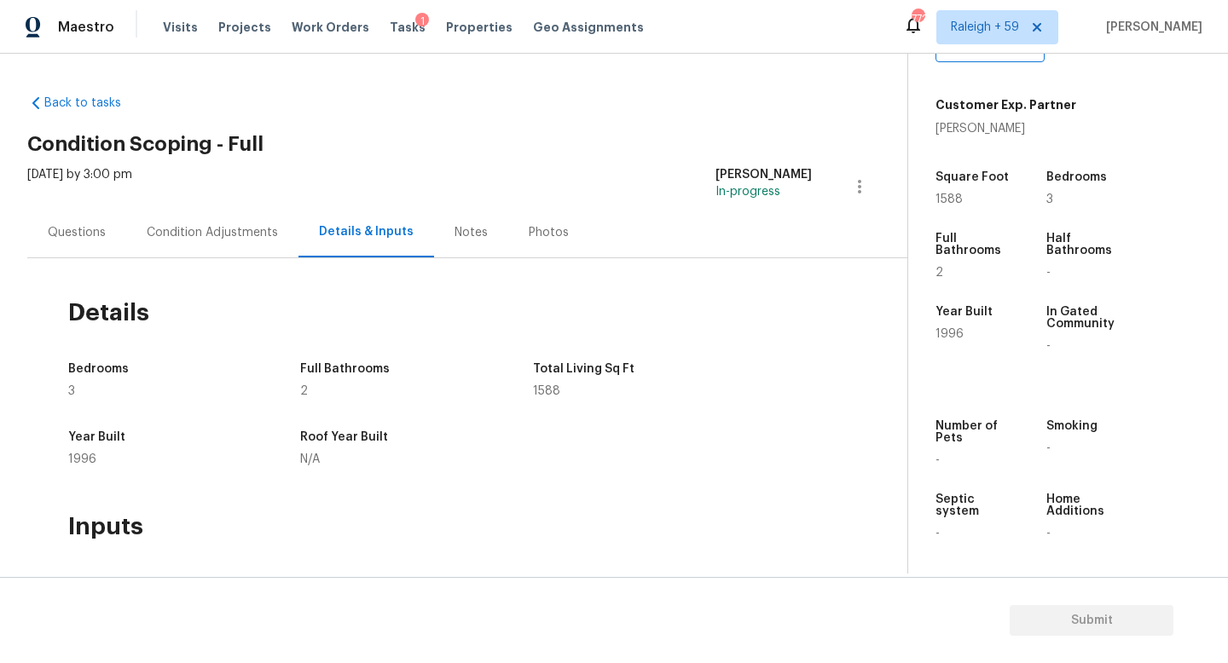
click at [226, 246] on div "Condition Adjustments" at bounding box center [212, 232] width 172 height 50
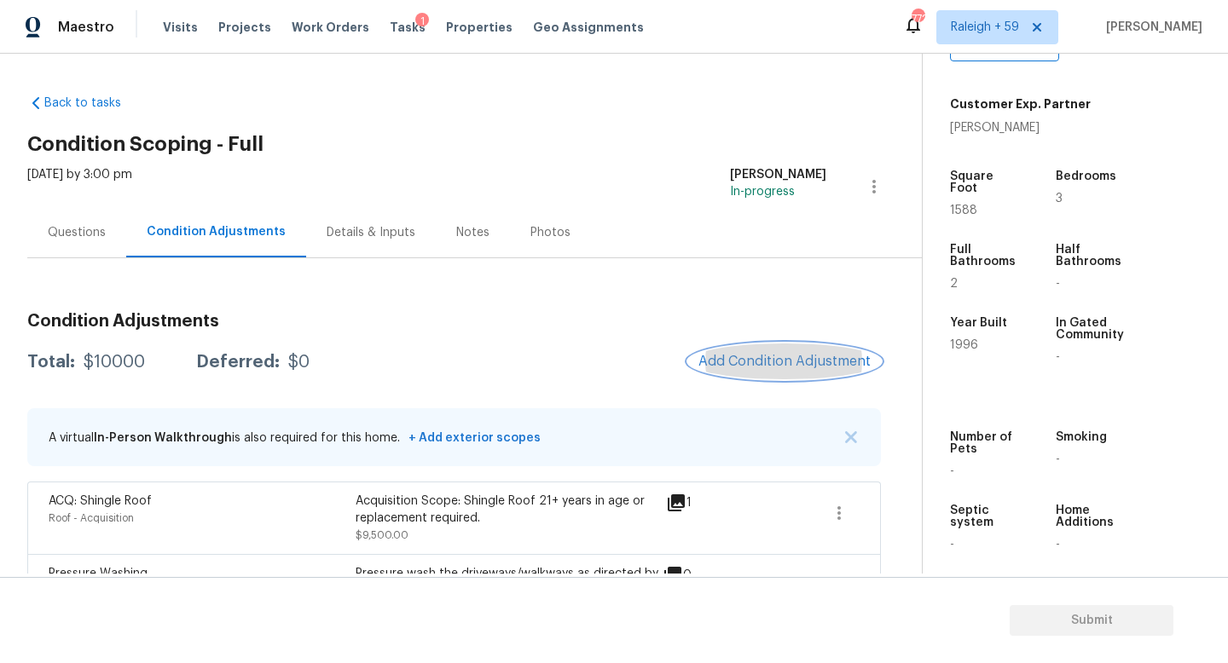
click at [791, 378] on button "Add Condition Adjustment" at bounding box center [784, 362] width 193 height 36
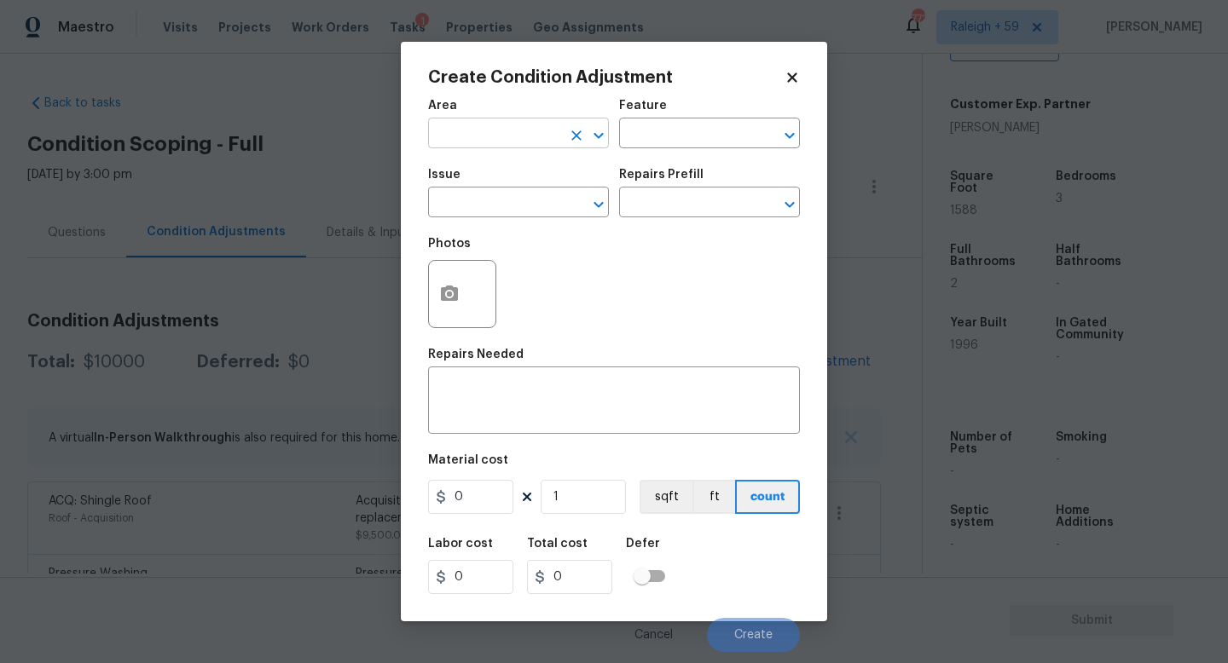
click at [486, 144] on input "text" at bounding box center [494, 135] width 133 height 26
type input "HVAC"
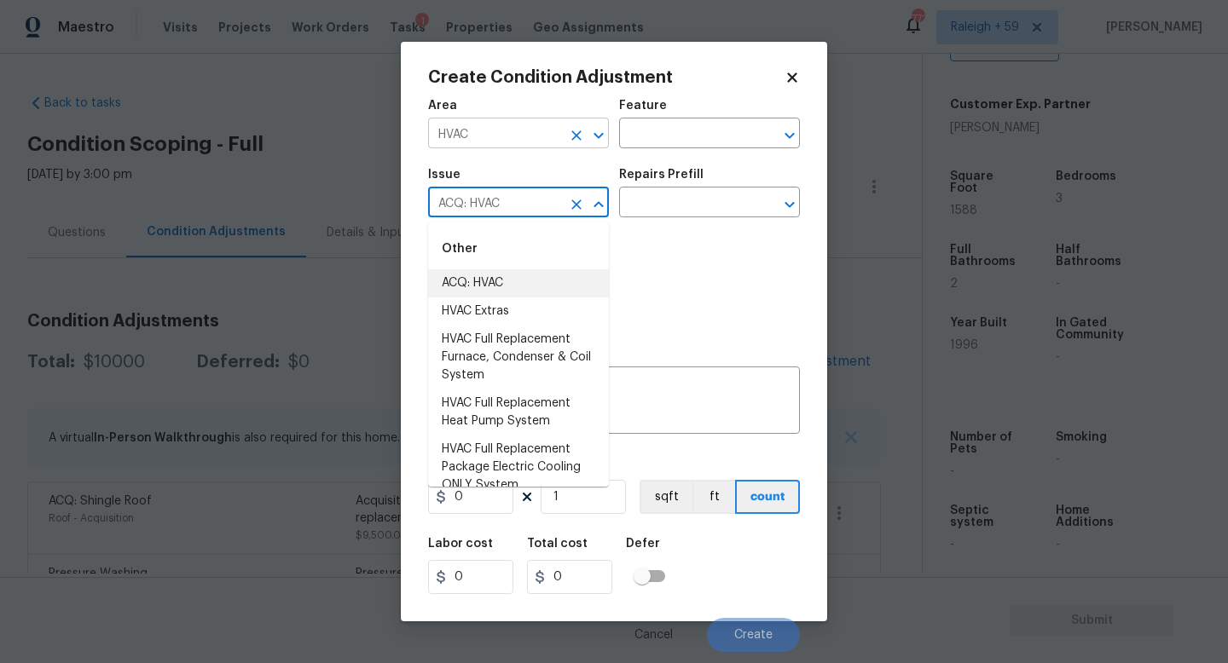
type input "ACQ: HVAC"
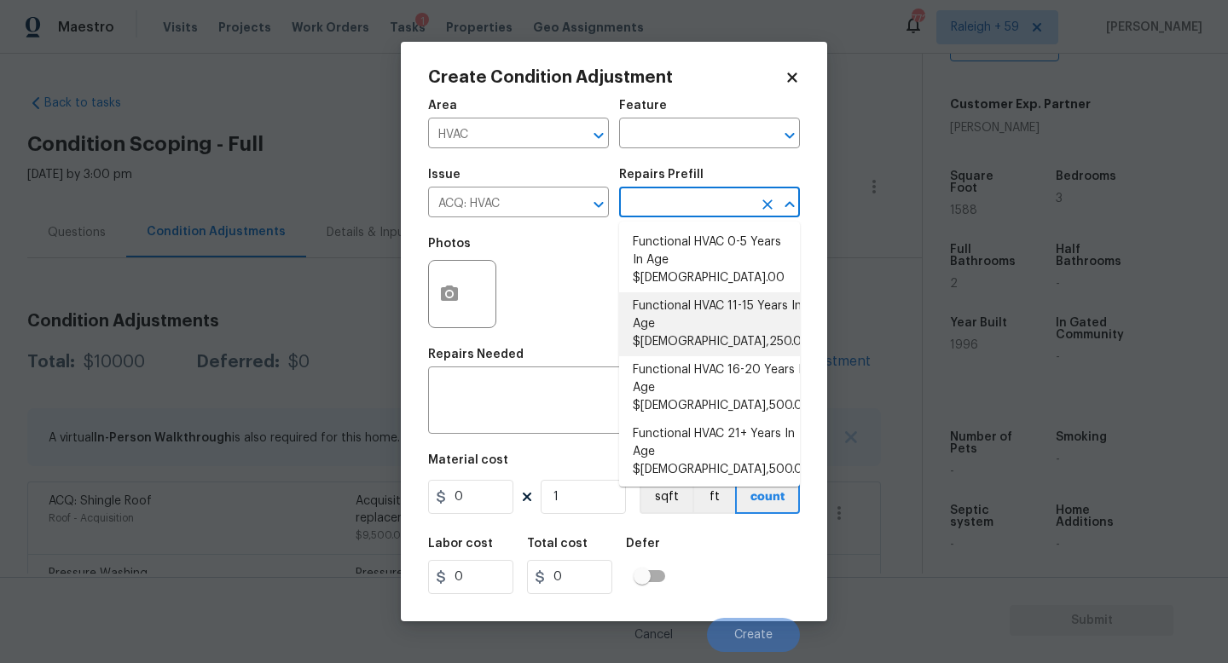
click at [766, 303] on li "Functional HVAC 11-15 Years In Age $[DEMOGRAPHIC_DATA],250.00" at bounding box center [709, 324] width 181 height 64
type input "Acquisition"
type textarea "Acquisition Scope: Functional HVAC 11-15"
type input "3250"
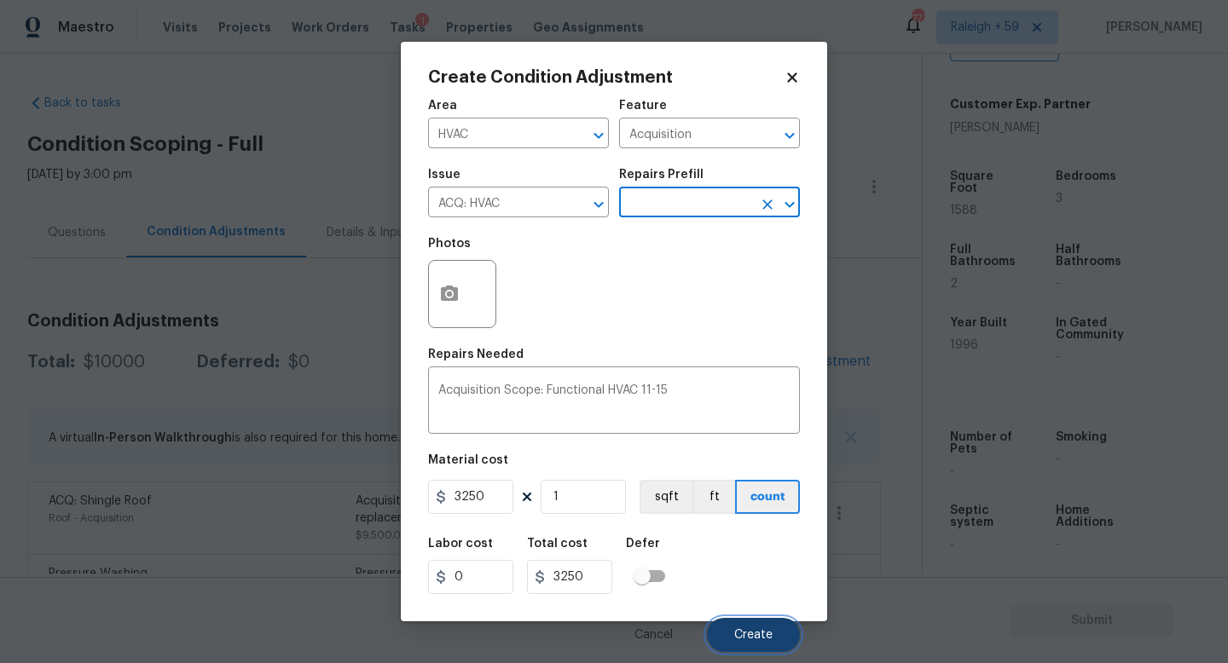
click at [764, 633] on span "Create" at bounding box center [753, 635] width 38 height 13
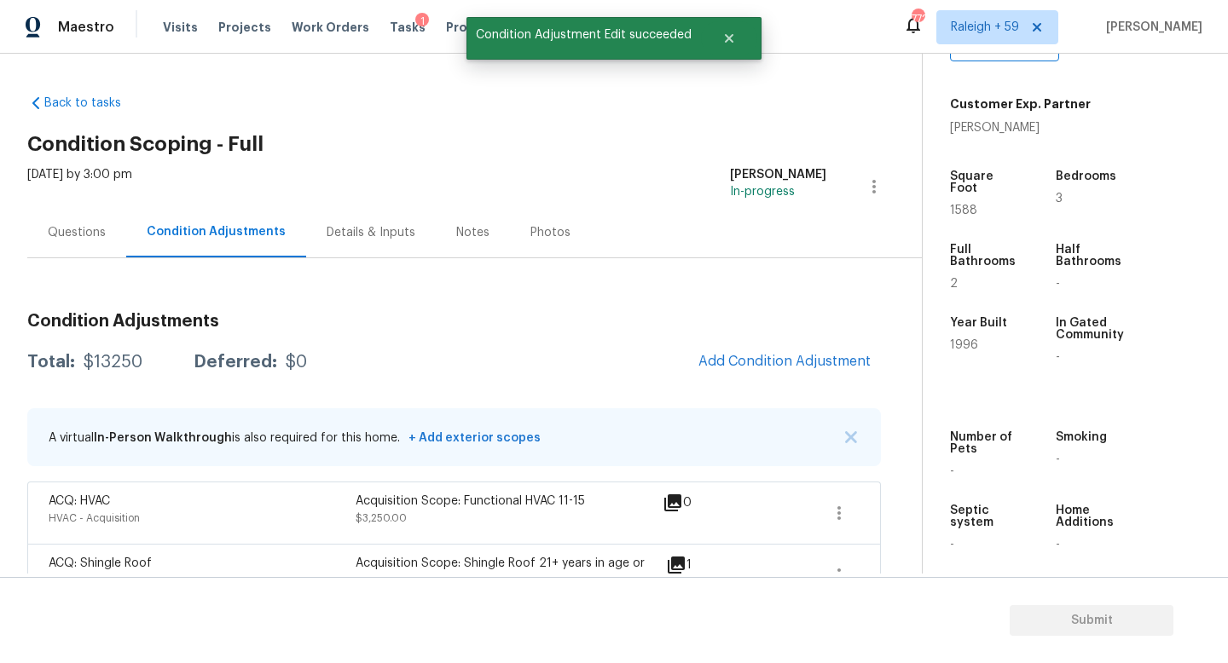
click at [364, 231] on div "Details & Inputs" at bounding box center [370, 232] width 89 height 17
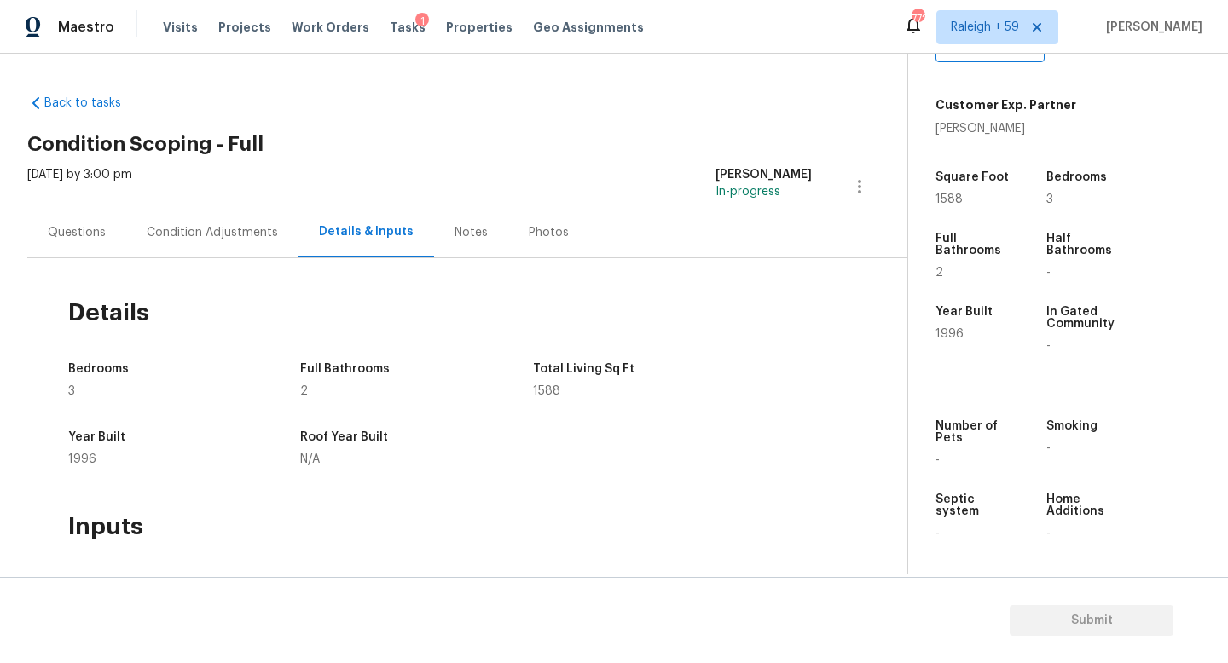
click at [227, 229] on div "Condition Adjustments" at bounding box center [212, 232] width 131 height 17
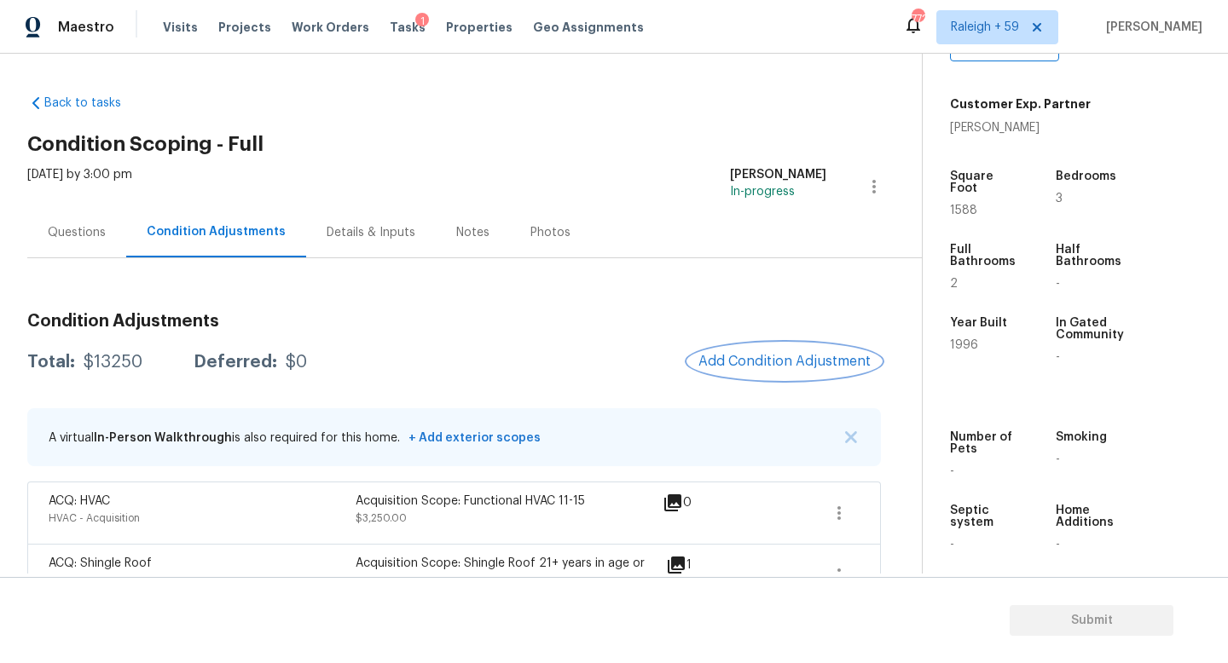
click at [755, 367] on span "Add Condition Adjustment" at bounding box center [784, 361] width 172 height 15
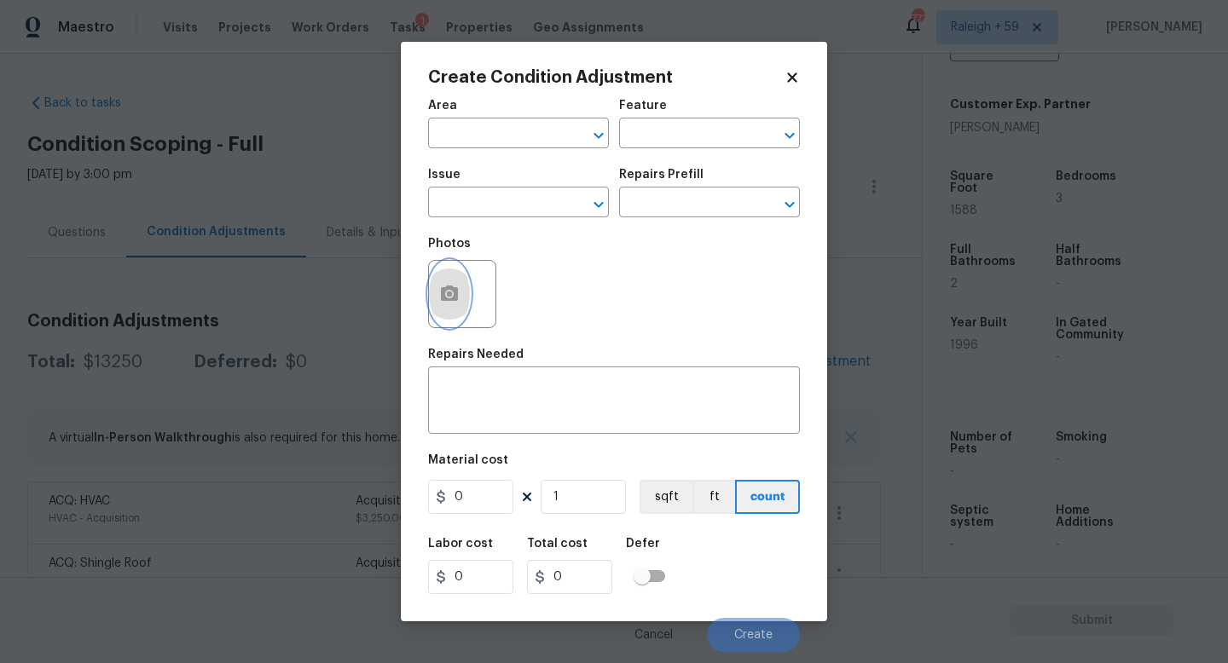
click at [464, 307] on button "button" at bounding box center [449, 294] width 41 height 66
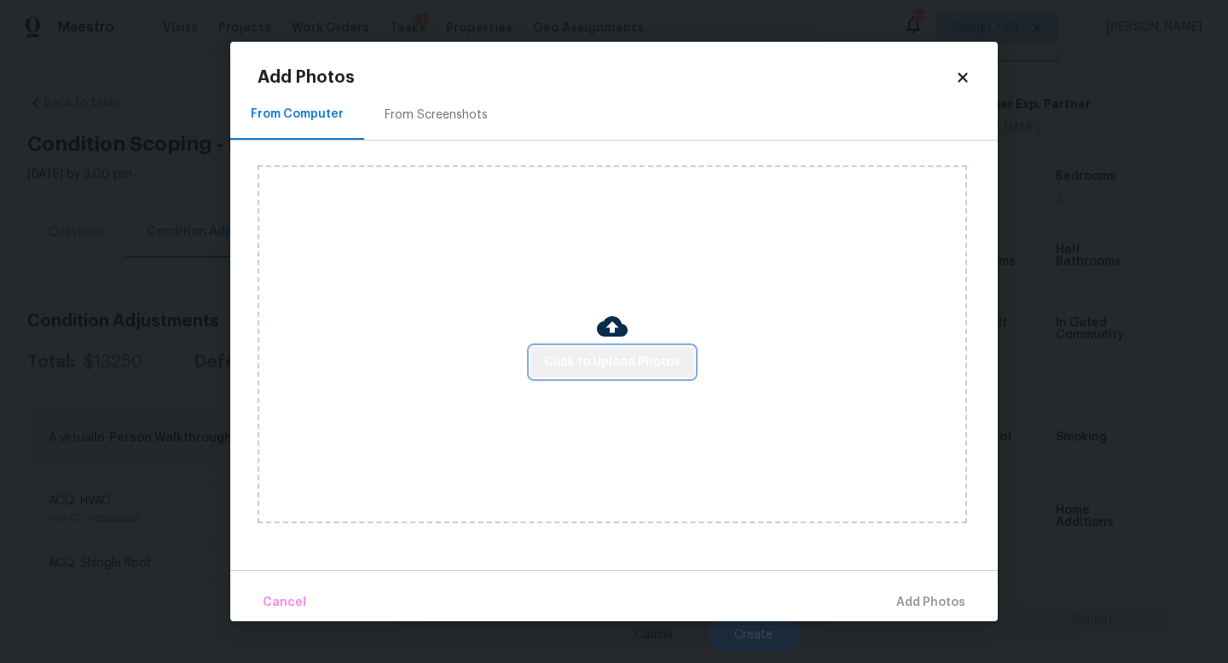
click at [652, 361] on span "Click to Upload Photos" at bounding box center [612, 362] width 136 height 21
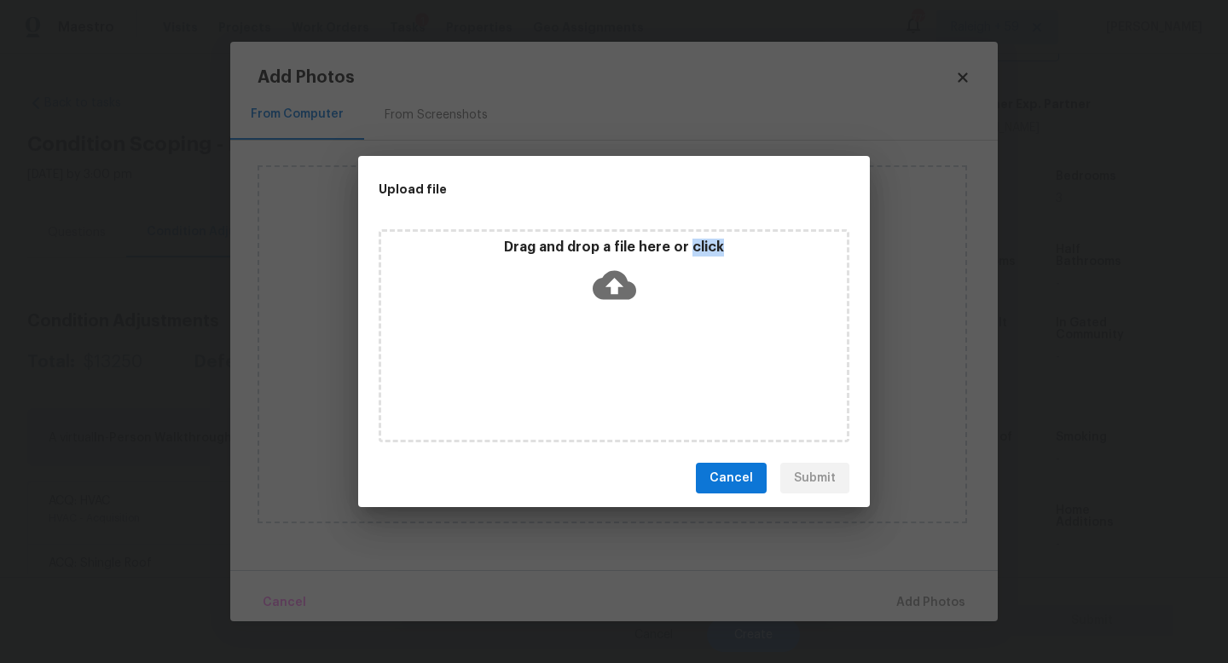
click at [652, 361] on div "Drag and drop a file here or click" at bounding box center [613, 335] width 471 height 213
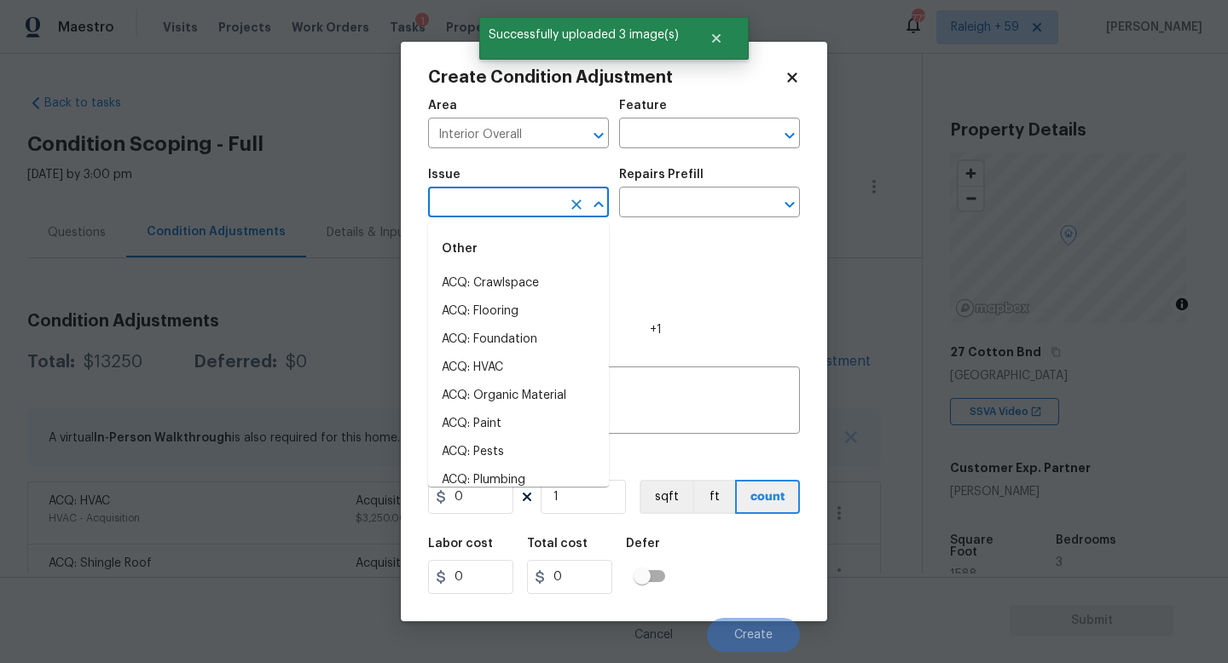
scroll to position [364, 0]
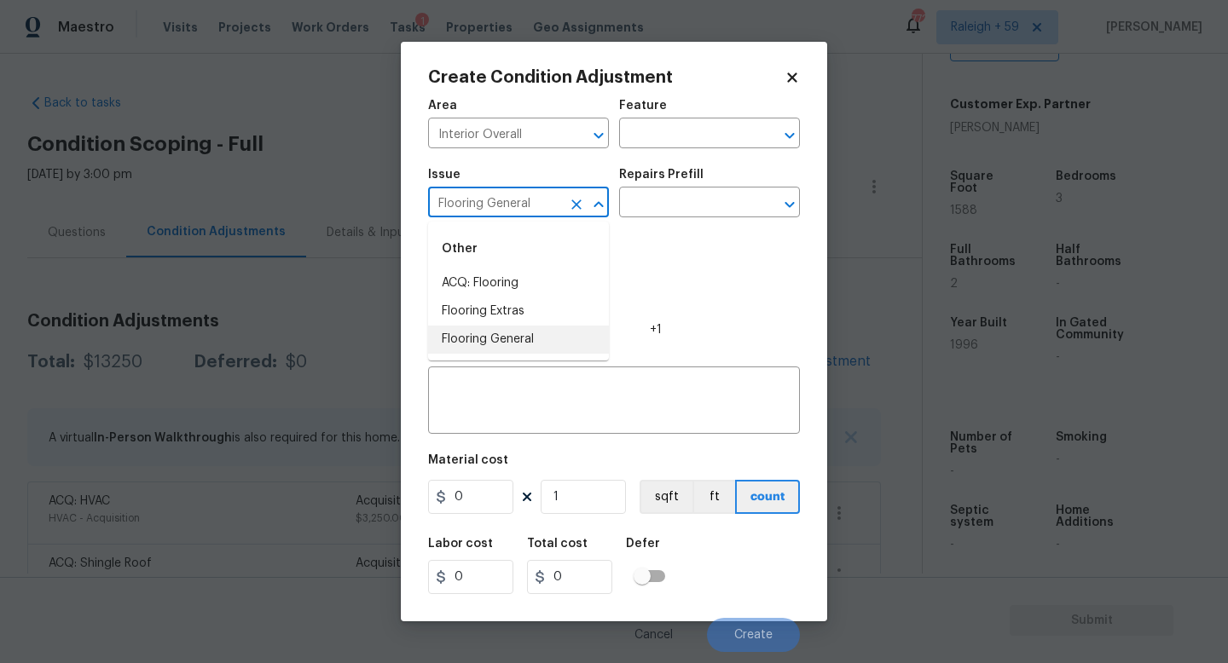
type input "Flooring General"
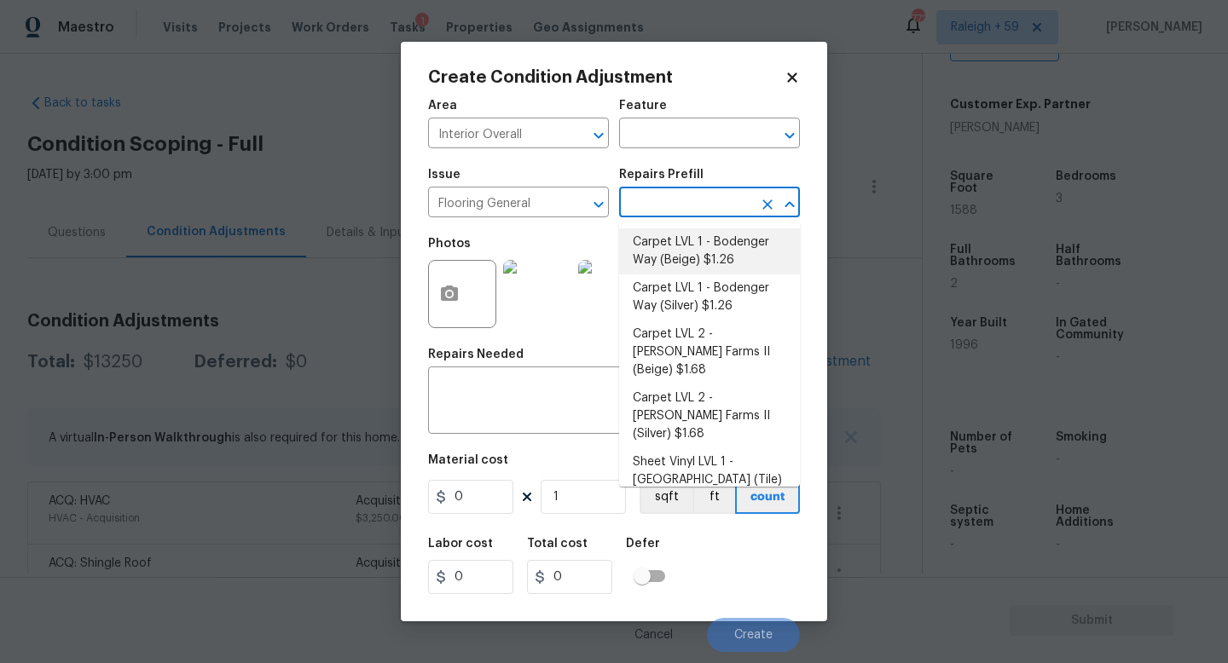
click at [654, 236] on li "Carpet LVL 1 - Bodenger Way (Beige) $1.26" at bounding box center [709, 251] width 181 height 46
type input "Overall Flooring"
type input "1.26"
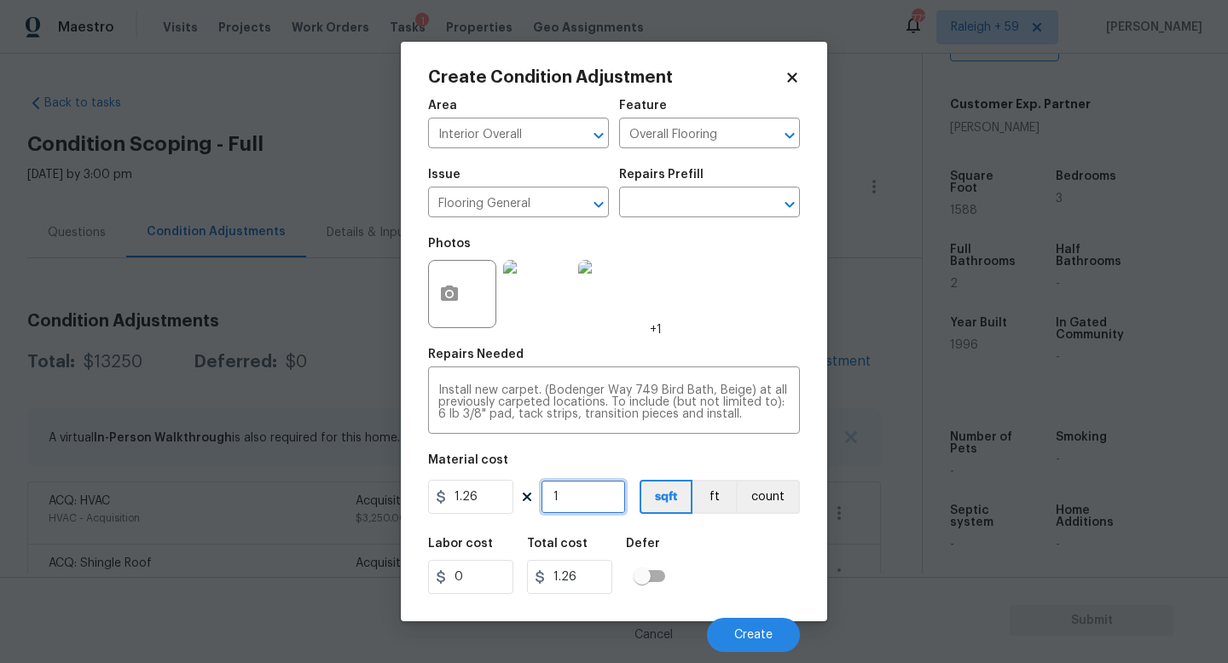
click at [590, 500] on input "1" at bounding box center [582, 497] width 85 height 34
type input "15"
type input "18.9"
type input "158"
type input "199.08"
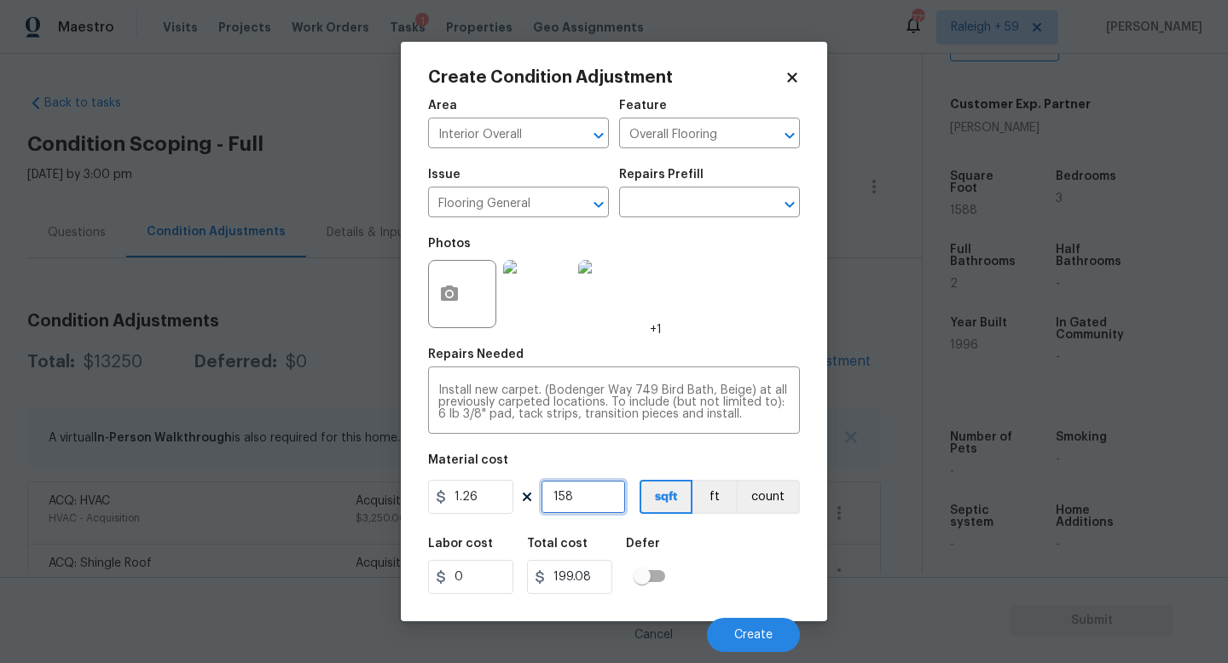
type input "1588"
type input "2000.88"
type input "1588"
click at [731, 633] on button "Create" at bounding box center [753, 635] width 93 height 34
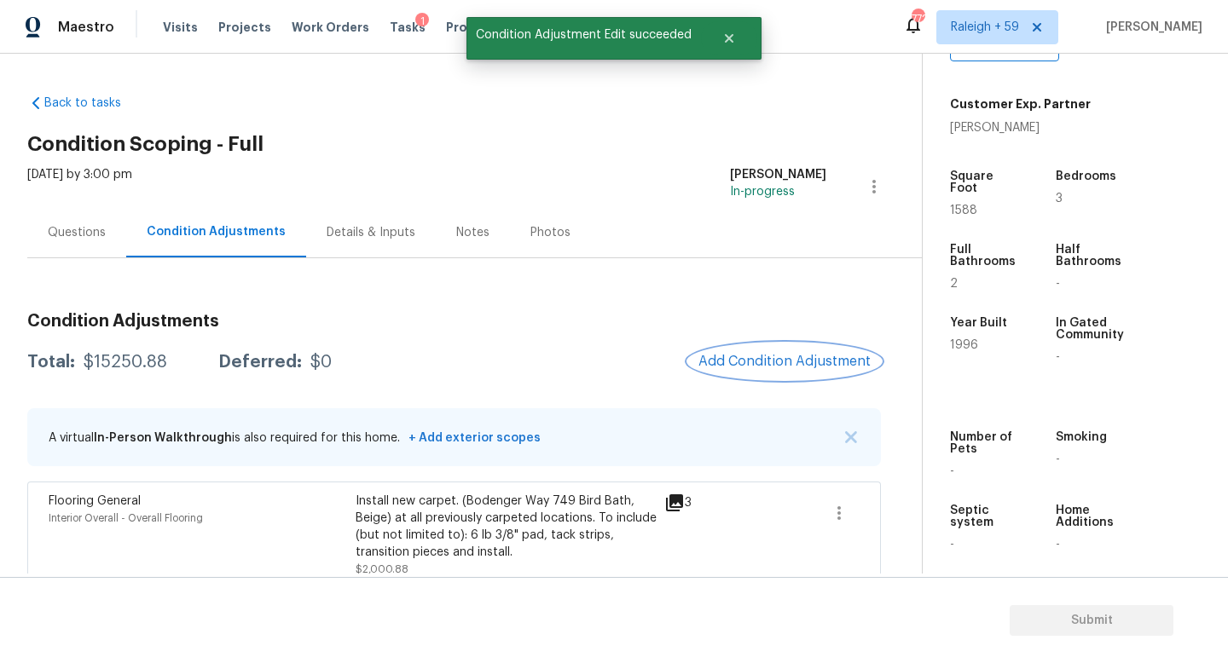
click at [744, 365] on span "Add Condition Adjustment" at bounding box center [784, 361] width 172 height 15
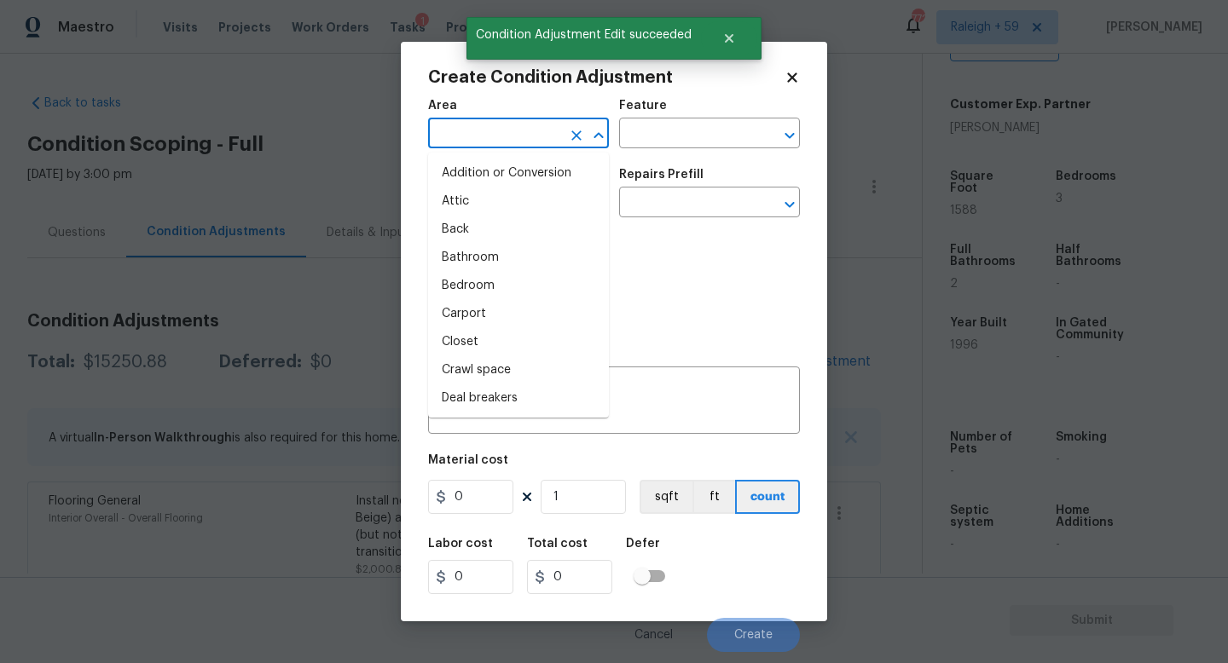
click at [448, 124] on input "text" at bounding box center [494, 135] width 133 height 26
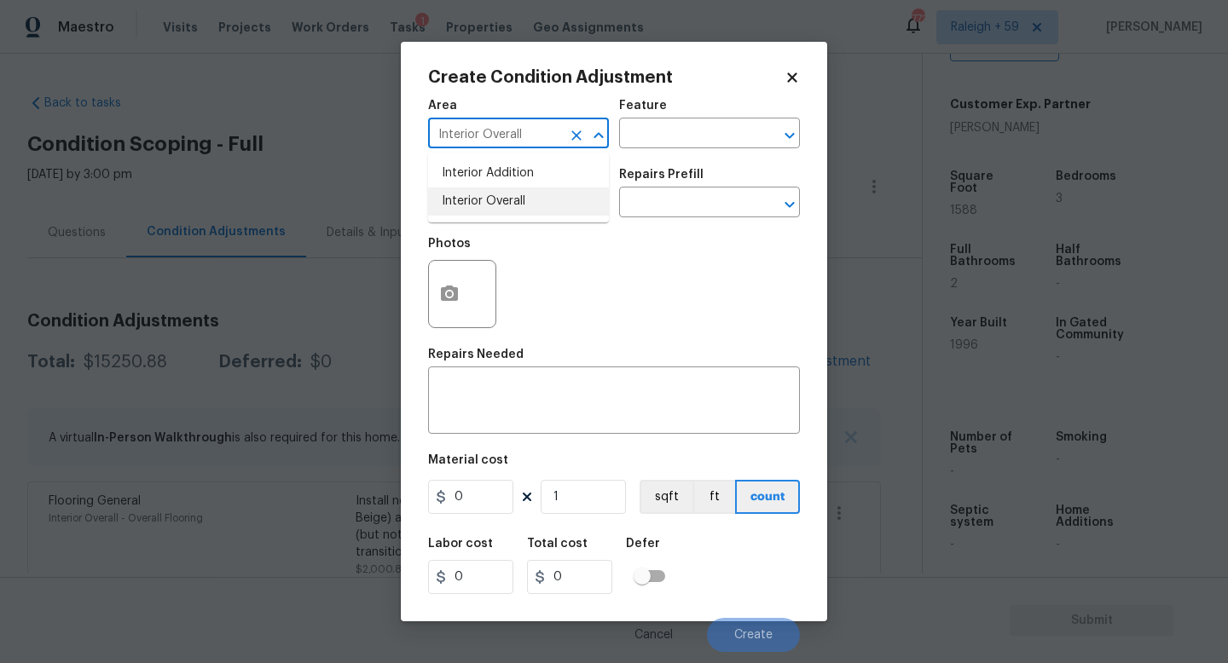
type input "Interior Overall"
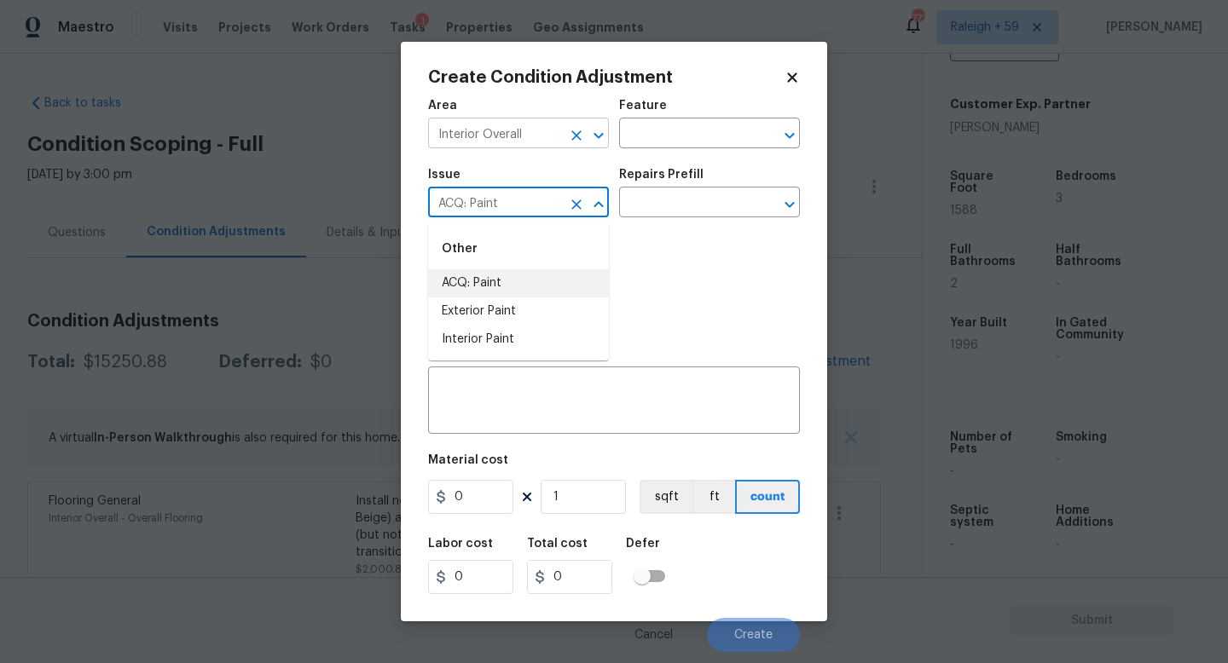
type input "ACQ: Paint"
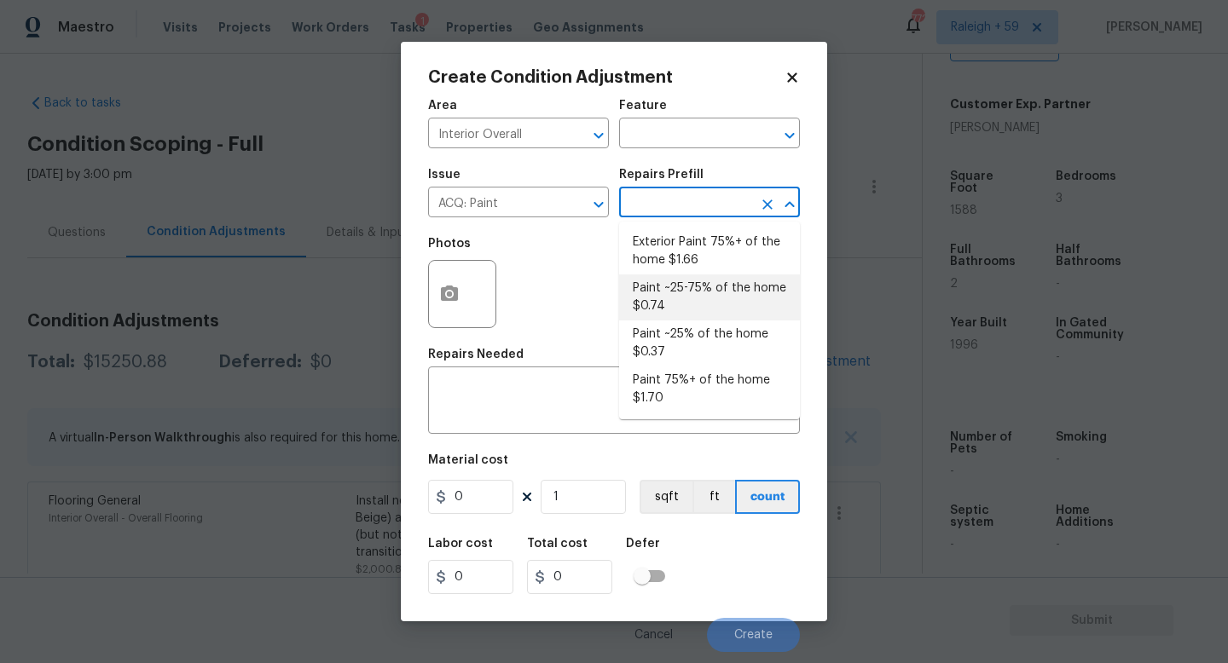
click at [671, 298] on li "Paint ~25-75% of the home $0.74" at bounding box center [709, 297] width 181 height 46
type input "Acquisition"
type textarea "Acquisition Scope: ~25 - 75% of the home needs interior paint"
type input "0.74"
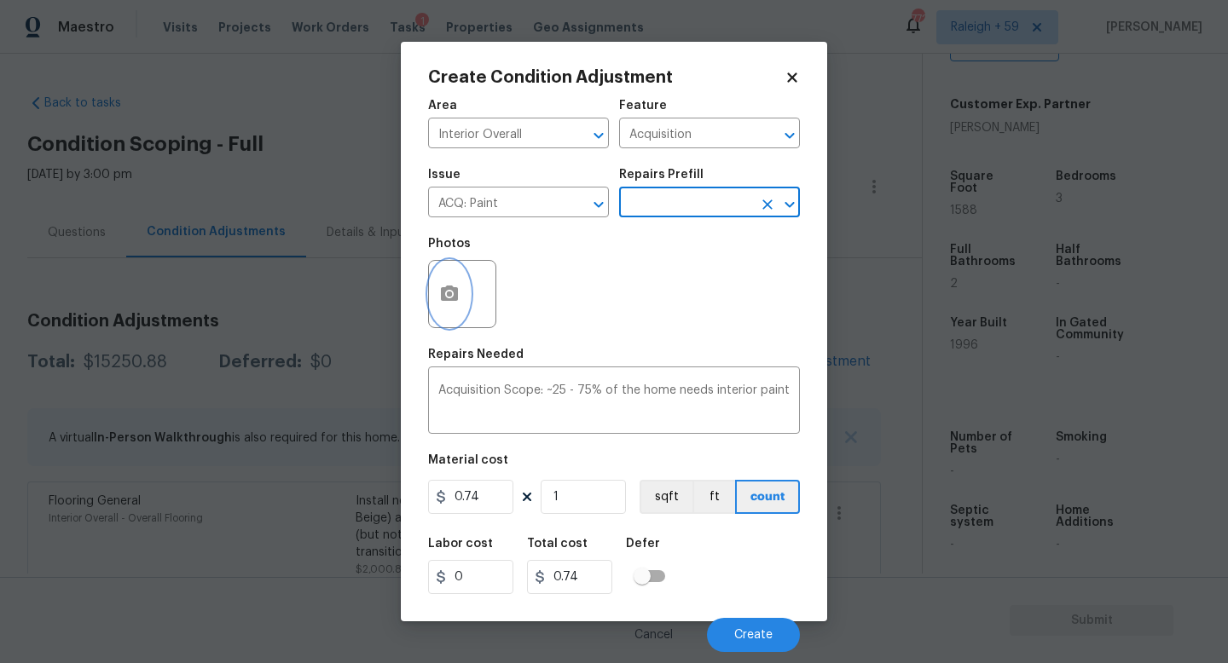
click at [438, 285] on button "button" at bounding box center [449, 294] width 41 height 66
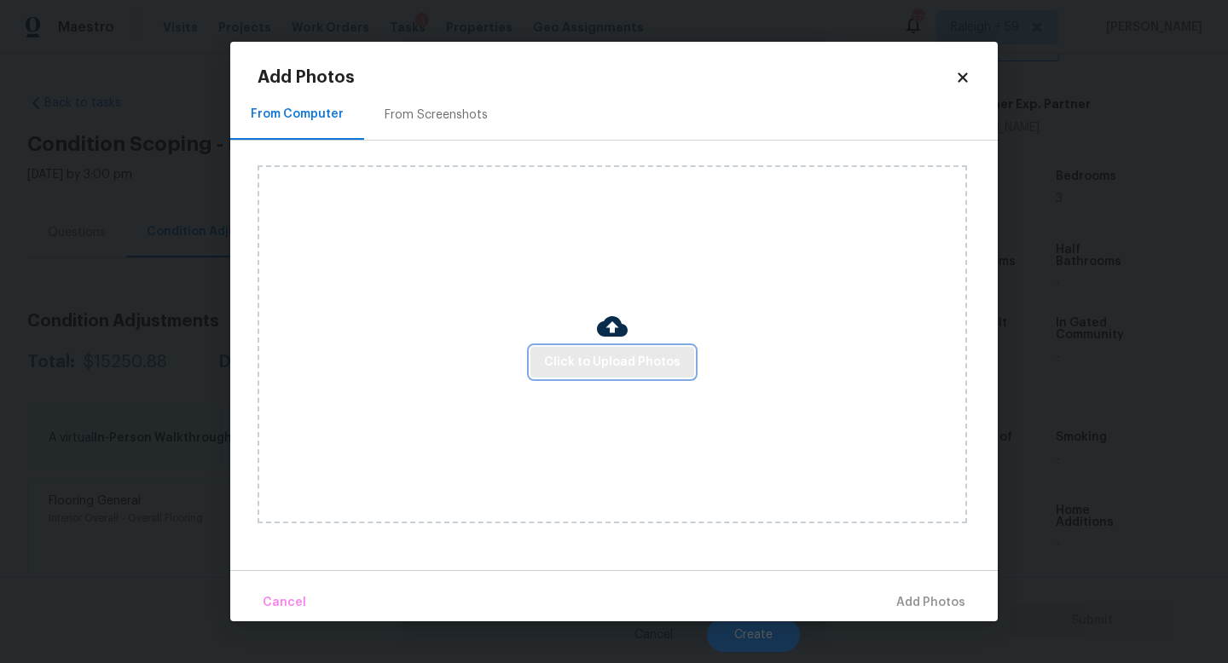
click at [585, 364] on span "Click to Upload Photos" at bounding box center [612, 362] width 136 height 21
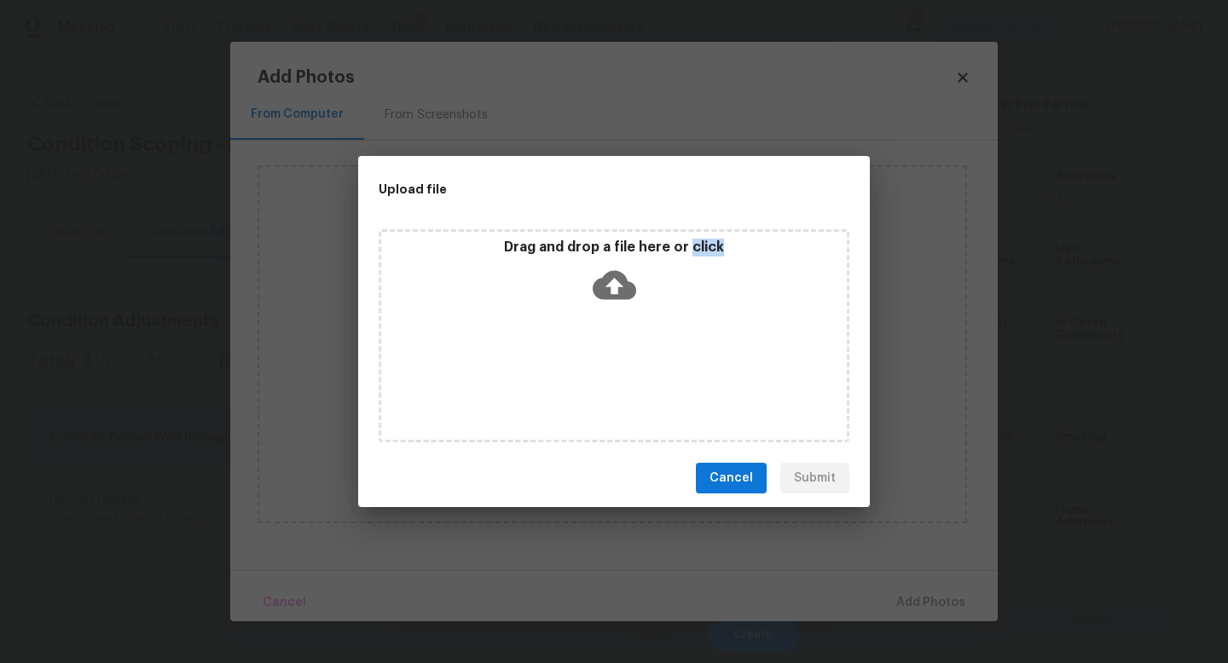
click at [585, 364] on div "Drag and drop a file here or click" at bounding box center [613, 335] width 471 height 213
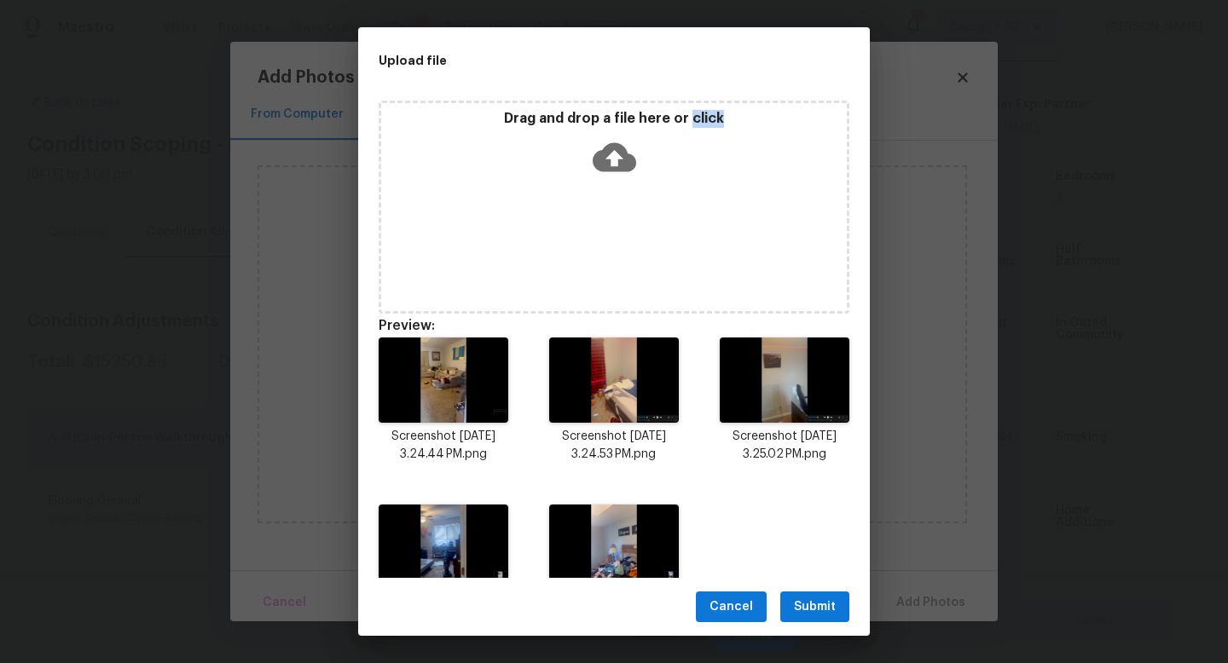
click at [806, 598] on span "Submit" at bounding box center [815, 607] width 42 height 21
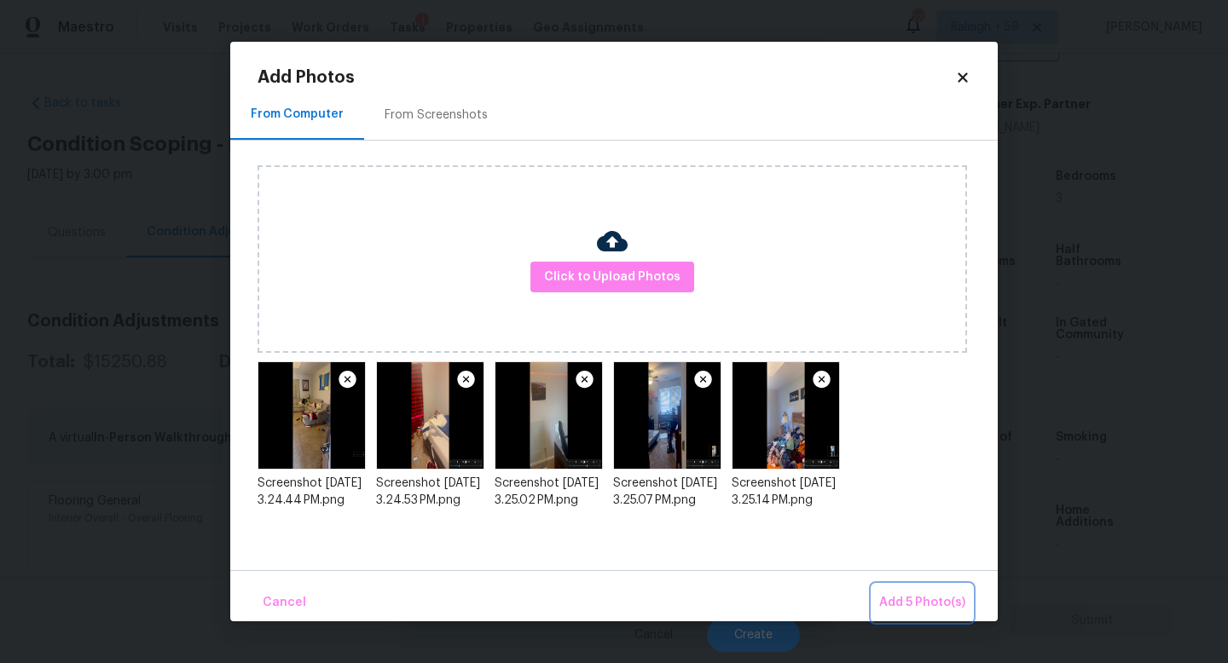
click at [894, 600] on span "Add 5 Photo(s)" at bounding box center [922, 602] width 86 height 21
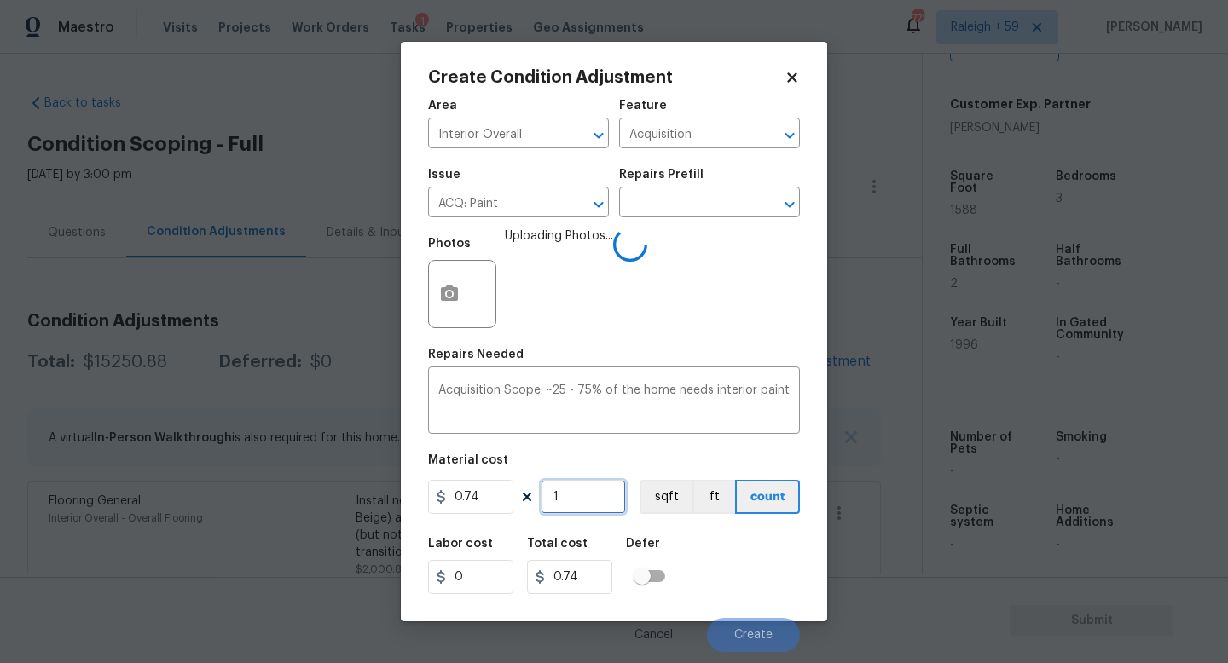
click at [589, 501] on input "1" at bounding box center [582, 497] width 85 height 34
type input "15"
type input "11.1"
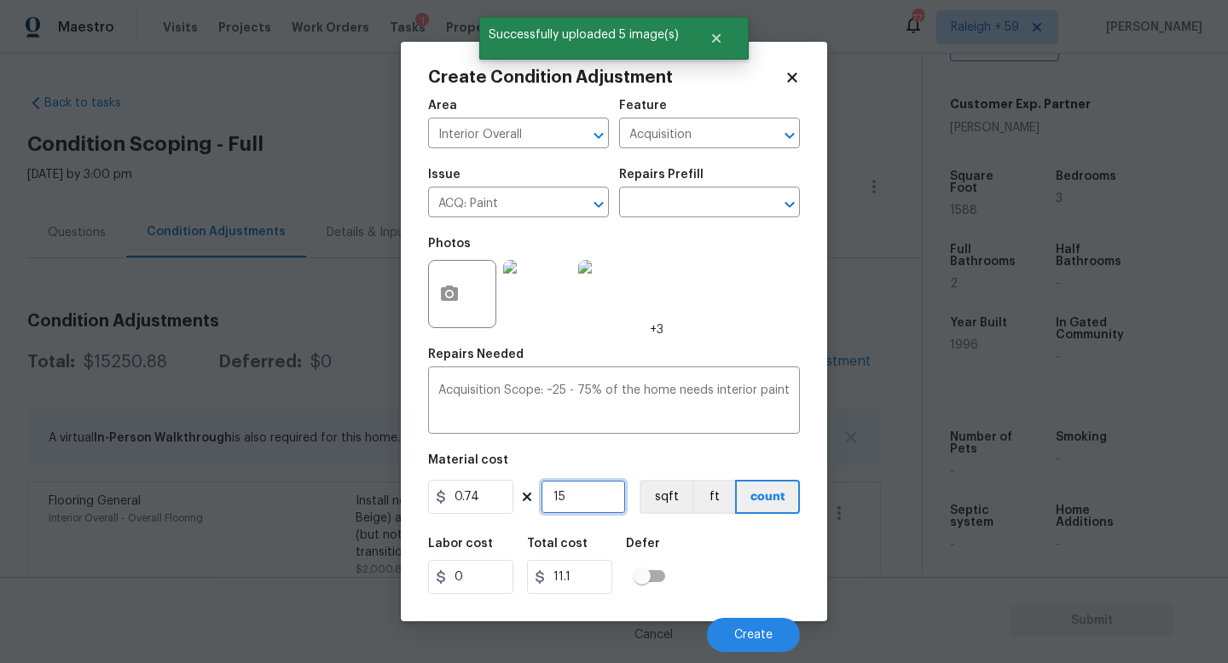
type input "157"
type input "116.18"
type input "1578"
type input "1167.72"
type input "157"
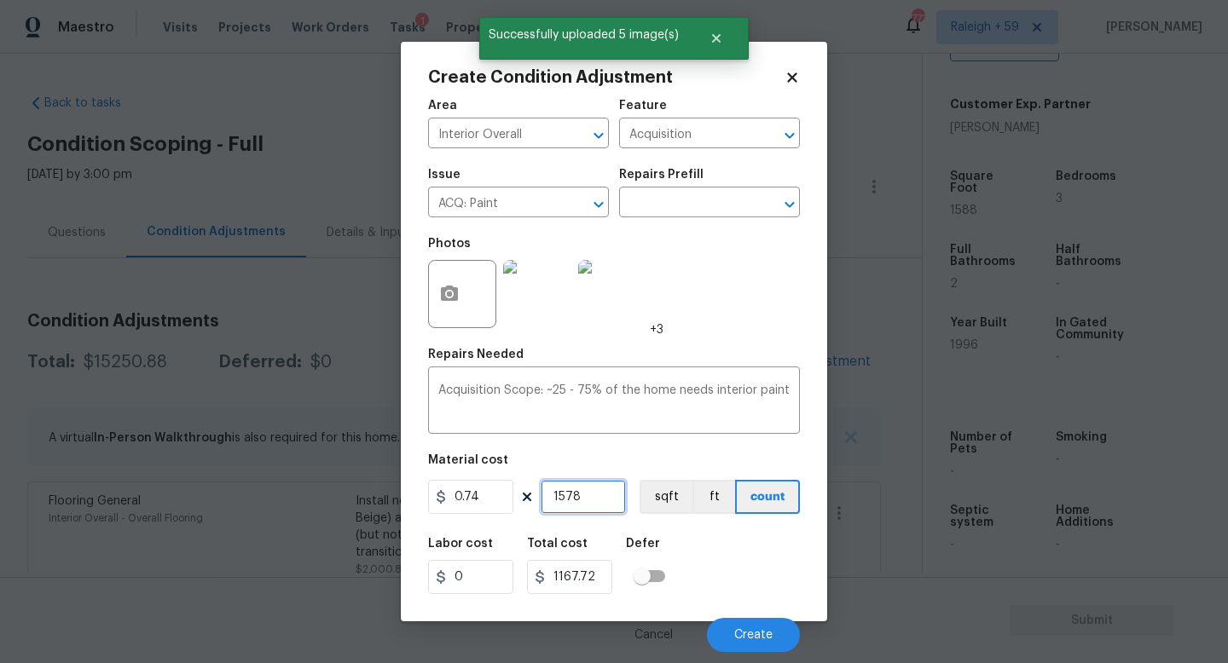
type input "116.18"
type input "15"
type input "11.1"
type input "158"
type input "116.92"
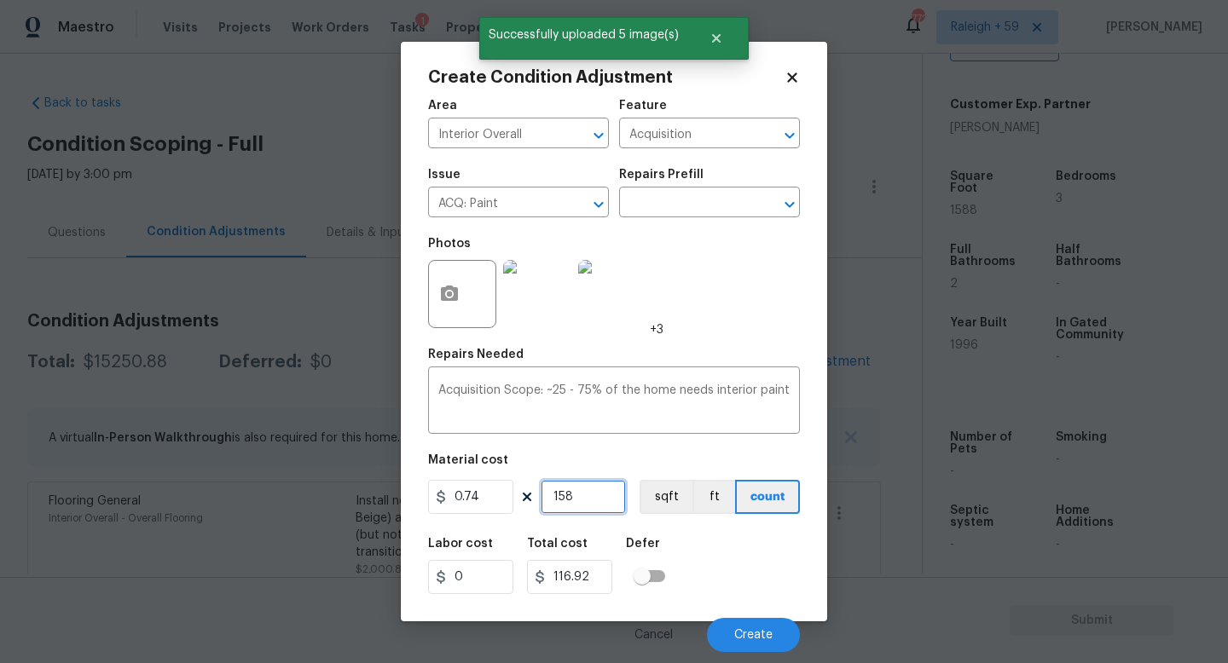
type input "1588"
type input "1175.12"
type input "1588"
click at [785, 635] on button "Create" at bounding box center [753, 635] width 93 height 34
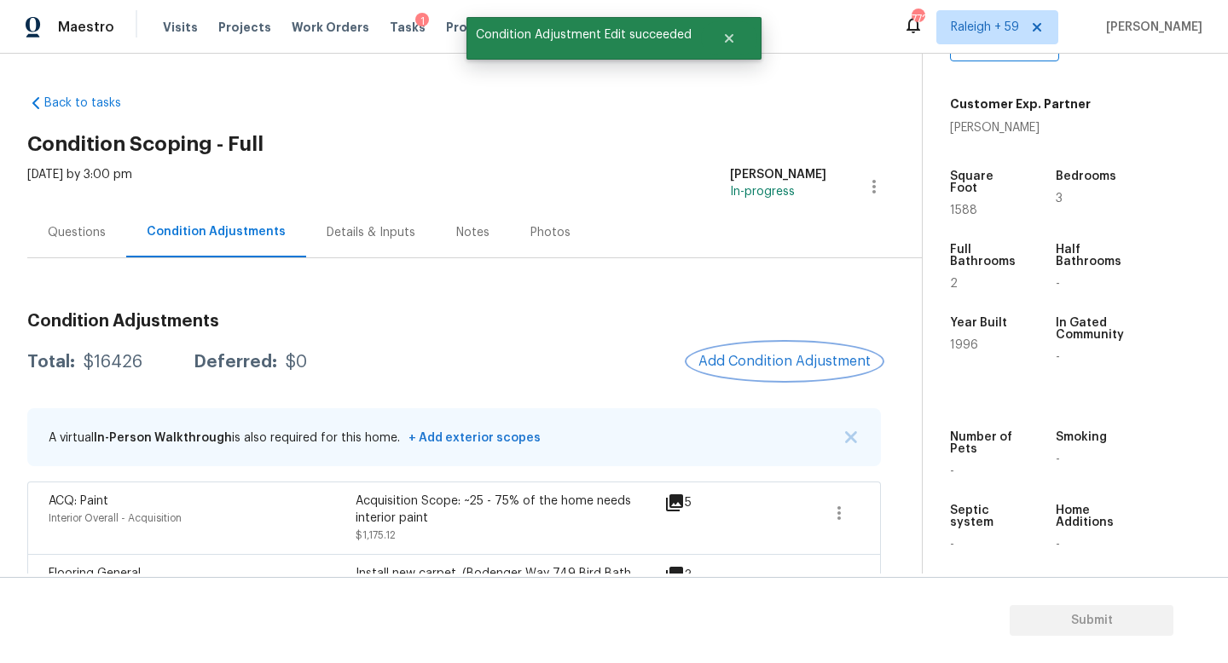
click at [774, 370] on button "Add Condition Adjustment" at bounding box center [784, 362] width 193 height 36
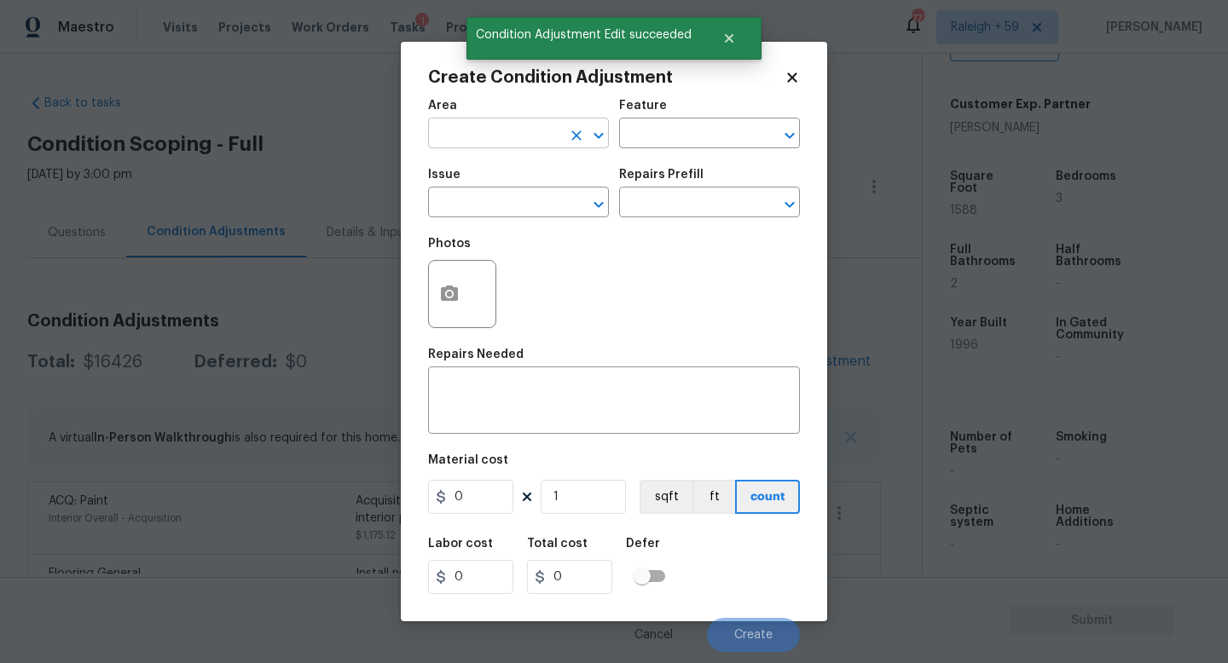
click at [512, 139] on input "text" at bounding box center [494, 135] width 133 height 26
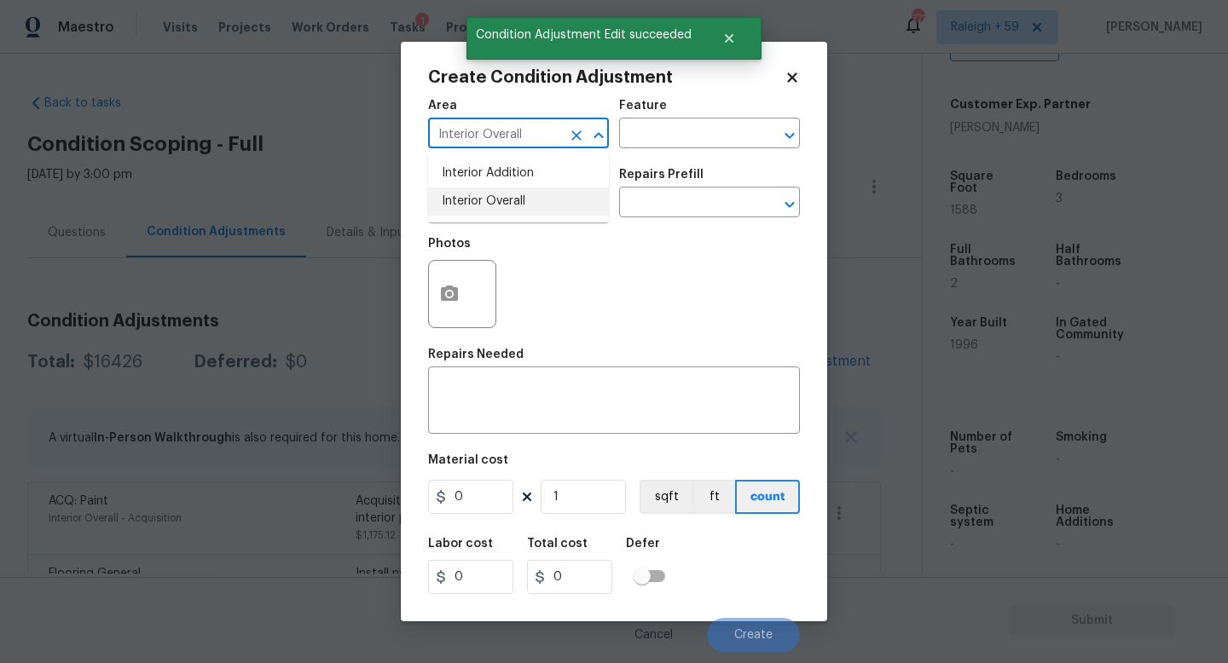
type input "Interior Overall"
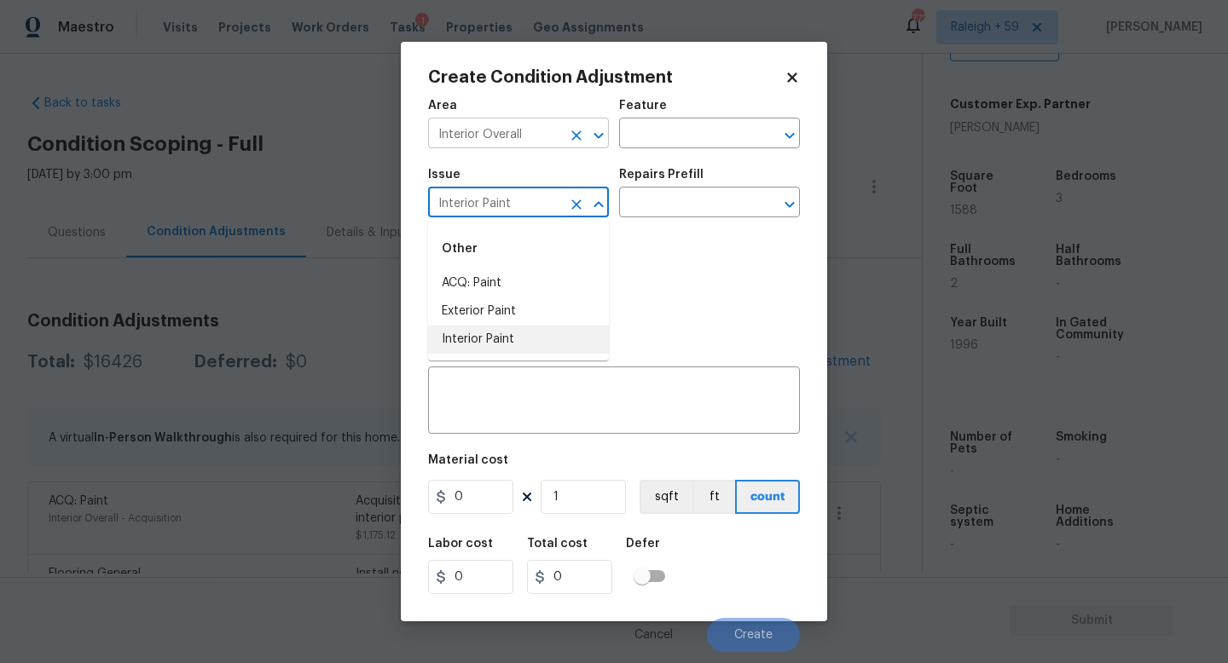
type input "Interior Paint"
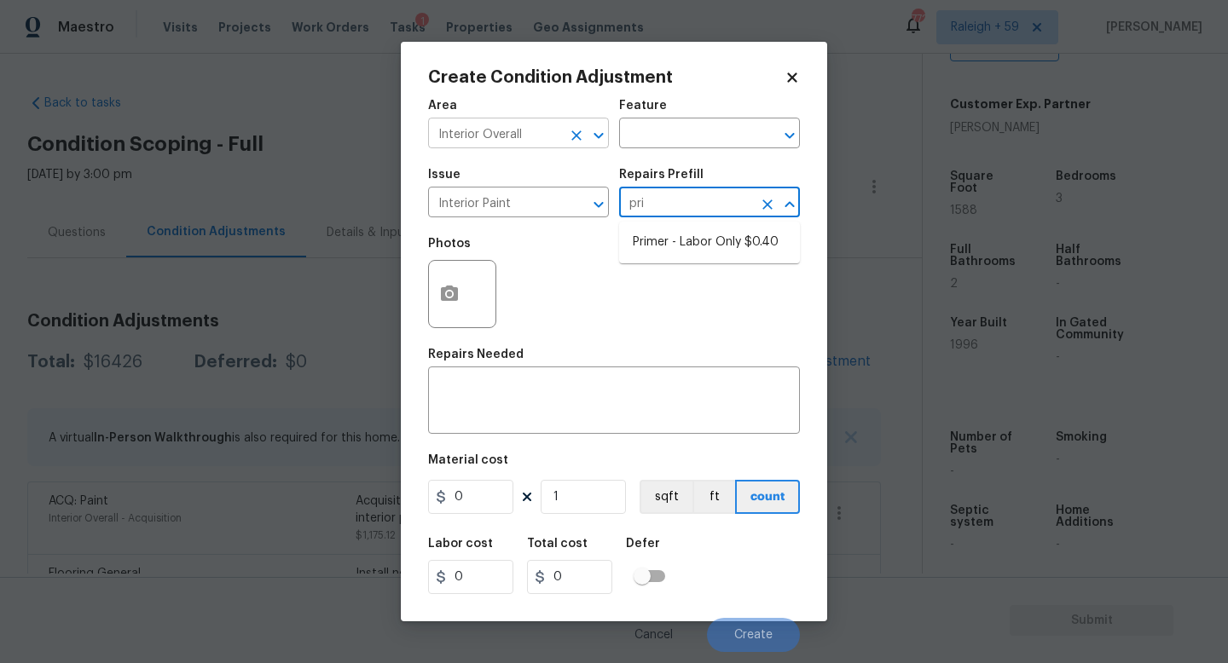
type input "prim"
type input "Overall Paint"
type textarea "Interior primer - PRIMER PROVIDED BY OPENDOOR - All nails, screws, drywall anch…"
type input "0.4"
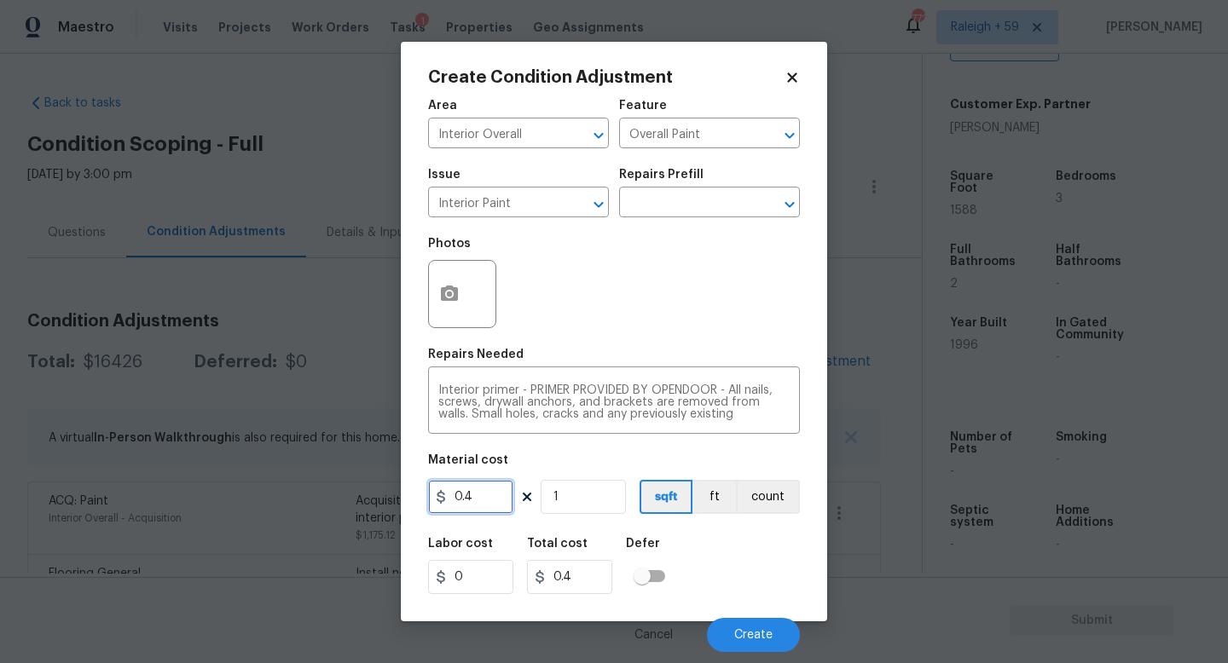
drag, startPoint x: 488, startPoint y: 492, endPoint x: 390, endPoint y: 494, distance: 98.1
click at [390, 494] on div "Create Condition Adjustment Area Interior Overall ​ Feature Overall Paint ​ Iss…" at bounding box center [614, 331] width 1228 height 663
type input "200"
click at [754, 631] on span "Create" at bounding box center [753, 635] width 38 height 13
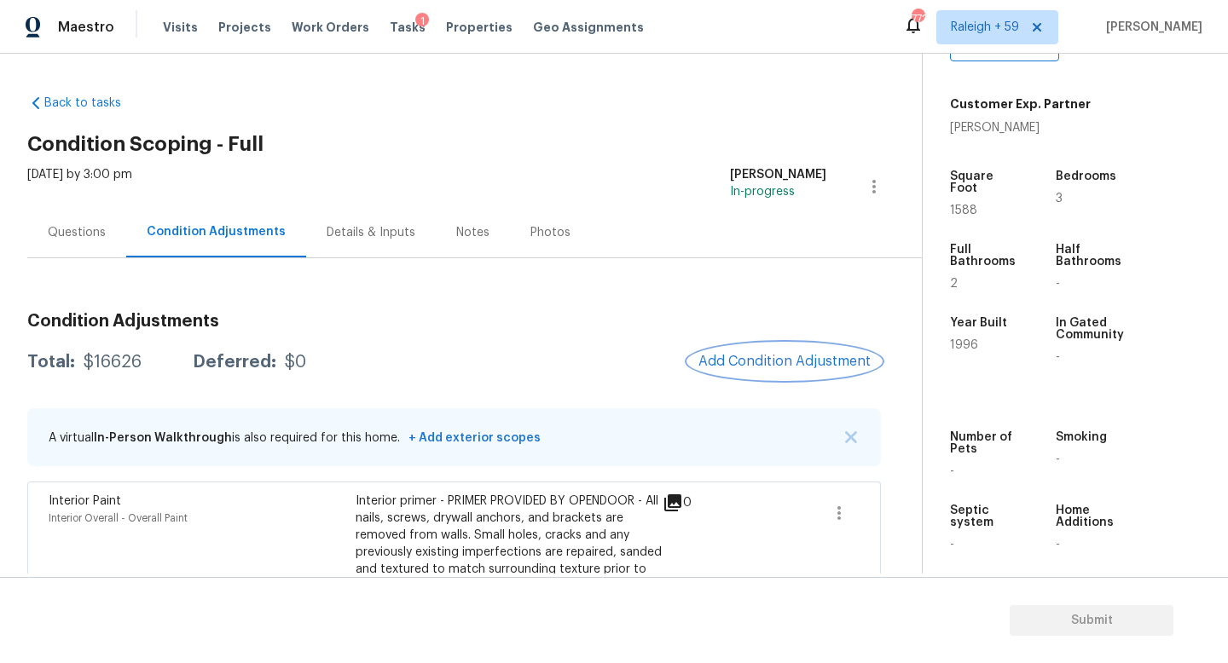
click at [731, 350] on button "Add Condition Adjustment" at bounding box center [784, 362] width 193 height 36
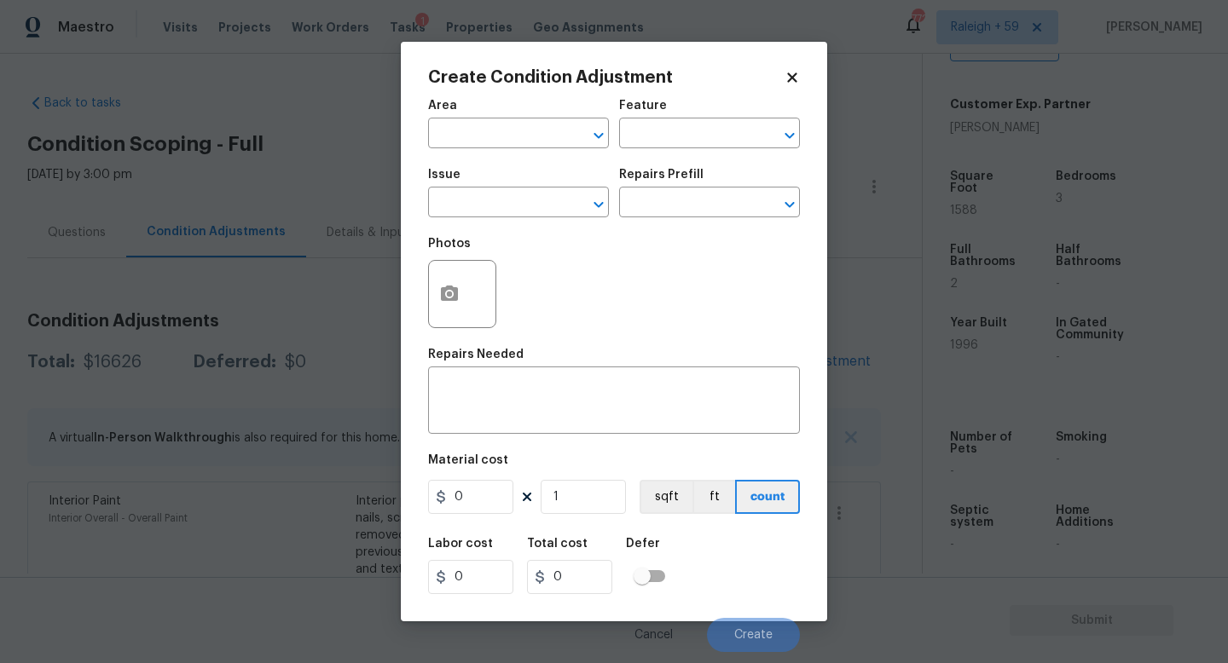
click at [482, 296] on div at bounding box center [462, 294] width 68 height 68
click at [459, 287] on icon "button" at bounding box center [449, 294] width 20 height 20
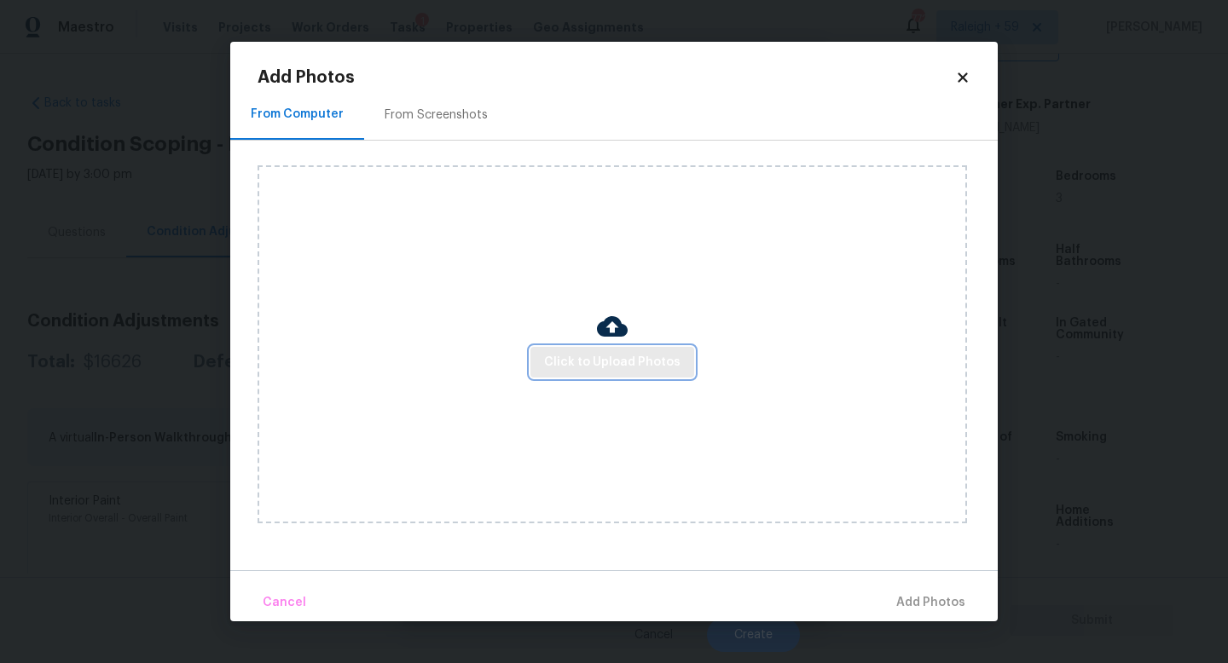
click at [599, 352] on span "Click to Upload Photos" at bounding box center [612, 362] width 136 height 21
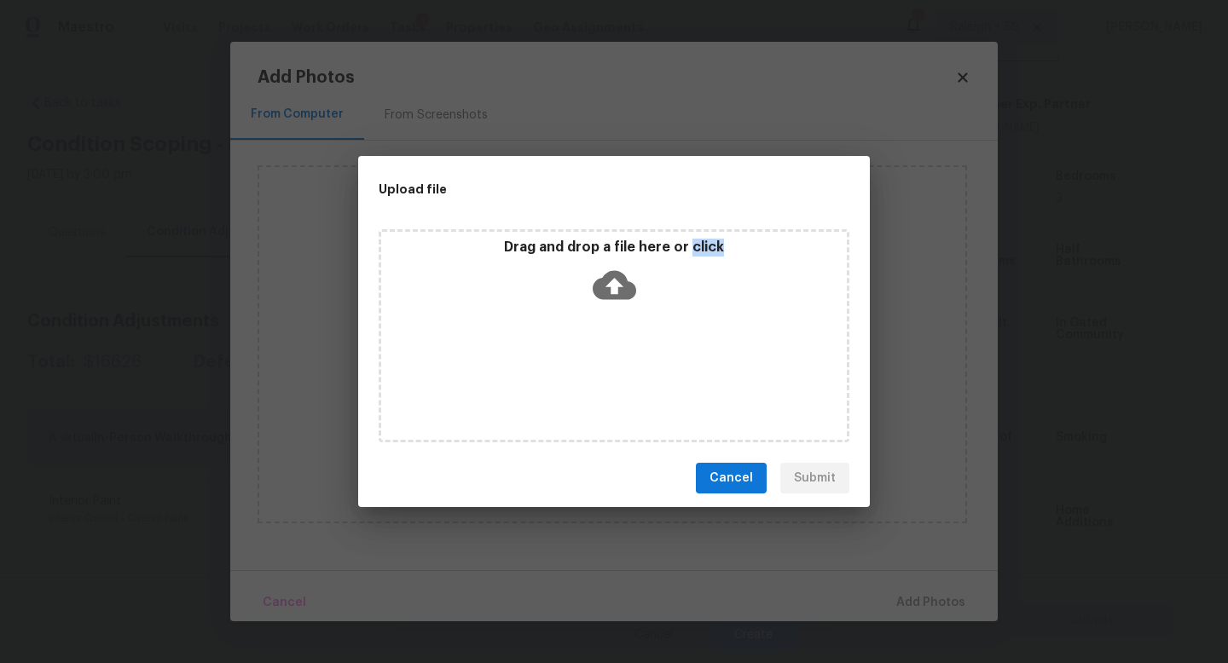
click at [599, 352] on div "Drag and drop a file here or click" at bounding box center [613, 335] width 471 height 213
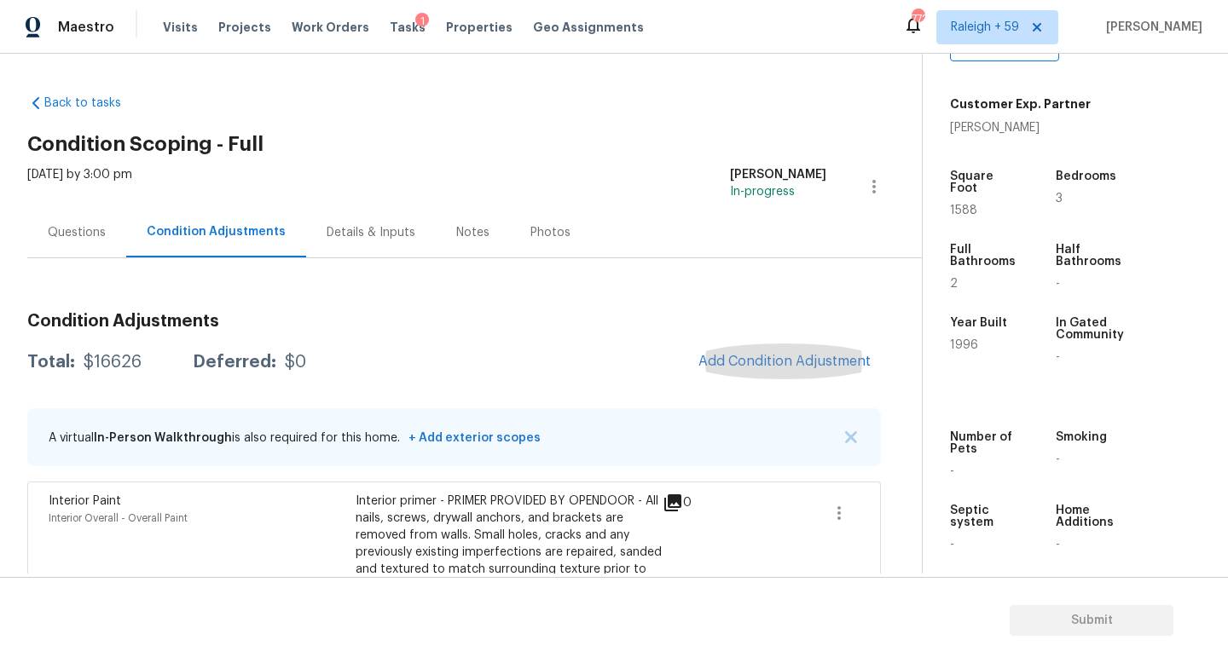
click at [326, 240] on div "Details & Inputs" at bounding box center [370, 232] width 89 height 17
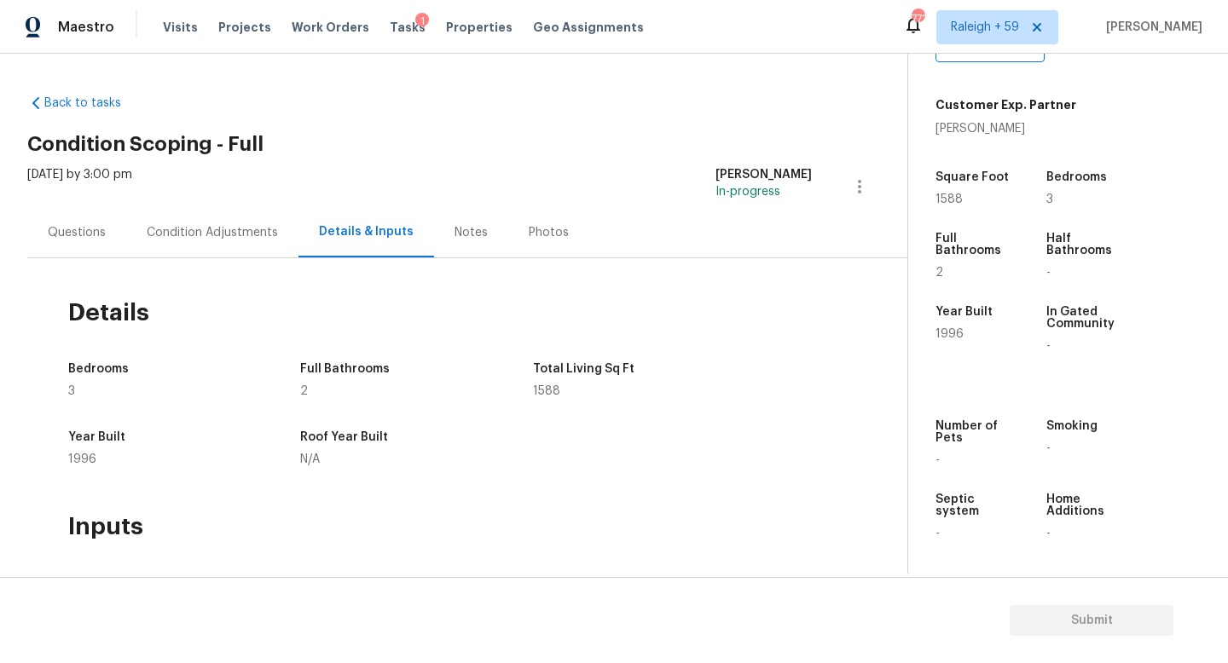
click at [188, 215] on div "Condition Adjustments" at bounding box center [212, 232] width 172 height 50
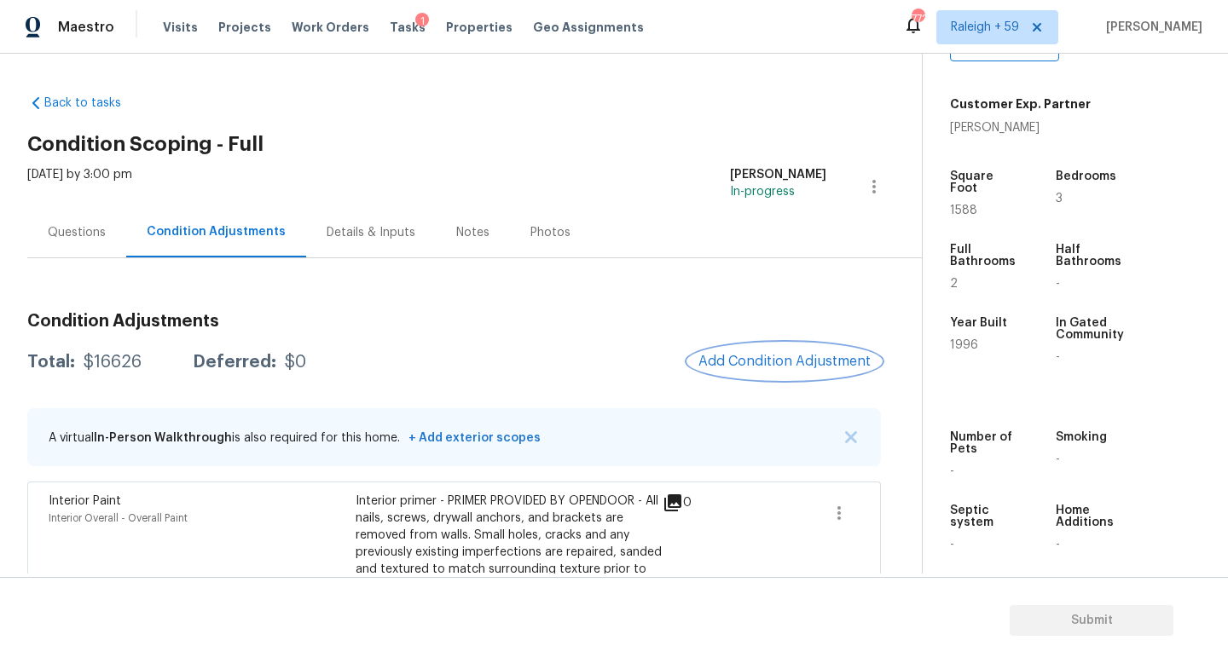
click at [777, 365] on span "Add Condition Adjustment" at bounding box center [784, 361] width 172 height 15
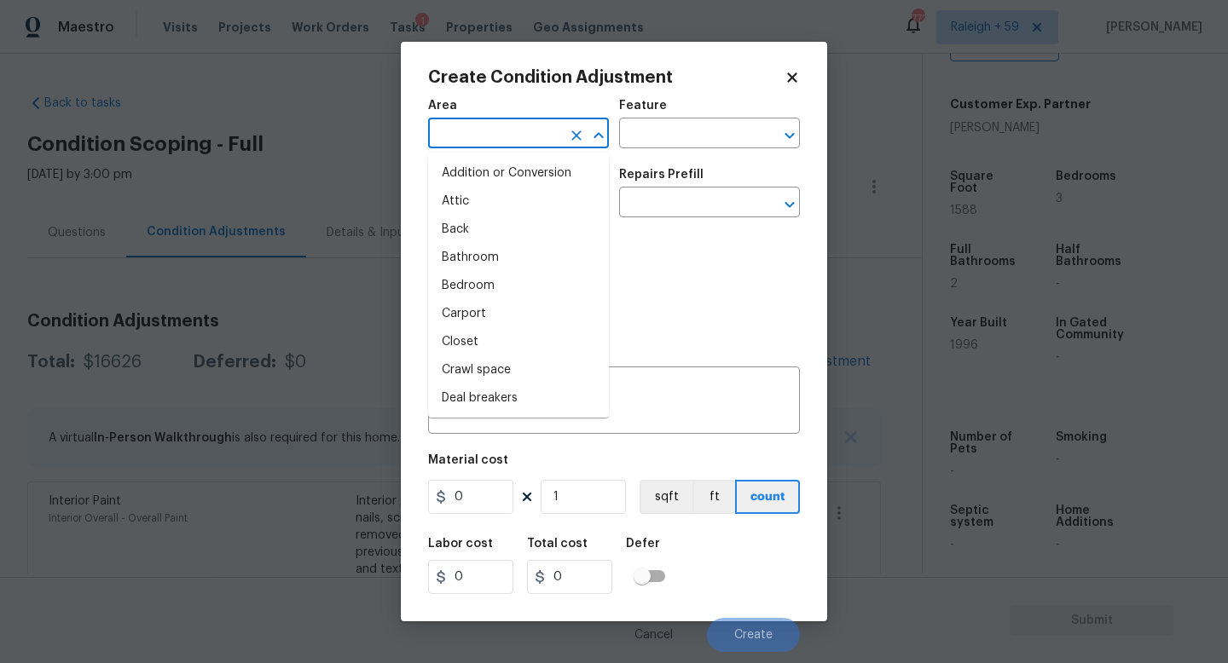
click at [504, 133] on input "text" at bounding box center [494, 135] width 133 height 26
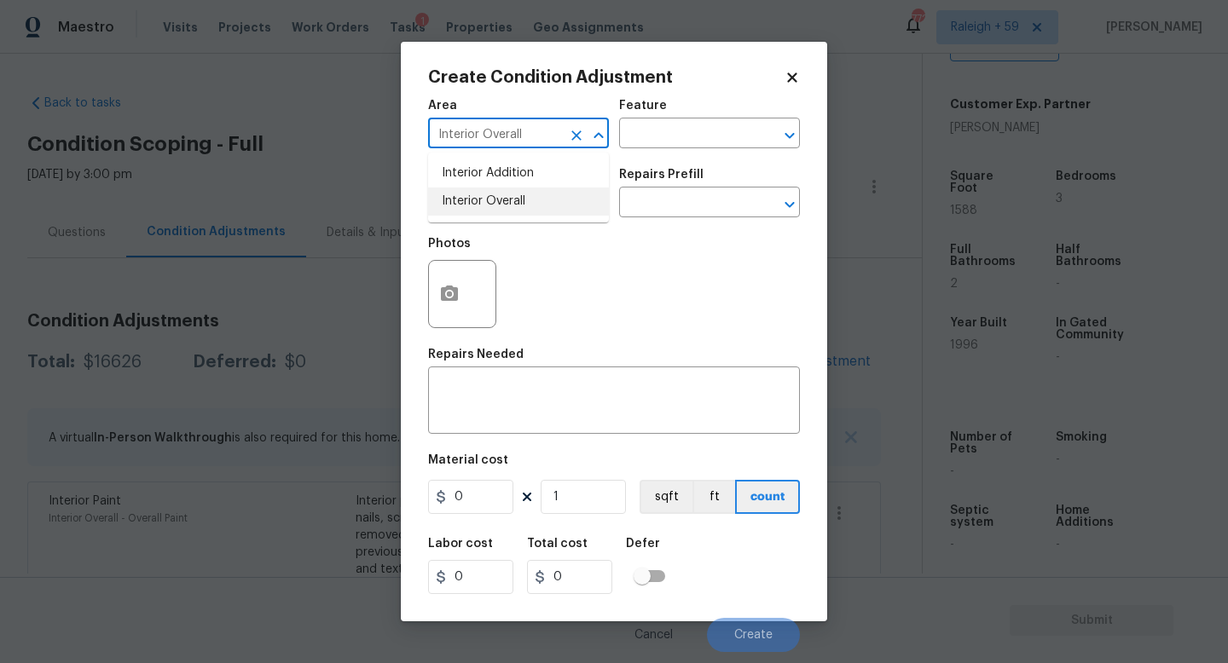
type input "Interior Overall"
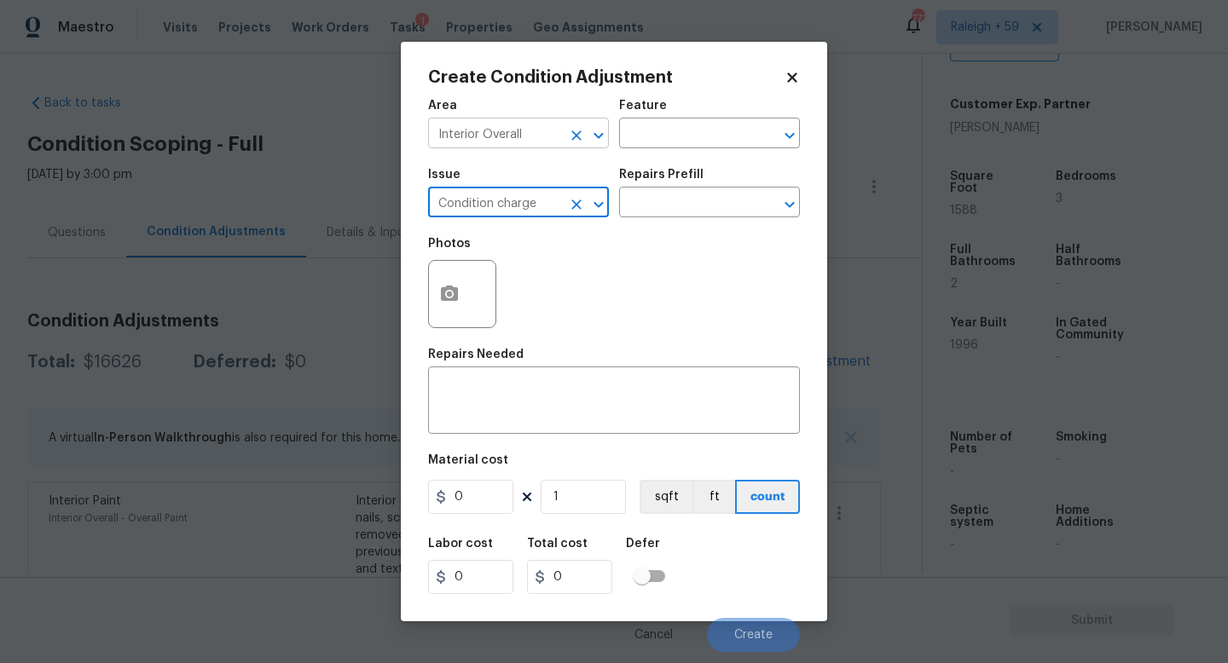
type input "Condition charge"
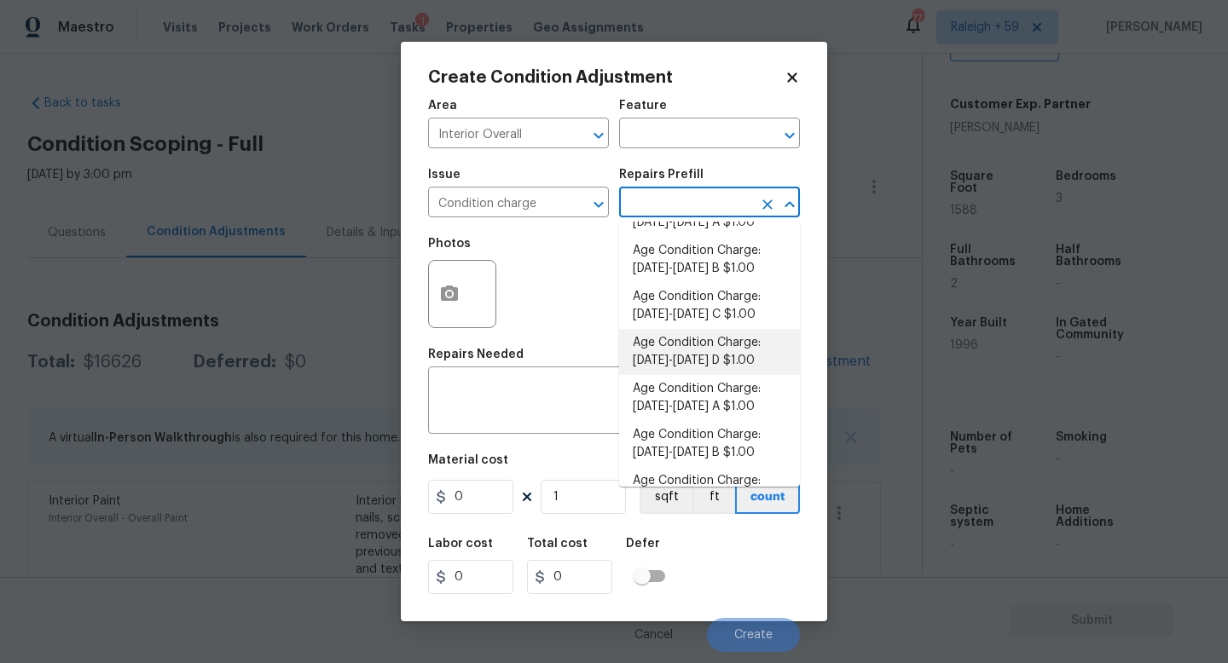
scroll to position [232, 0]
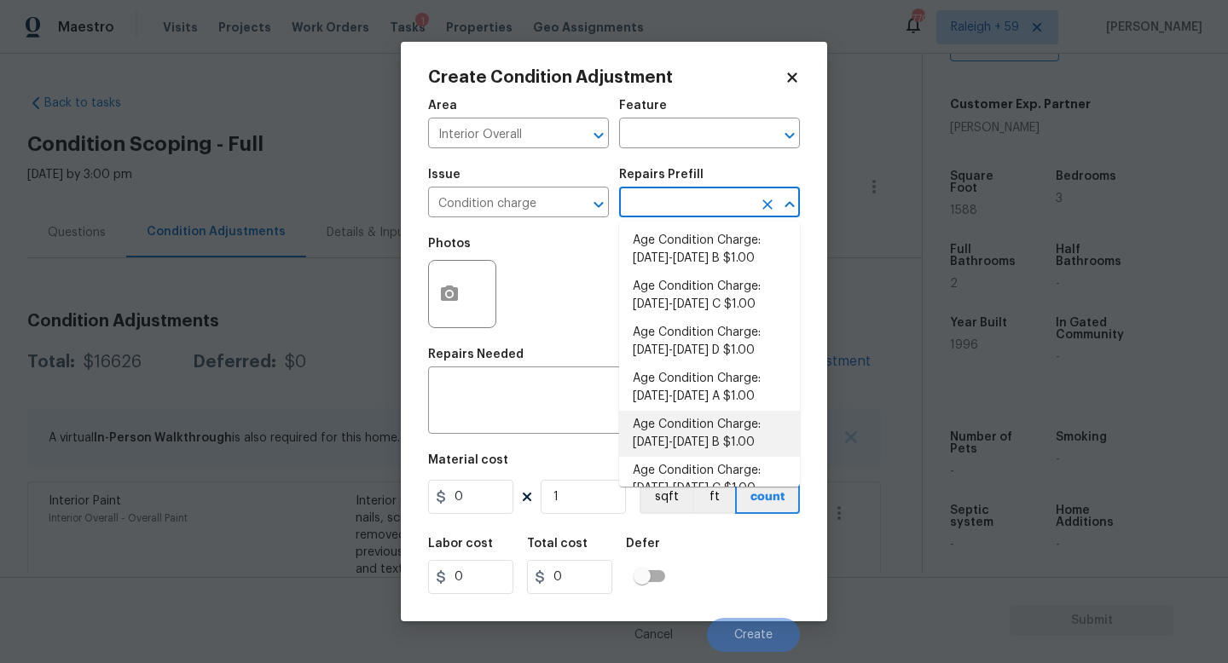
click at [724, 436] on li "Age Condition Charge: 1993-2008 B $1.00" at bounding box center [709, 434] width 181 height 46
type input "Home Readiness Packages"
type textarea "Age Condition Charge: 1993-2008 B"
type input "1"
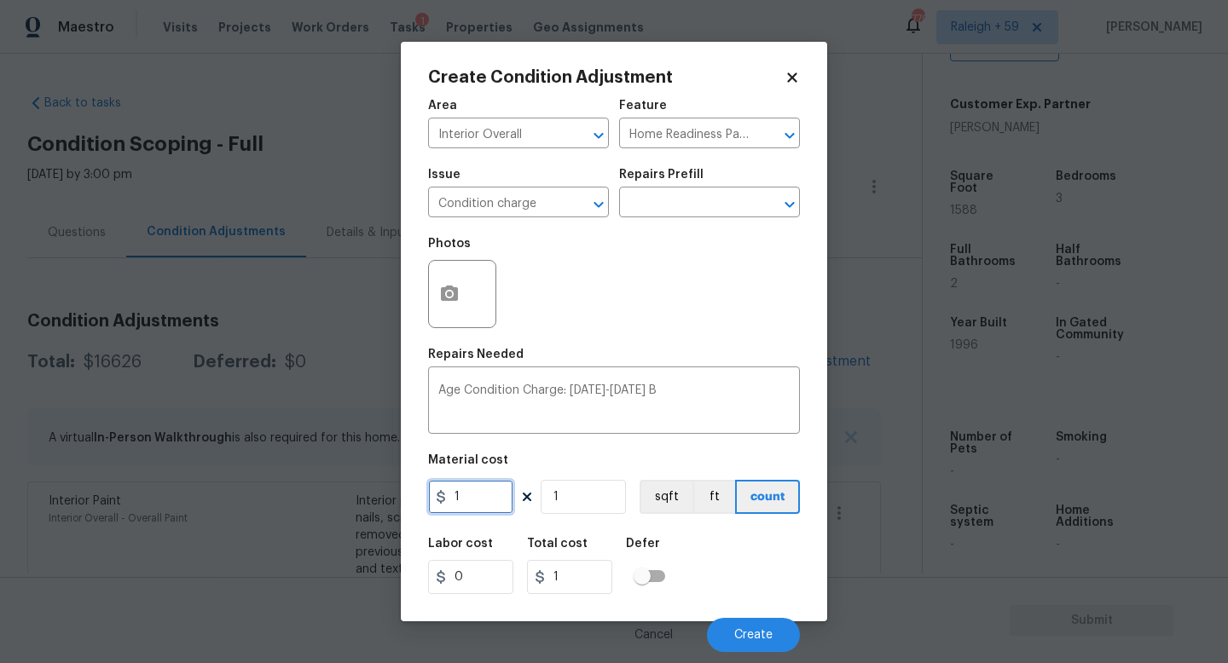
click at [473, 501] on input "1" at bounding box center [470, 497] width 85 height 34
type input "2000"
click at [725, 633] on button "Create" at bounding box center [753, 635] width 93 height 34
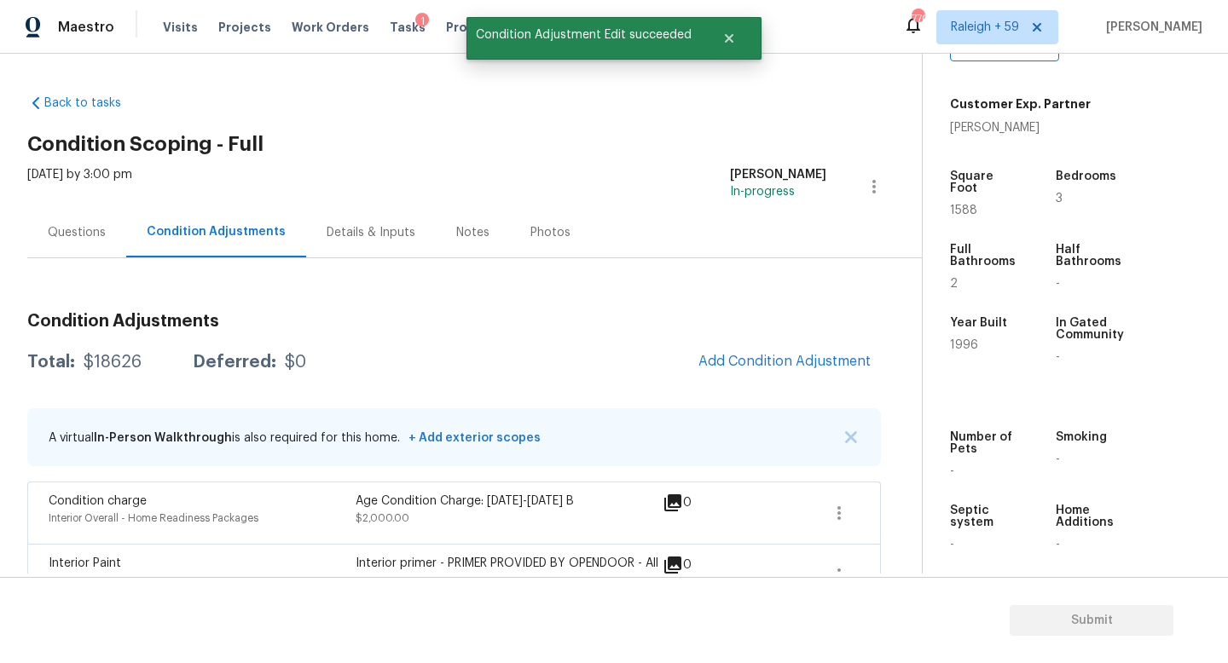
click at [78, 245] on div "Questions" at bounding box center [76, 232] width 99 height 50
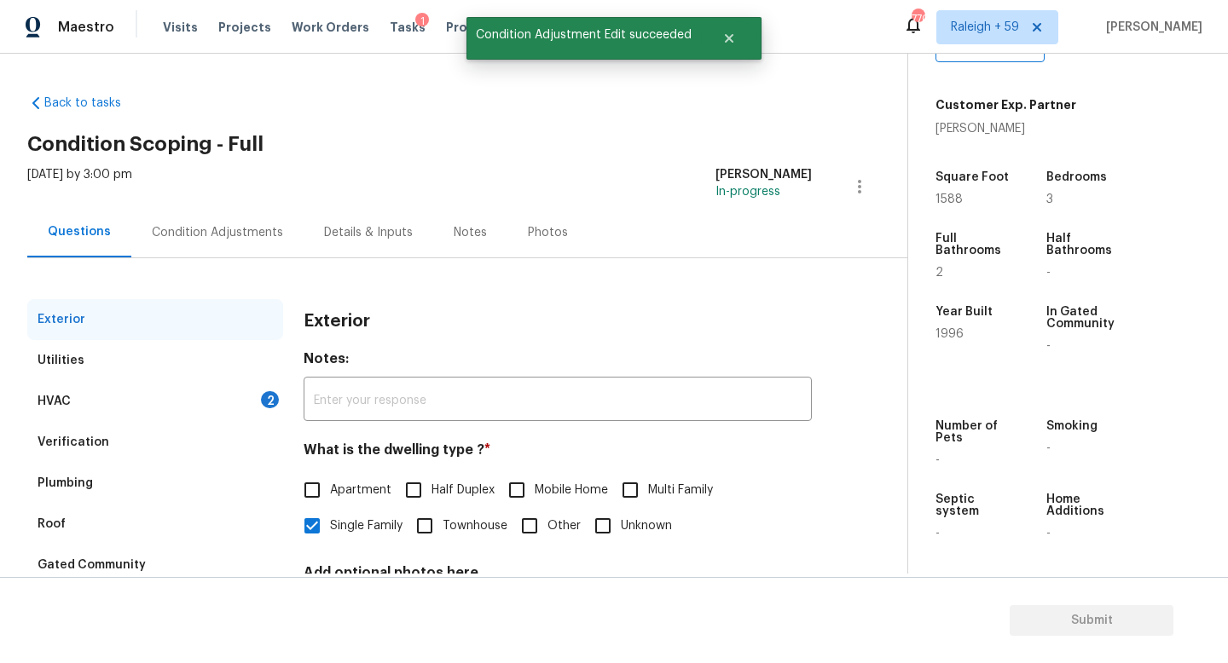
click at [228, 409] on div "HVAC 2" at bounding box center [155, 401] width 256 height 41
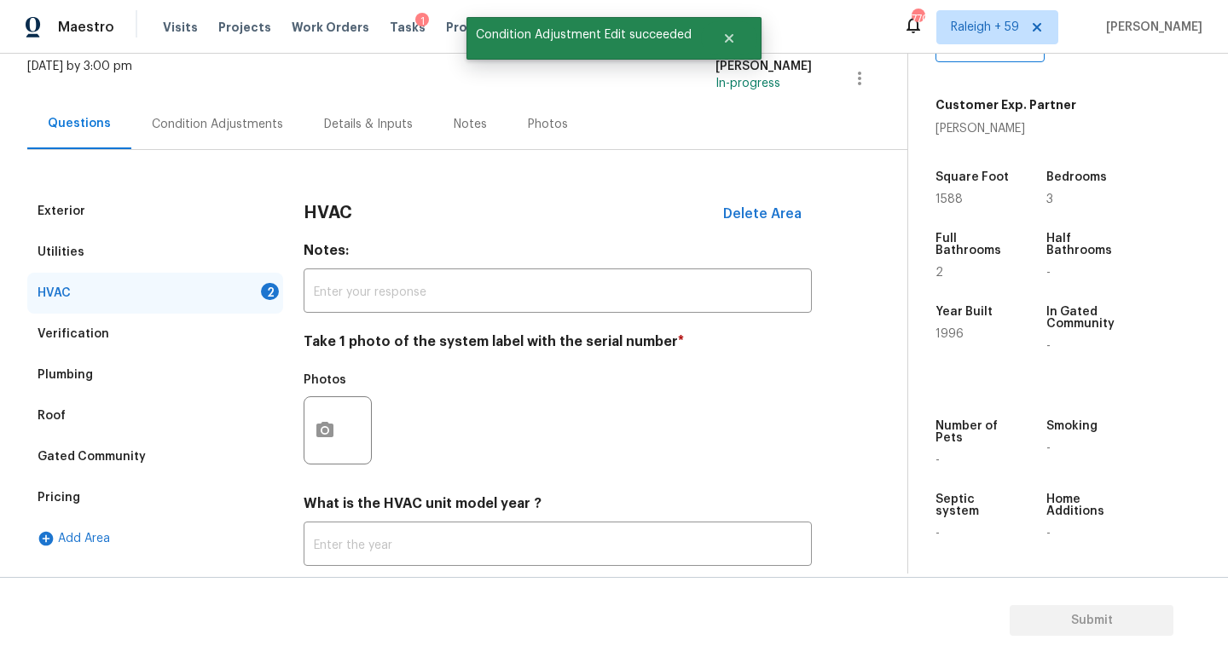
scroll to position [146, 0]
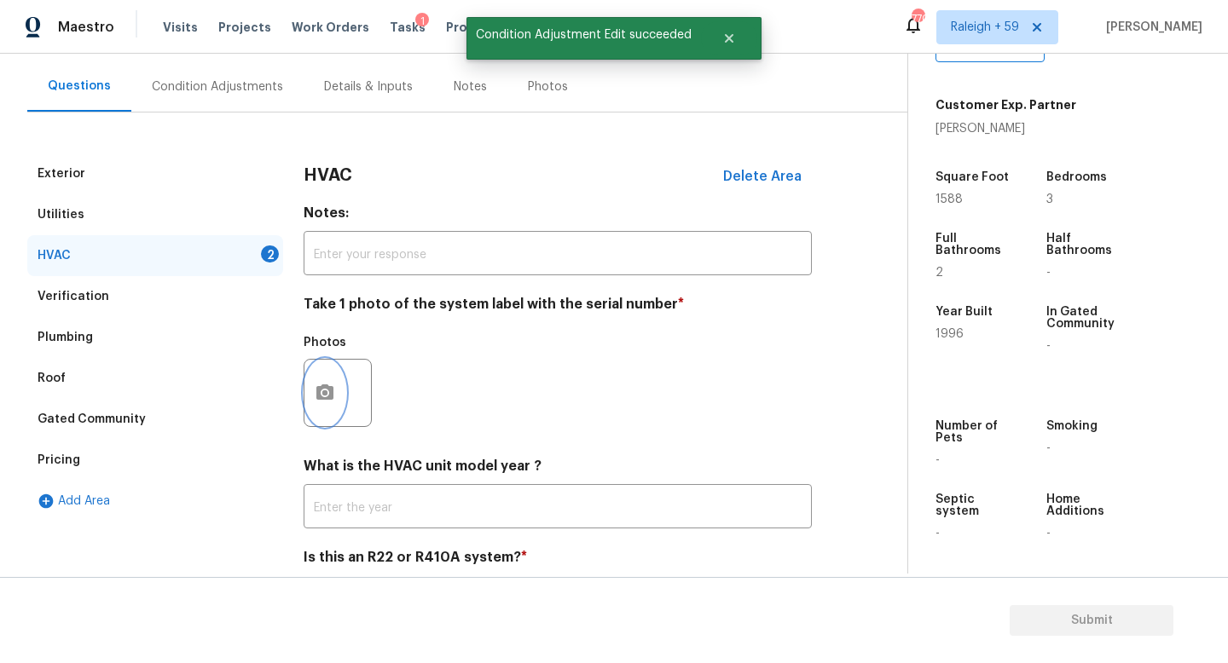
click at [336, 373] on button "button" at bounding box center [324, 393] width 41 height 66
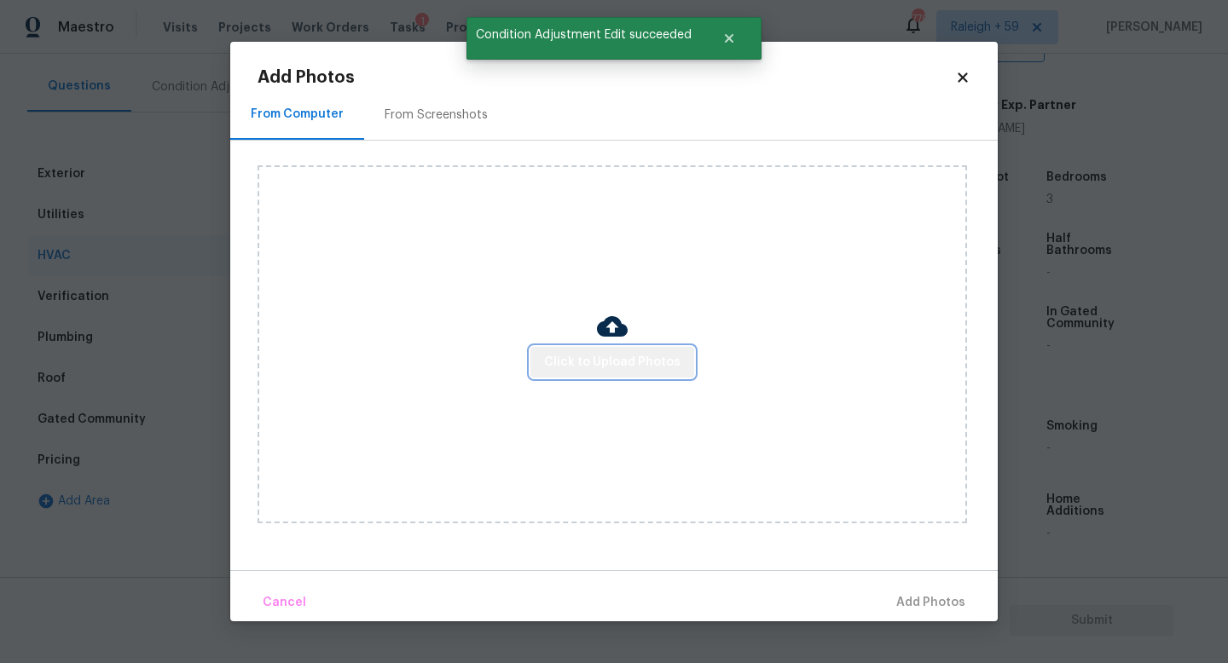
click at [640, 350] on button "Click to Upload Photos" at bounding box center [612, 363] width 164 height 32
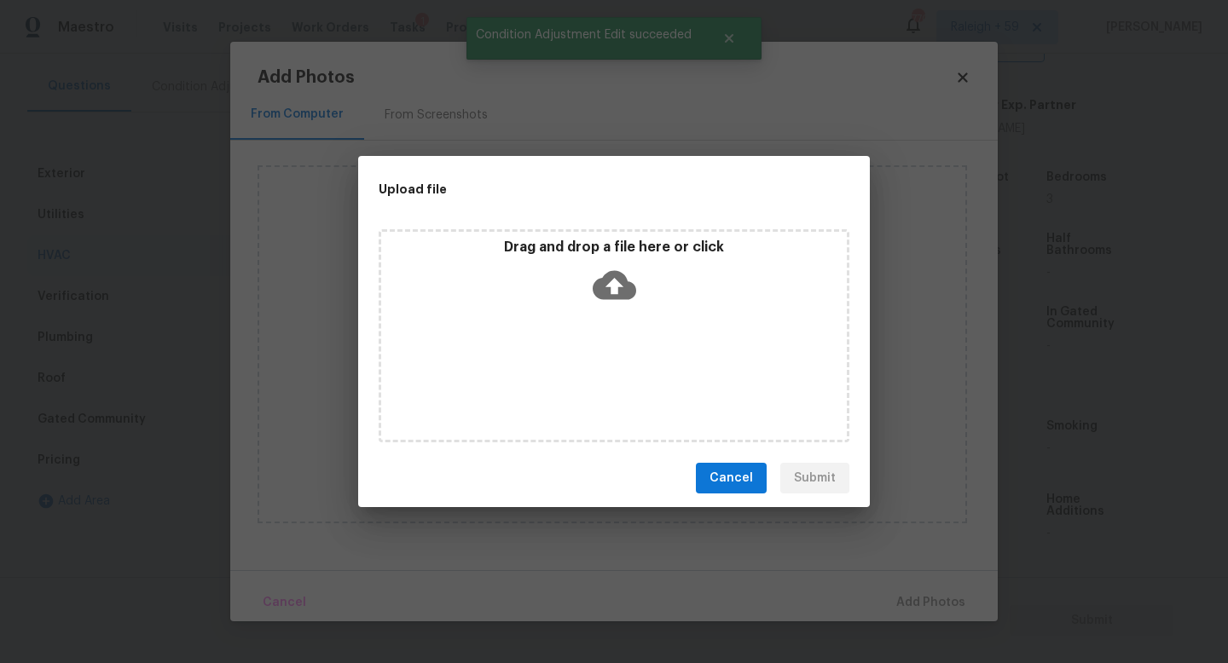
click at [640, 350] on div "Drag and drop a file here or click" at bounding box center [613, 335] width 471 height 213
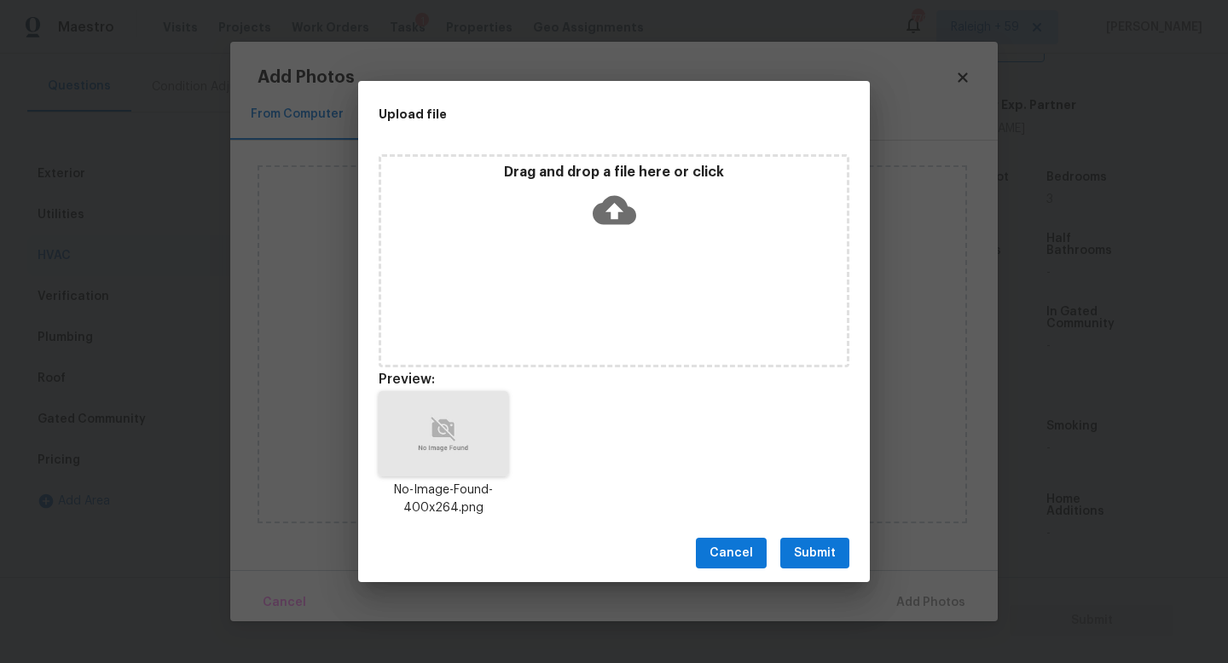
click at [822, 558] on span "Submit" at bounding box center [815, 553] width 42 height 21
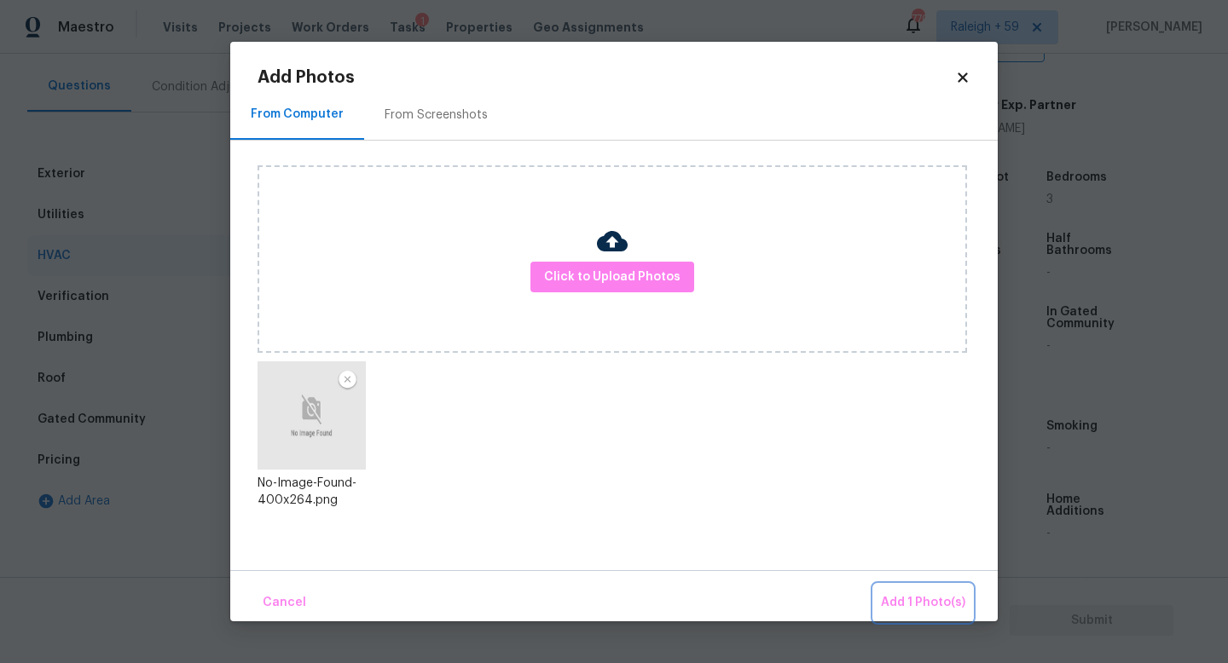
click at [939, 606] on span "Add 1 Photo(s)" at bounding box center [923, 602] width 84 height 21
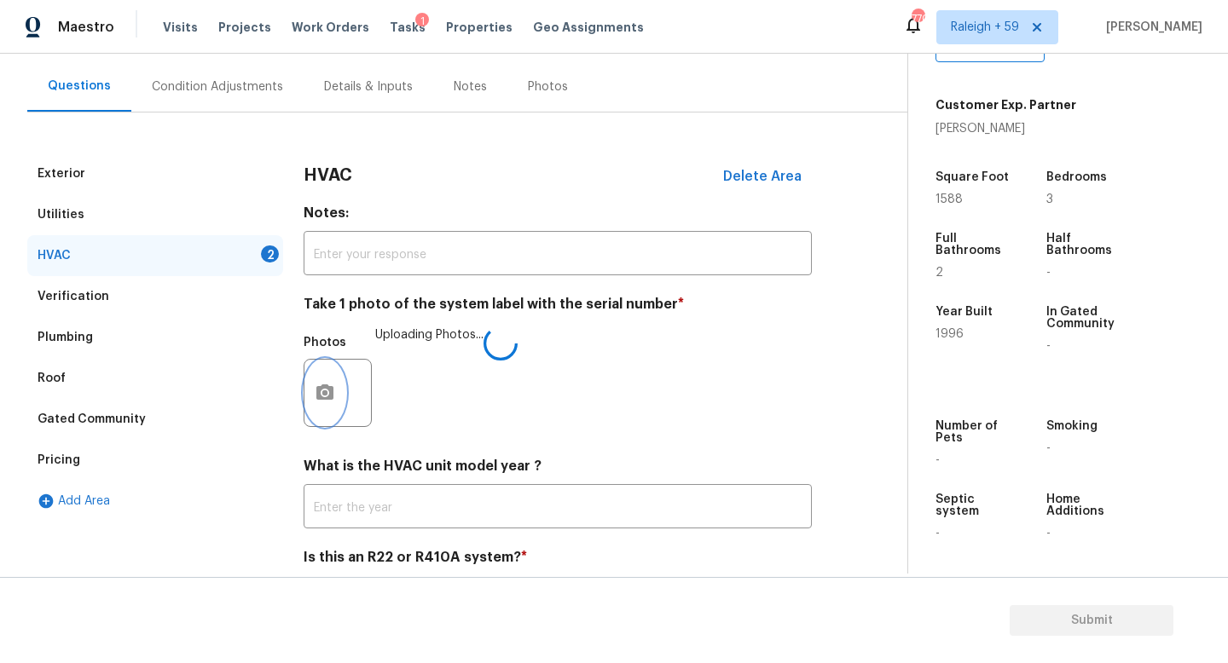
scroll to position [227, 0]
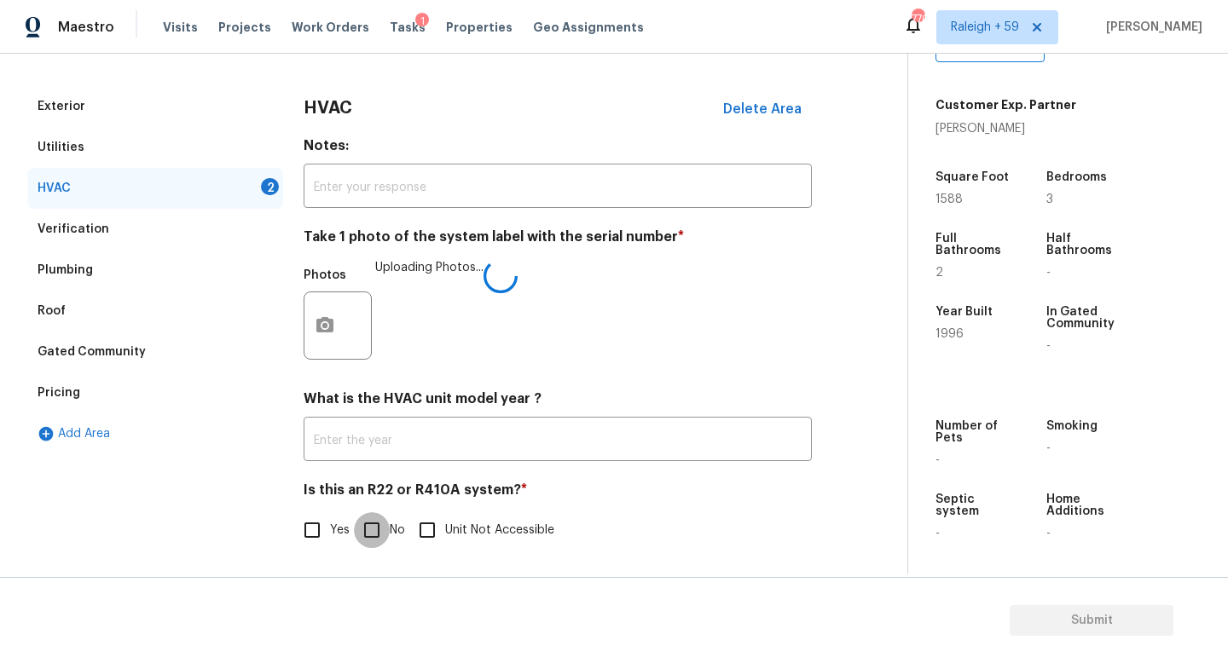
click at [382, 523] on input "No" at bounding box center [372, 530] width 36 height 36
checkbox input "true"
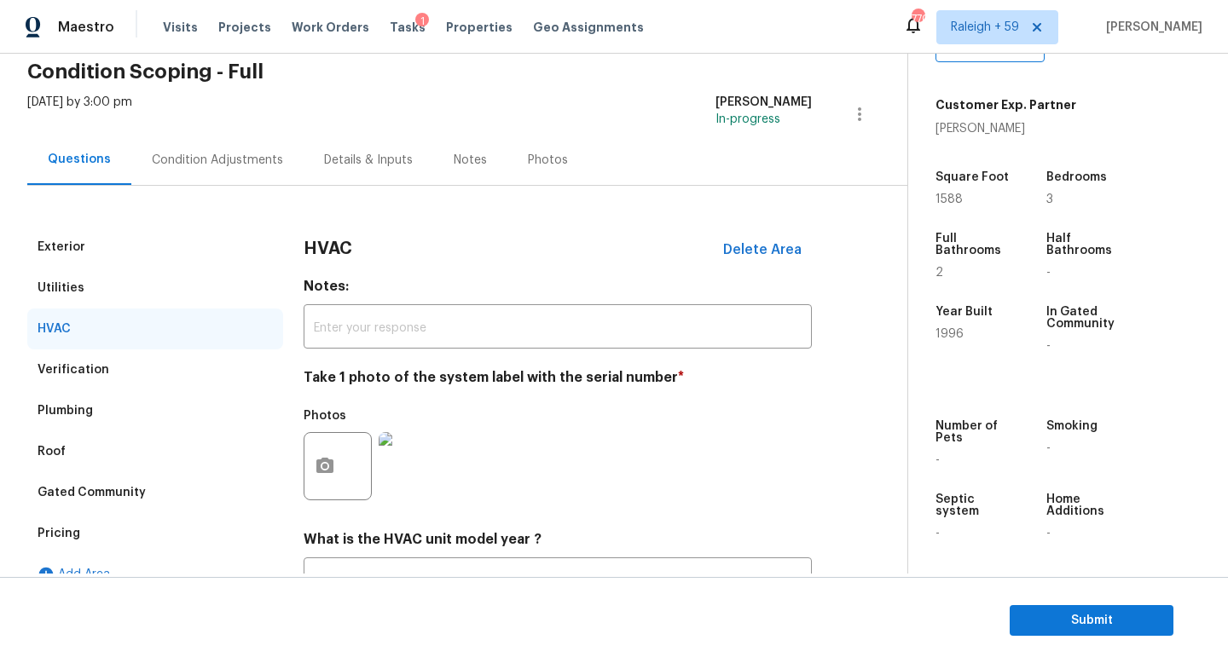
scroll to position [0, 0]
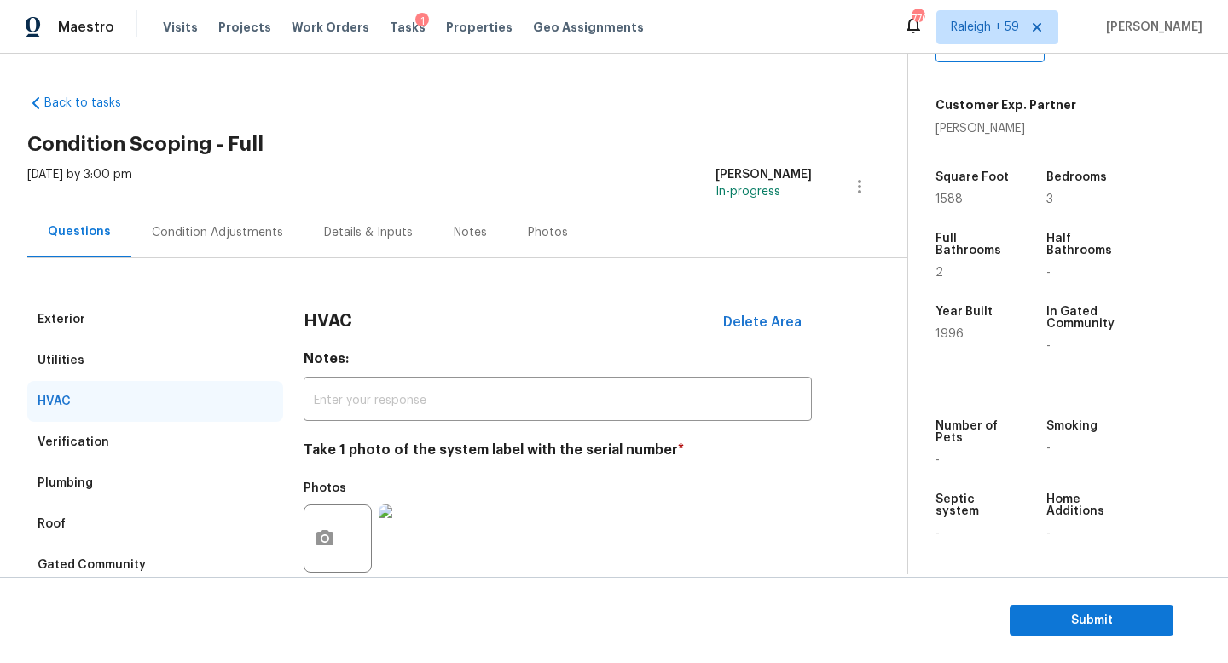
click at [199, 237] on div "Condition Adjustments" at bounding box center [217, 232] width 131 height 17
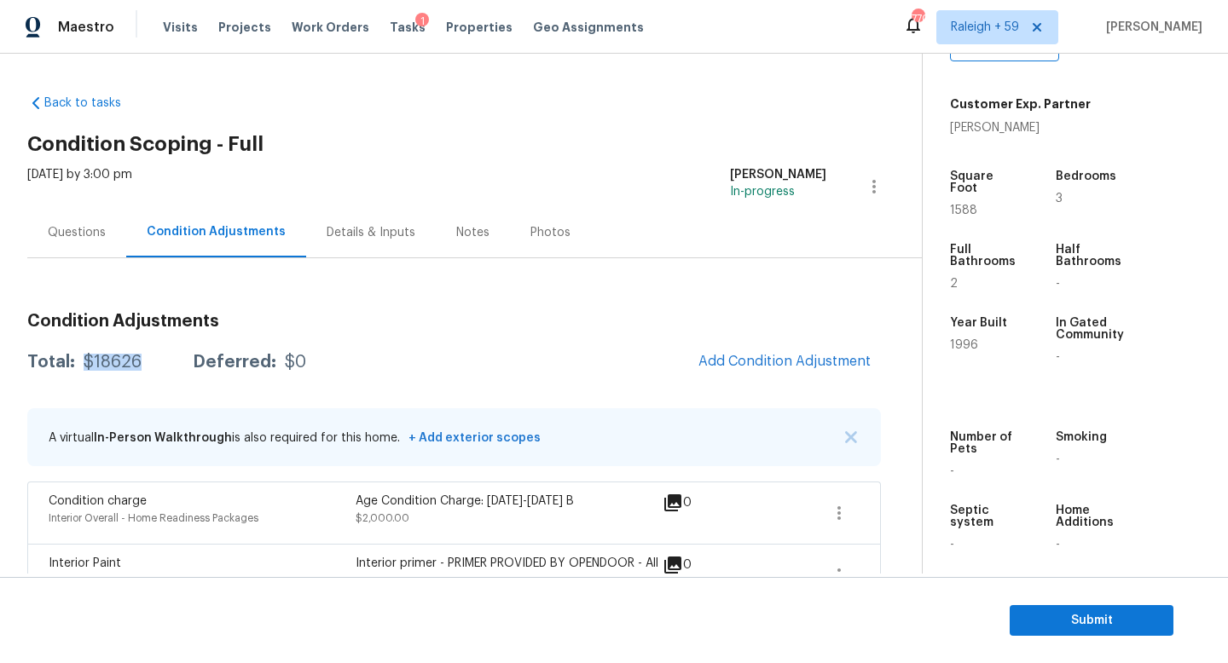
drag, startPoint x: 146, startPoint y: 367, endPoint x: 85, endPoint y: 367, distance: 60.5
click at [85, 367] on div "Total: $18626 Deferred: $0" at bounding box center [166, 362] width 279 height 17
copy div "$18626"
click at [371, 235] on div "Details & Inputs" at bounding box center [370, 232] width 89 height 17
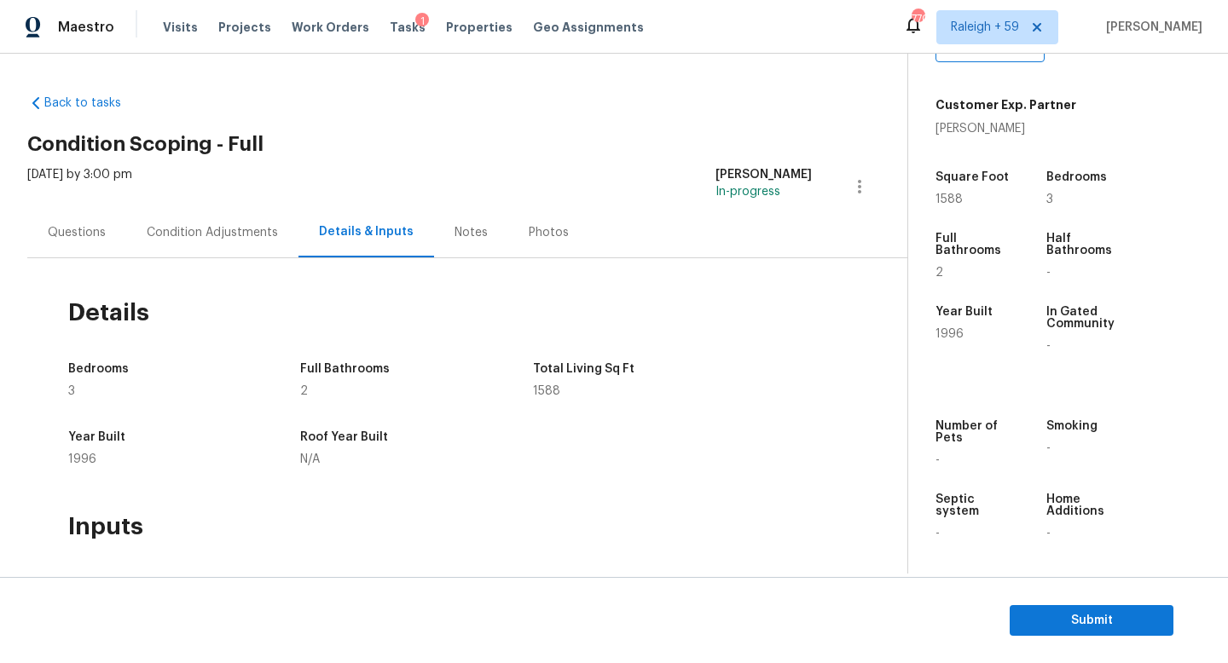
click at [67, 229] on div "Questions" at bounding box center [77, 232] width 58 height 17
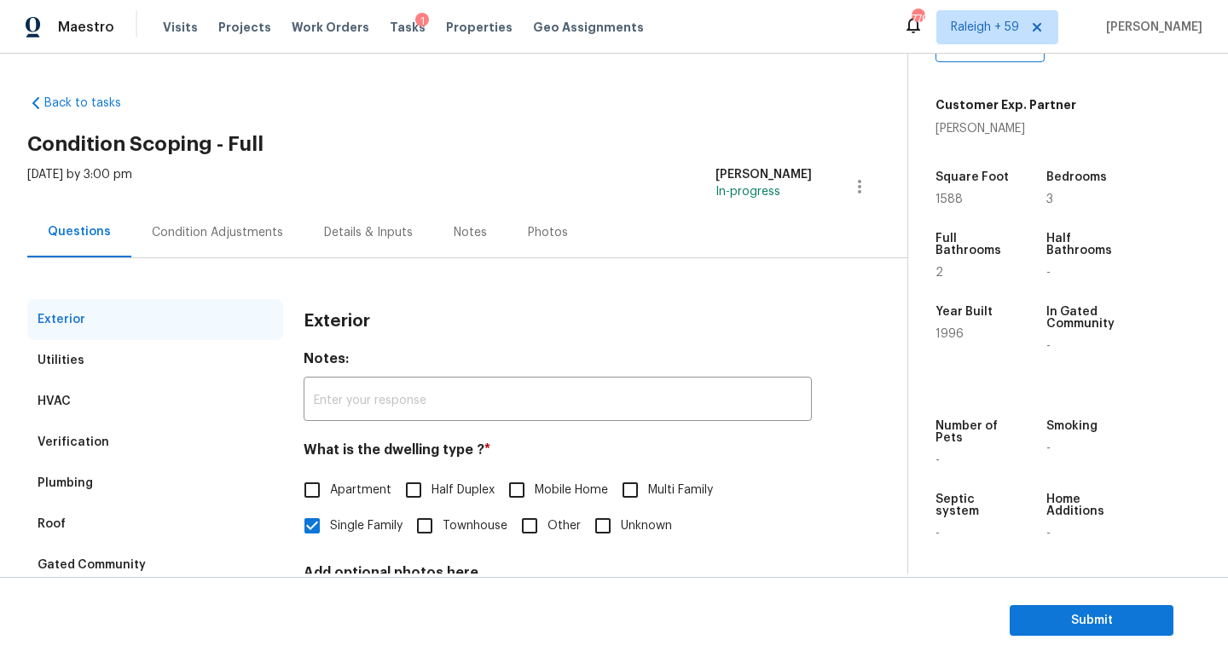
click at [193, 357] on div "Utilities" at bounding box center [155, 360] width 256 height 41
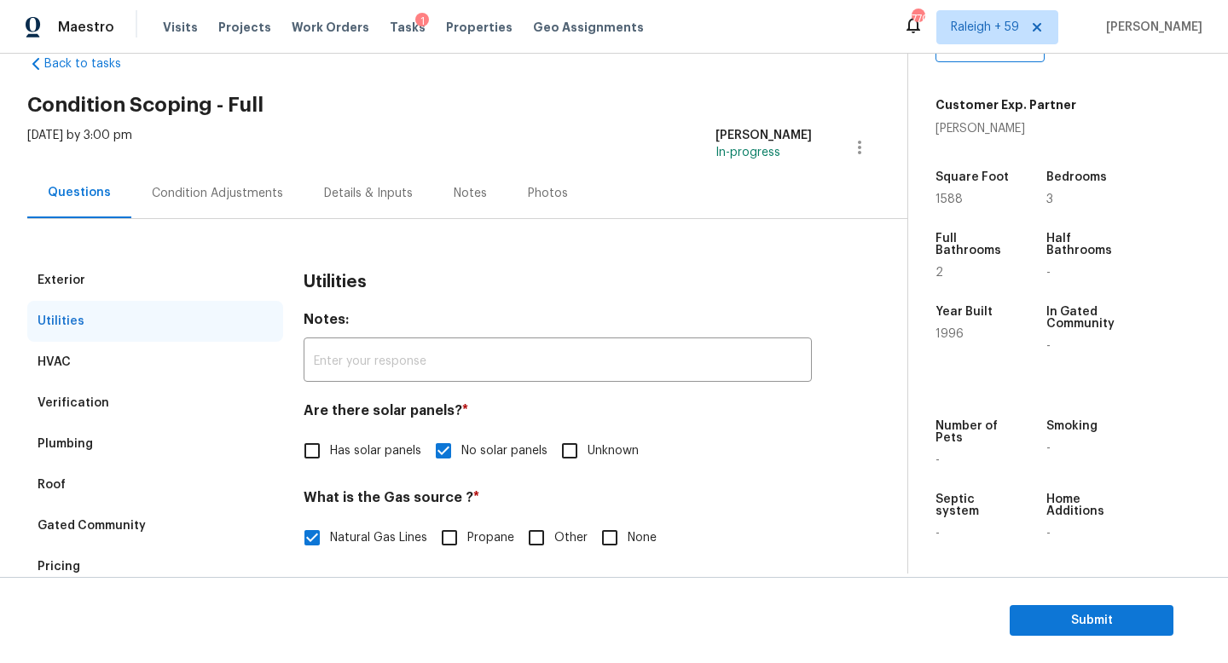
click at [353, 463] on label "Has solar panels" at bounding box center [357, 451] width 127 height 36
click at [330, 463] on input "Has solar panels" at bounding box center [312, 451] width 36 height 36
checkbox input "true"
checkbox input "false"
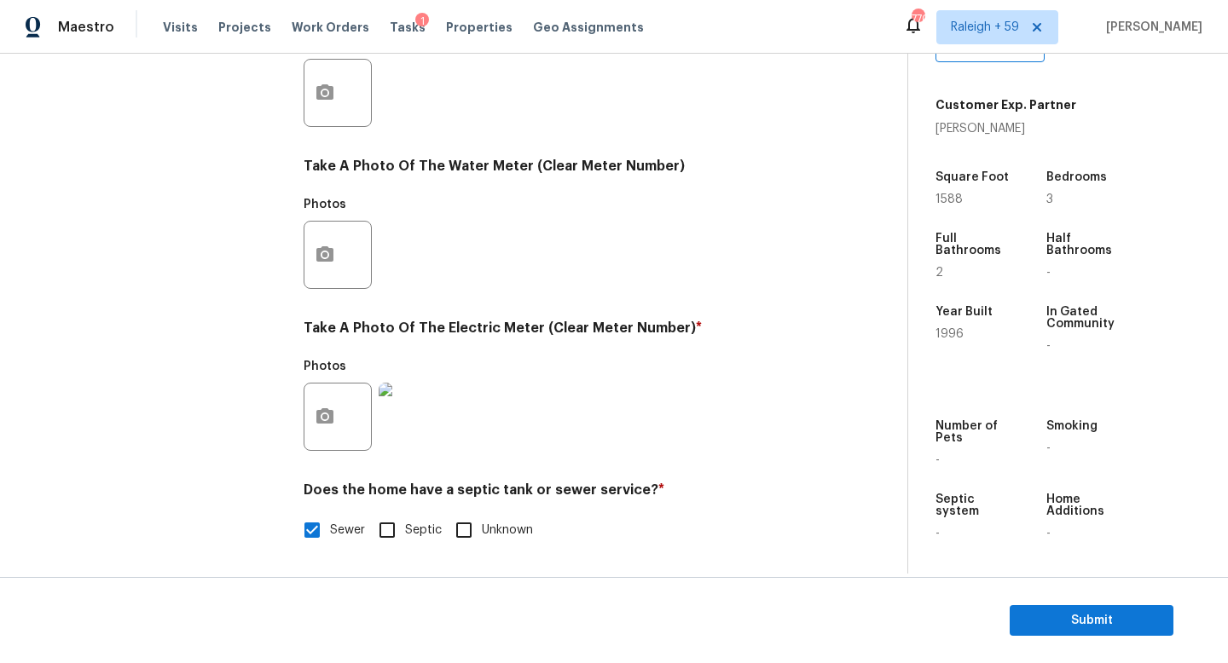
scroll to position [33, 0]
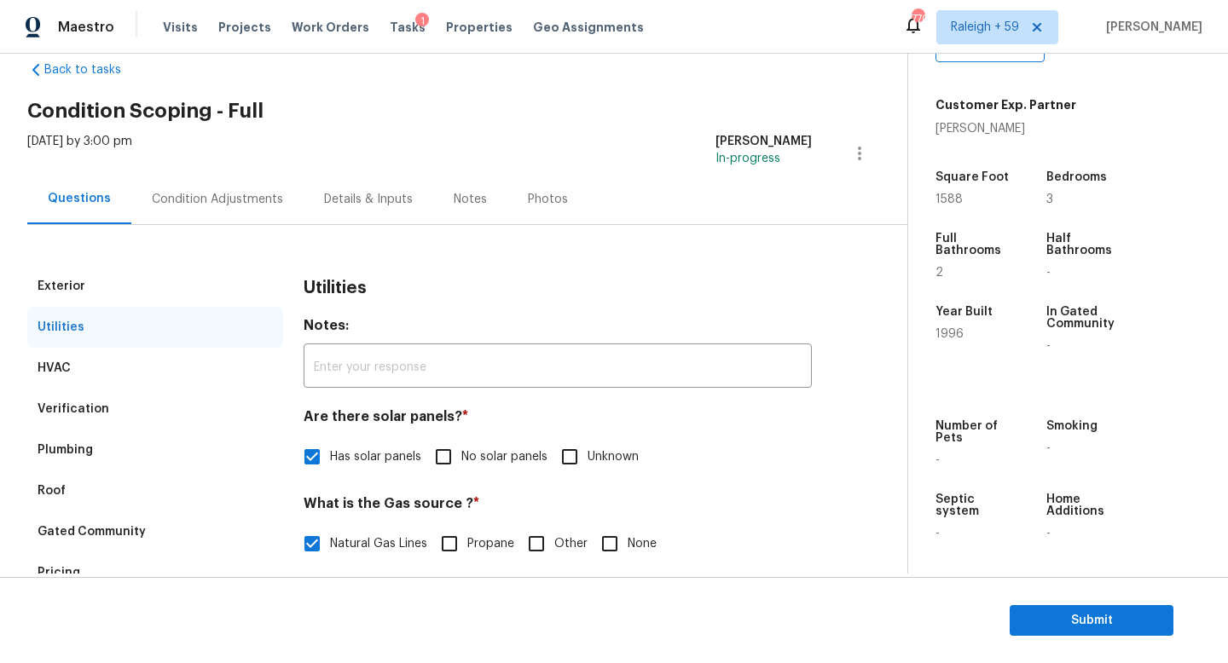
click at [159, 203] on div "Condition Adjustments" at bounding box center [217, 199] width 131 height 17
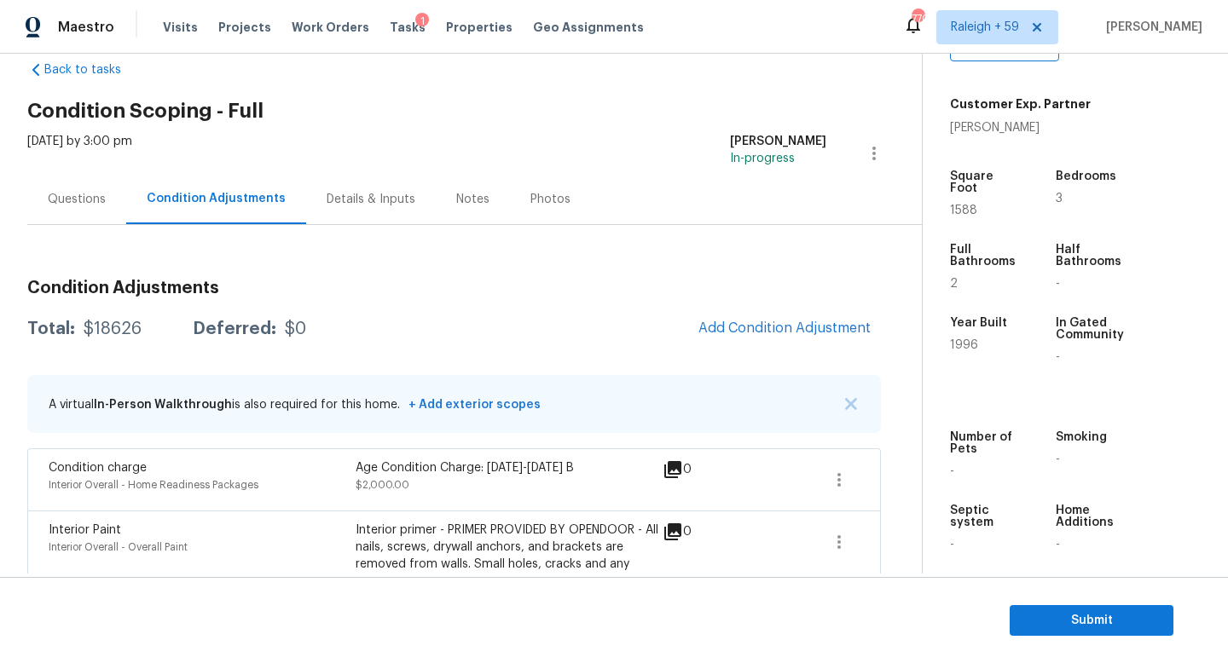
click at [85, 212] on div "Questions" at bounding box center [76, 199] width 99 height 50
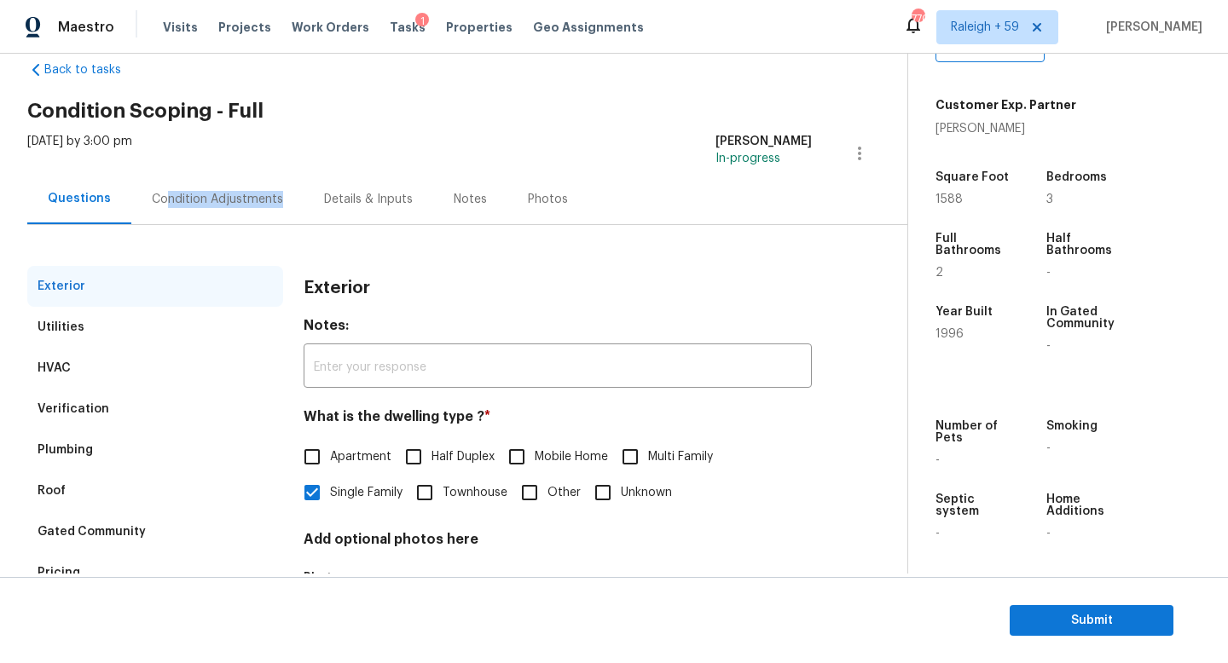
click at [161, 207] on div "Condition Adjustments" at bounding box center [217, 199] width 172 height 50
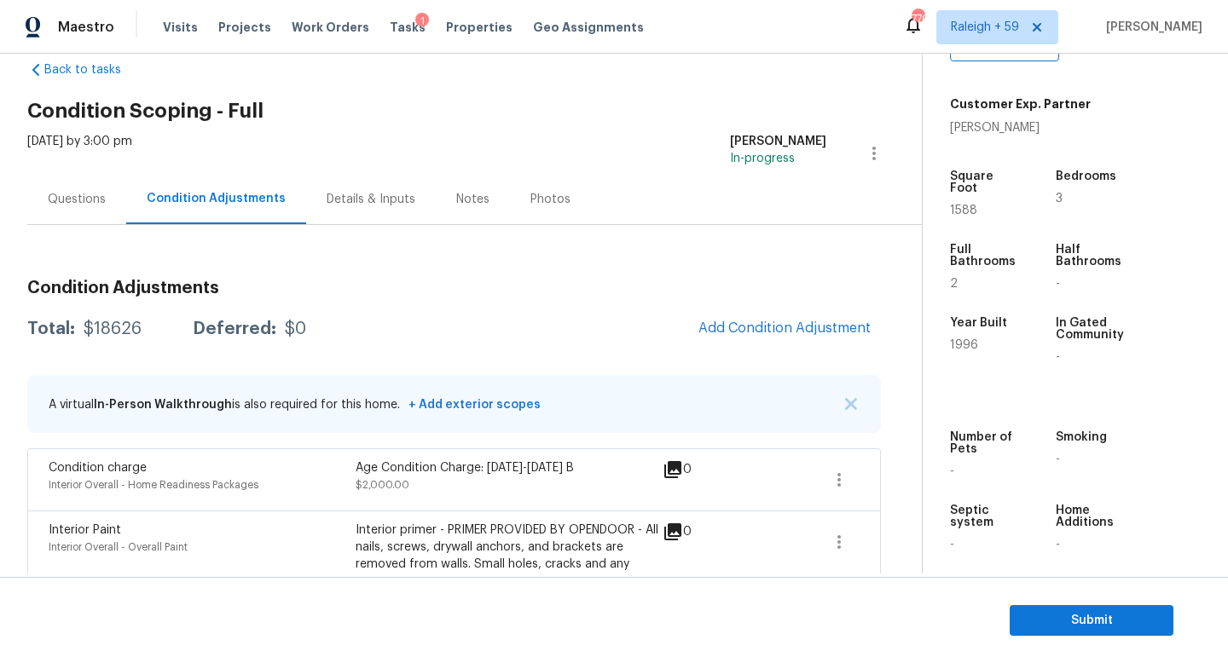
click at [95, 206] on div "Questions" at bounding box center [77, 199] width 58 height 17
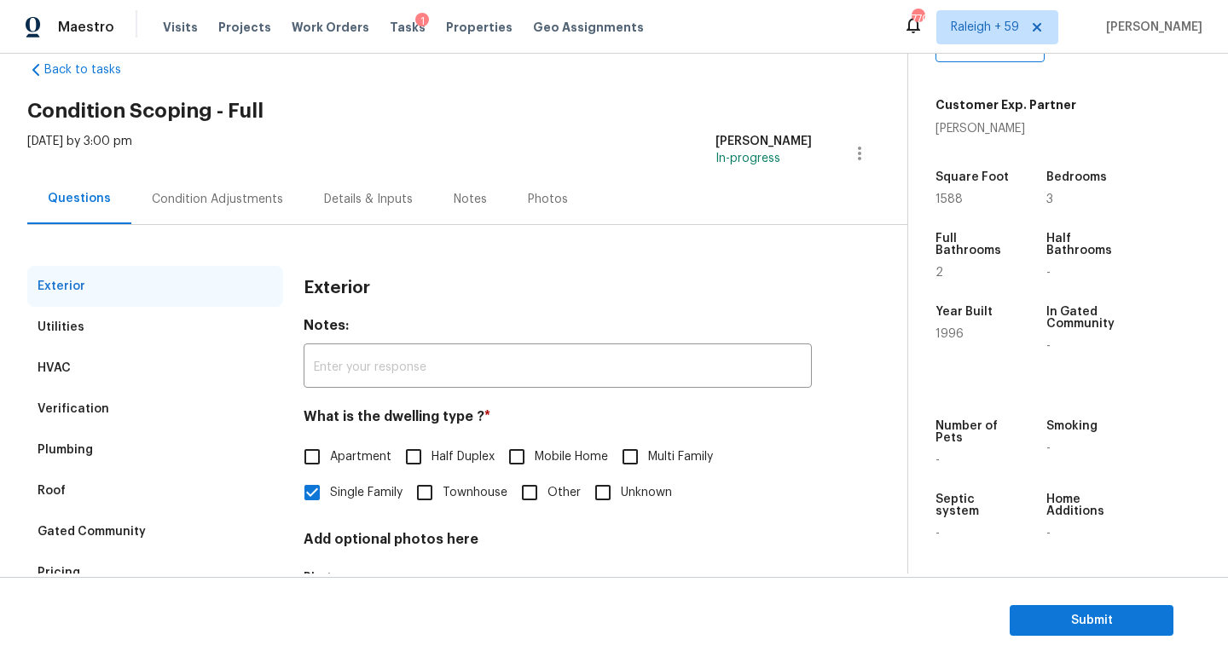
click at [147, 332] on div "Utilities" at bounding box center [155, 327] width 256 height 41
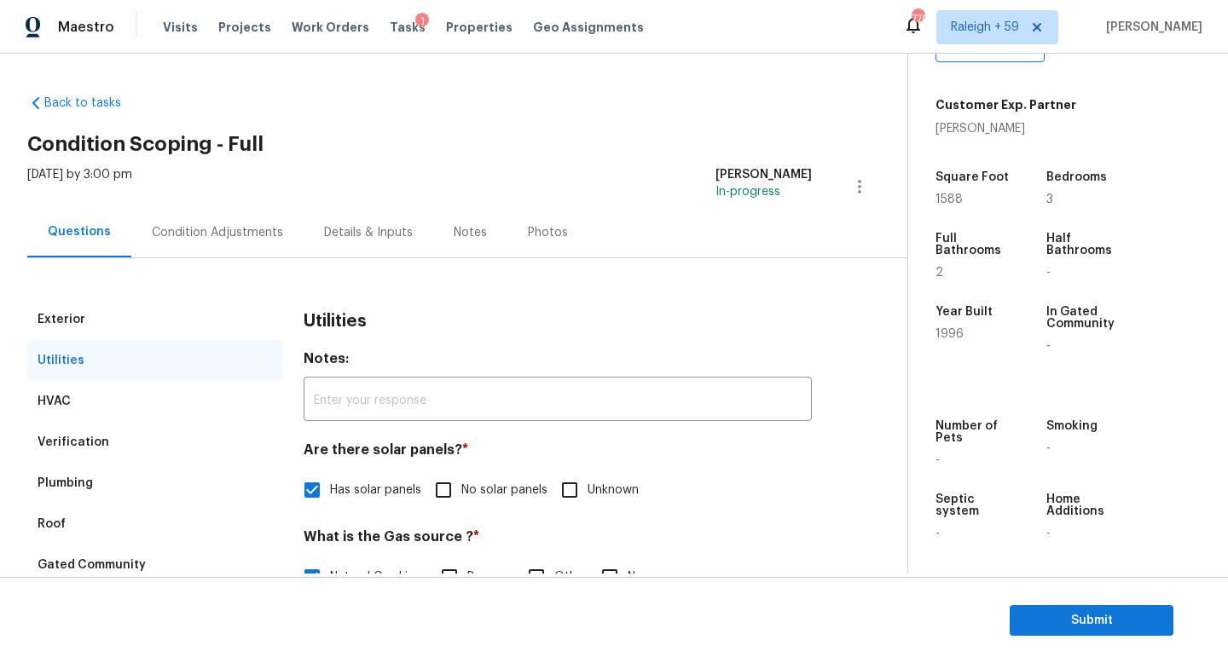
click at [202, 243] on div "Condition Adjustments" at bounding box center [217, 232] width 172 height 50
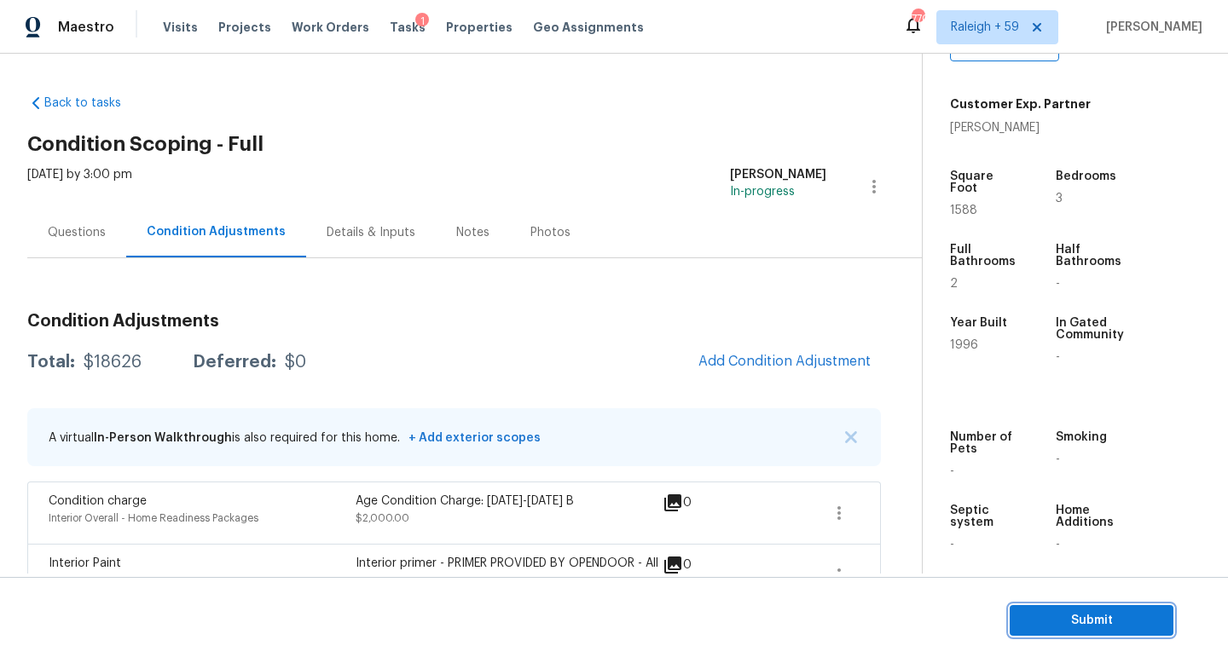
click at [1087, 616] on span "Submit" at bounding box center [1091, 620] width 136 height 21
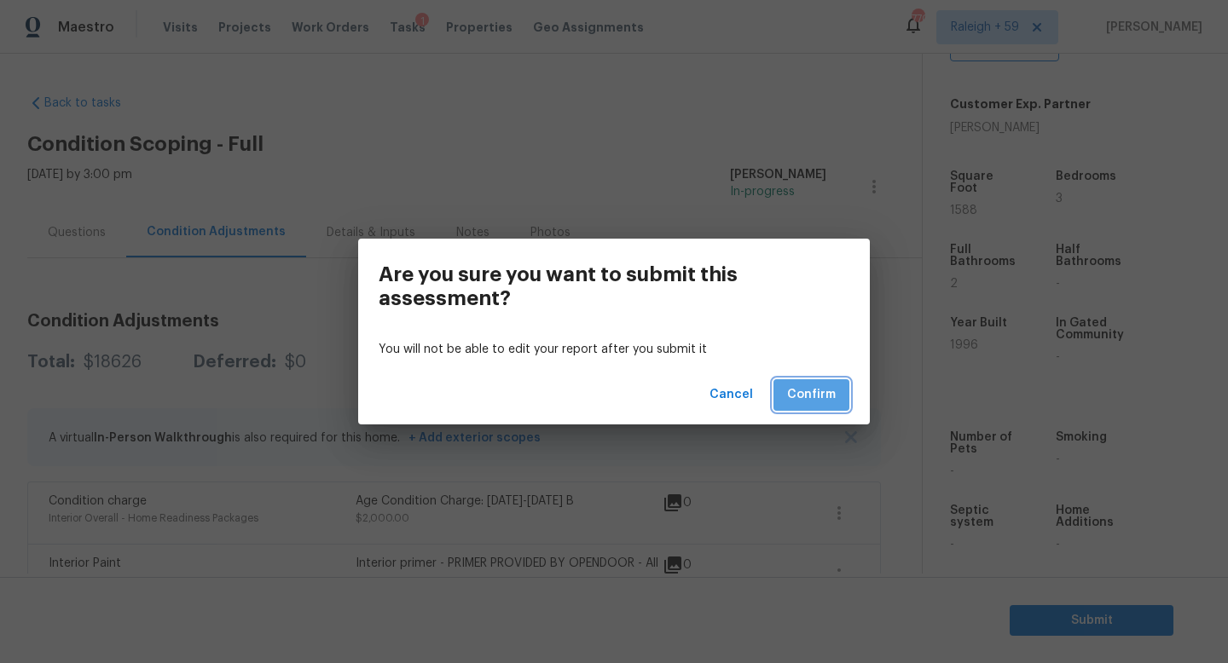
click at [800, 384] on button "Confirm" at bounding box center [811, 395] width 76 height 32
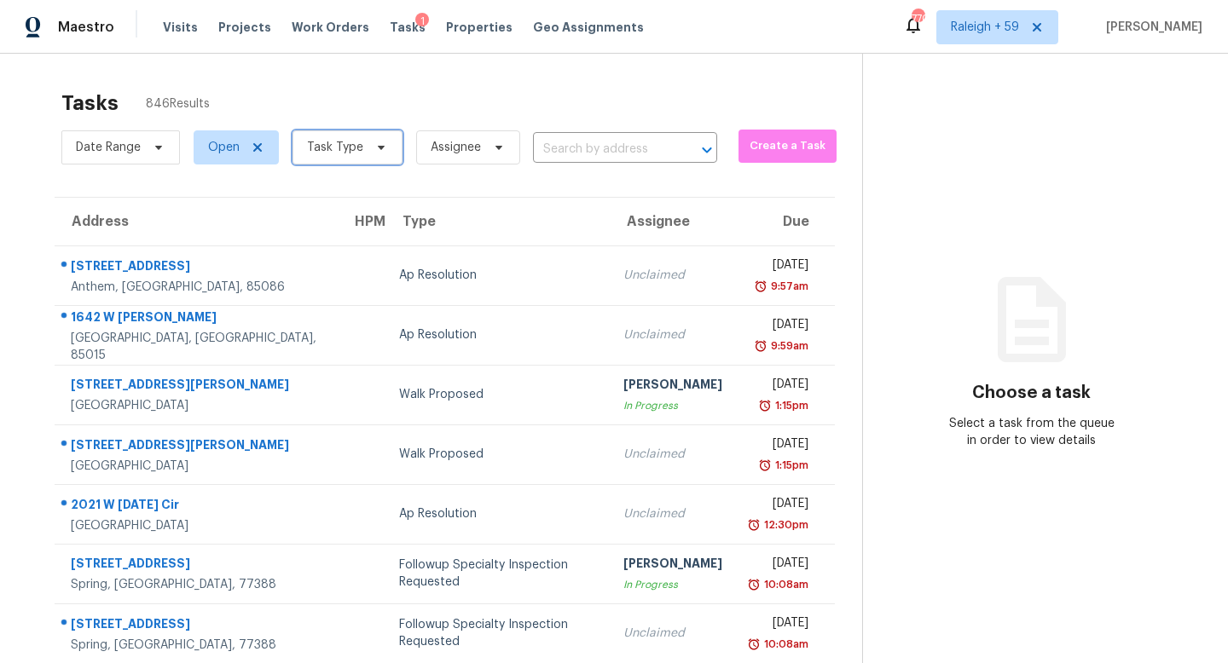
click at [332, 154] on span "Task Type" at bounding box center [335, 147] width 56 height 17
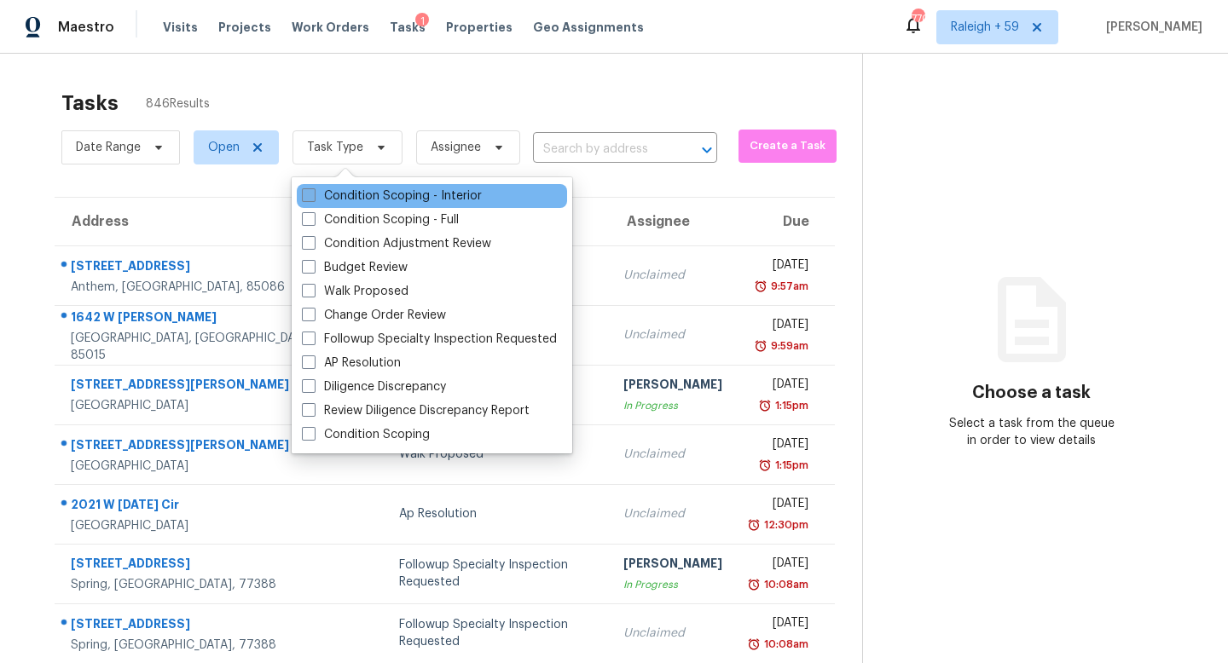
click at [373, 196] on label "Condition Scoping - Interior" at bounding box center [392, 196] width 180 height 17
click at [313, 196] on input "Condition Scoping - Interior" at bounding box center [307, 193] width 11 height 11
checkbox input "true"
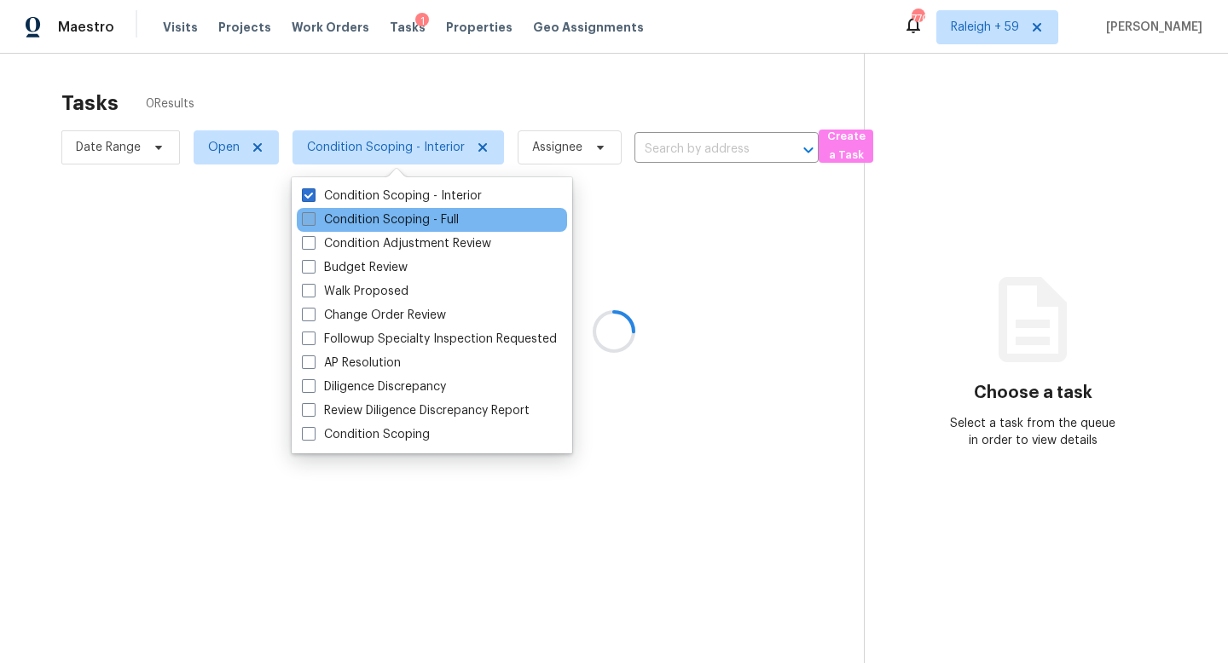
click at [373, 211] on label "Condition Scoping - Full" at bounding box center [380, 219] width 157 height 17
click at [313, 211] on input "Condition Scoping - Full" at bounding box center [307, 216] width 11 height 11
checkbox input "true"
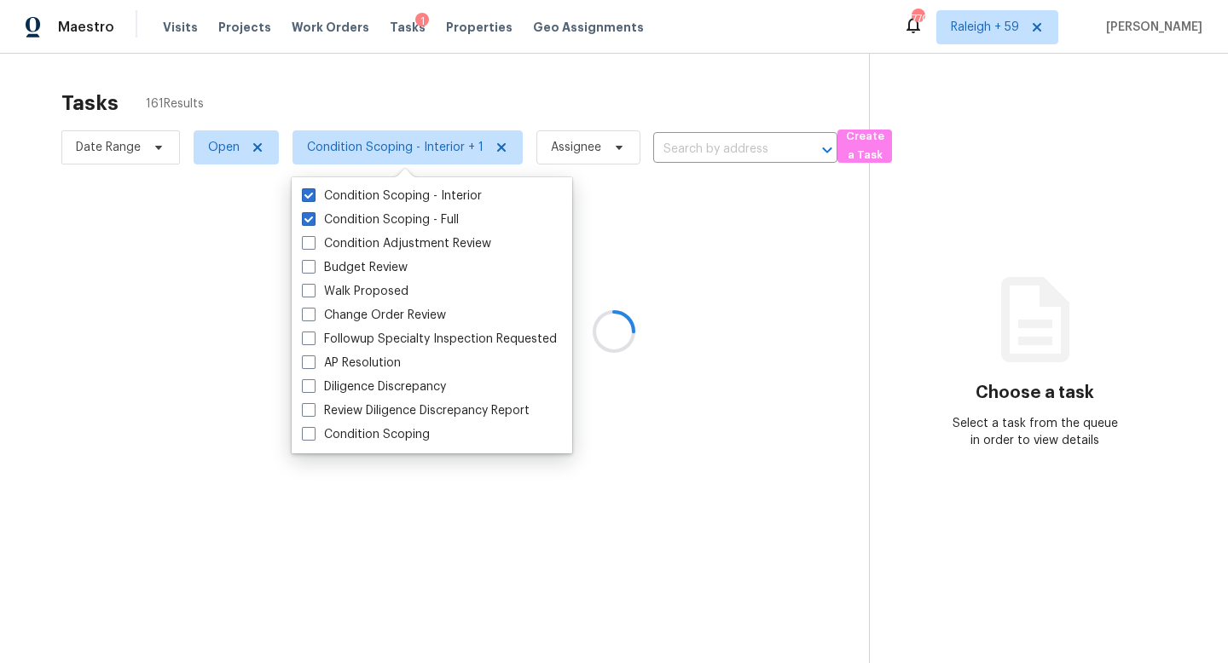
click at [444, 101] on div at bounding box center [614, 331] width 1228 height 663
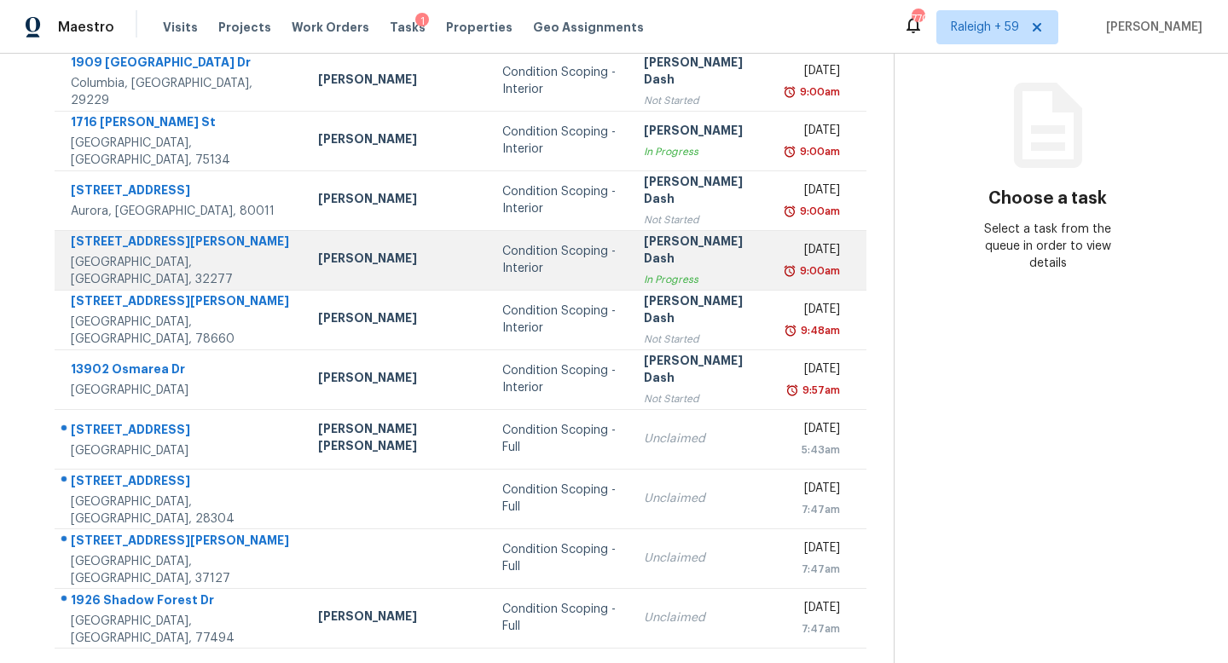
scroll to position [254, 0]
